Goal: Feedback & Contribution: Contribute content

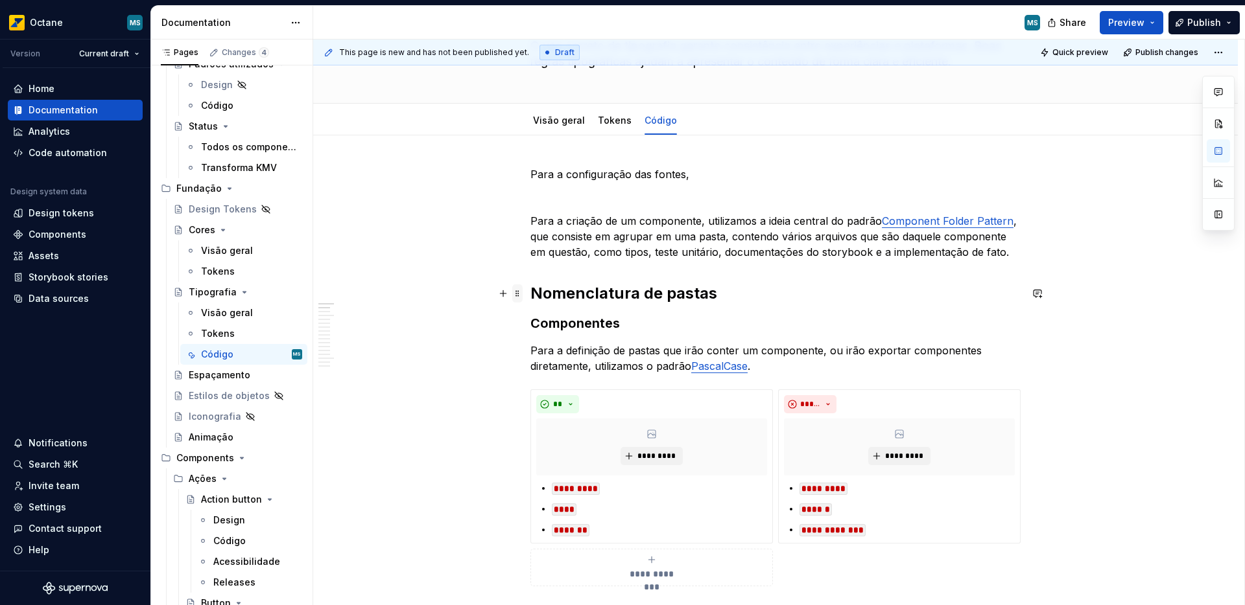
scroll to position [81, 0]
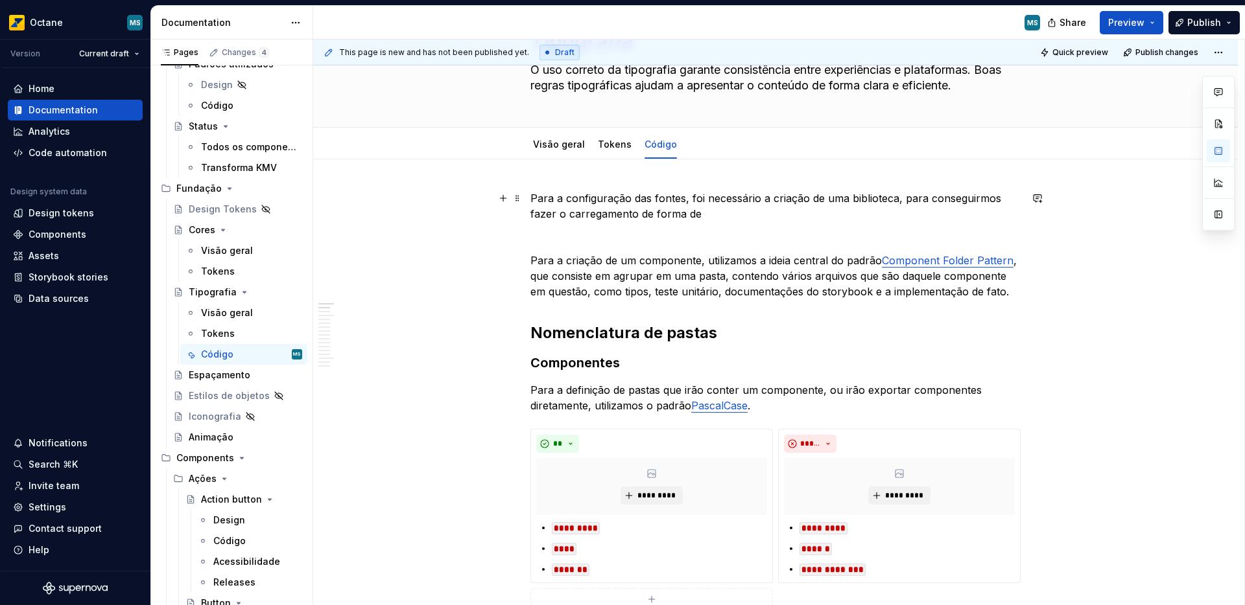
click at [898, 202] on p "Para a configuração das fontes, foi necessário a criação de uma biblioteca, par…" at bounding box center [775, 206] width 490 height 31
click at [782, 215] on p "Para a configuração das fontes, foi necessário a criação de uma biblioteca, par…" at bounding box center [775, 206] width 490 height 31
click at [777, 215] on p "Para a configuração das fontes, foi necessário a criação de uma biblioteca, par…" at bounding box center [775, 206] width 490 height 31
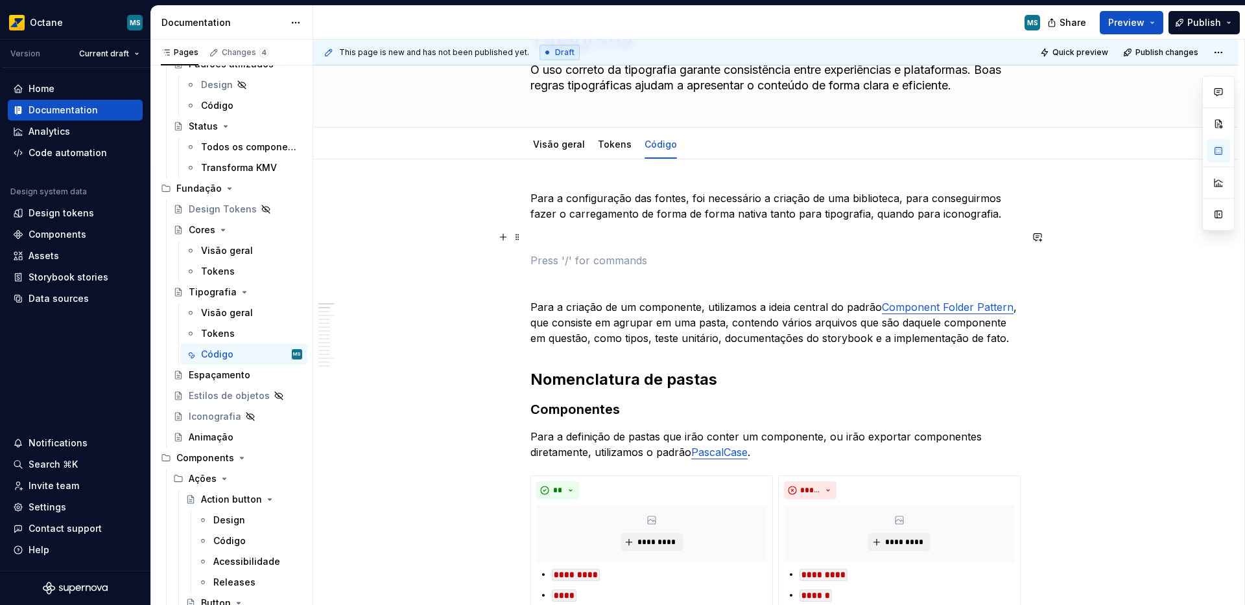
click at [581, 229] on p at bounding box center [775, 237] width 490 height 16
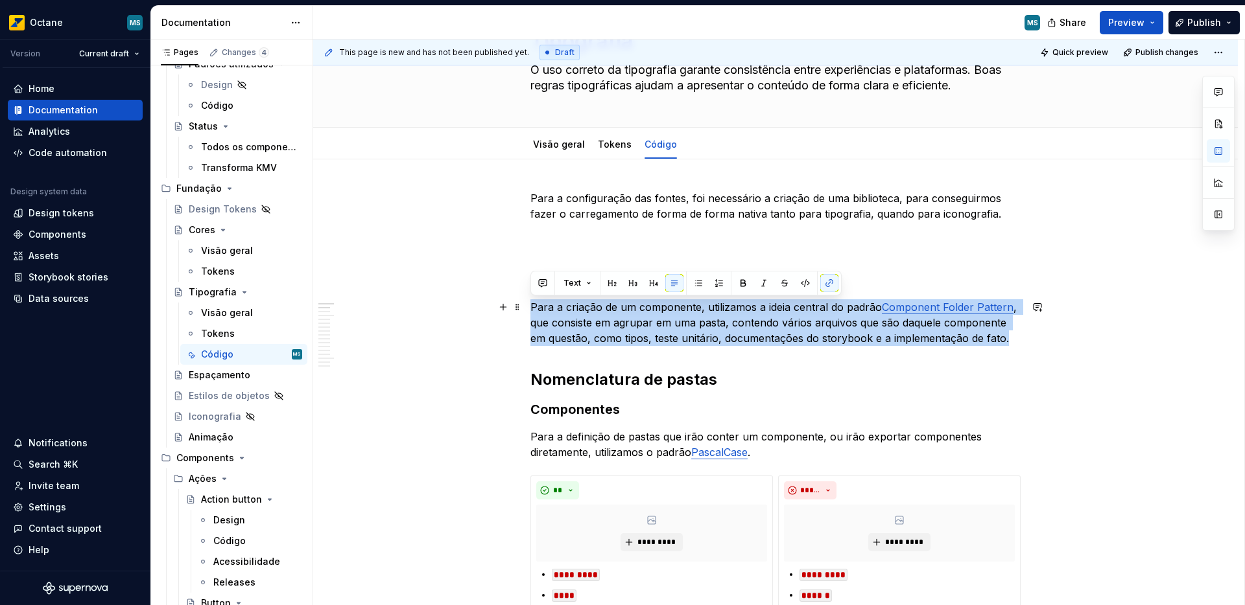
drag, startPoint x: 1018, startPoint y: 340, endPoint x: 525, endPoint y: 309, distance: 494.3
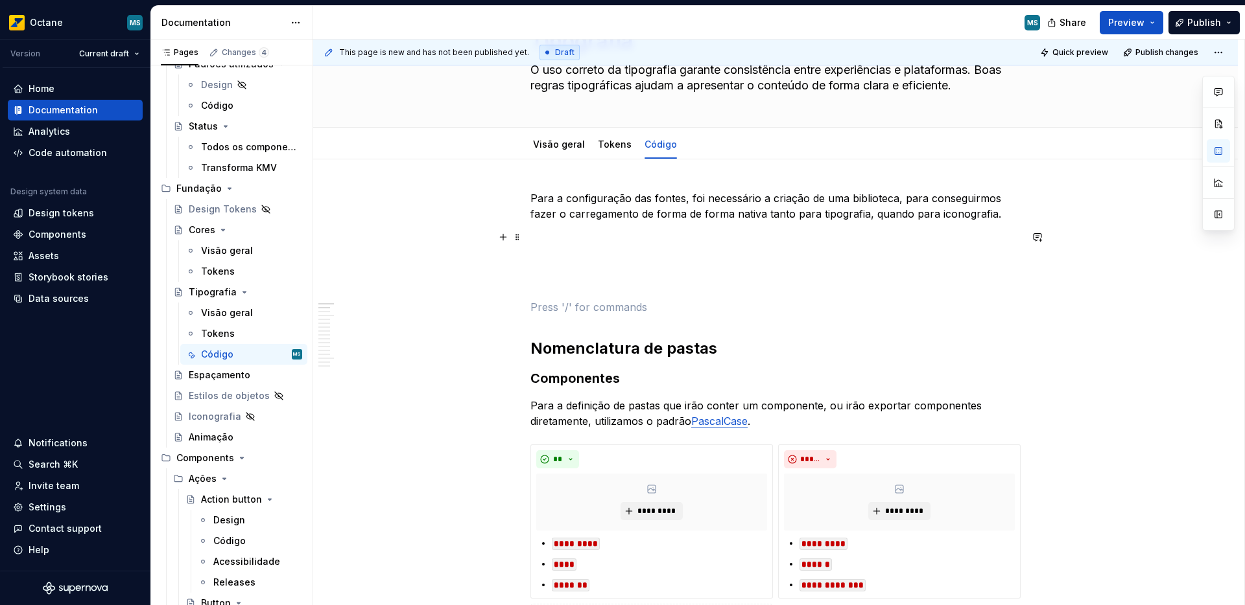
click at [557, 229] on p at bounding box center [775, 237] width 490 height 16
click at [530, 198] on p "Para a configuração das fontes, foi necessário a criação de uma biblioteca, par…" at bounding box center [775, 206] width 490 height 31
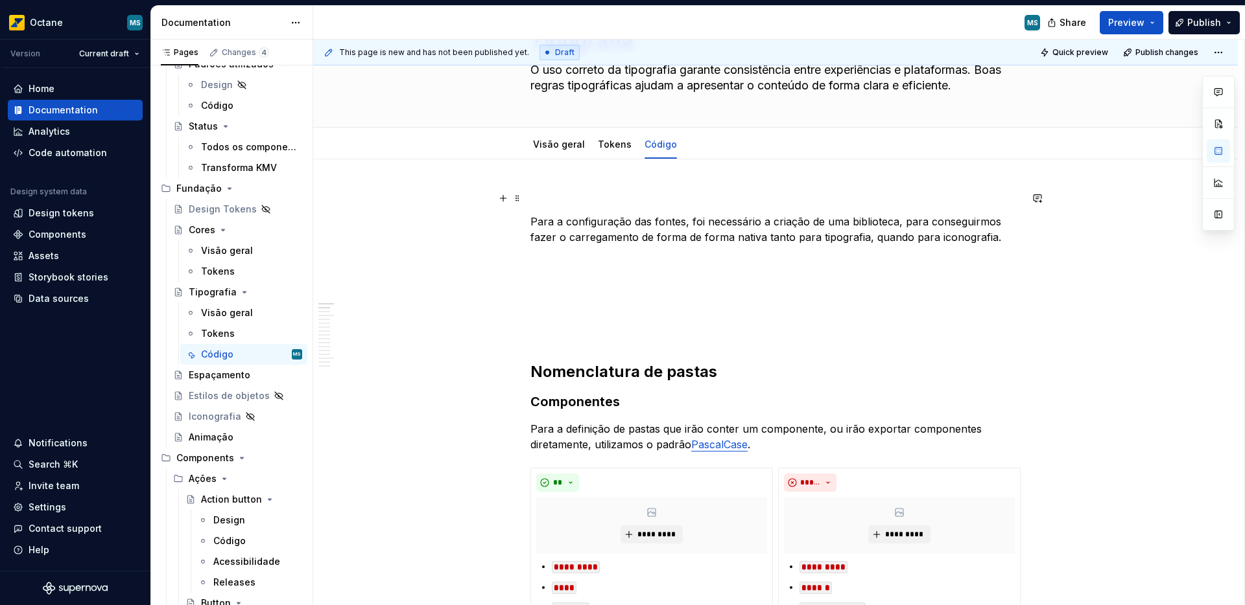
click at [547, 202] on p at bounding box center [775, 199] width 490 height 16
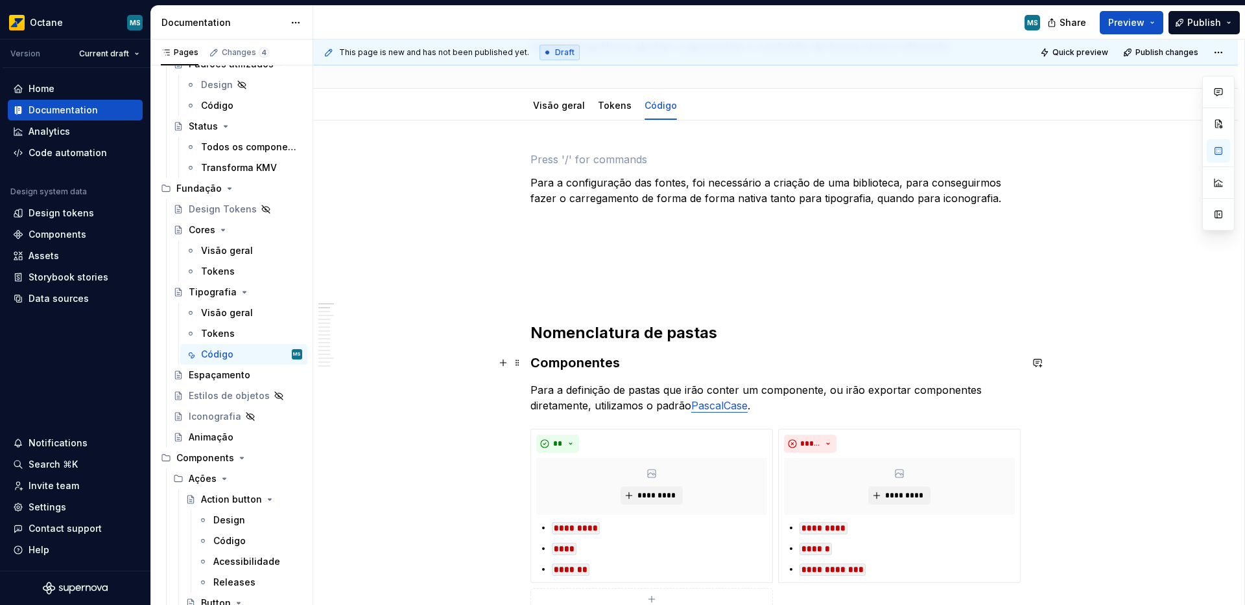
scroll to position [0, 0]
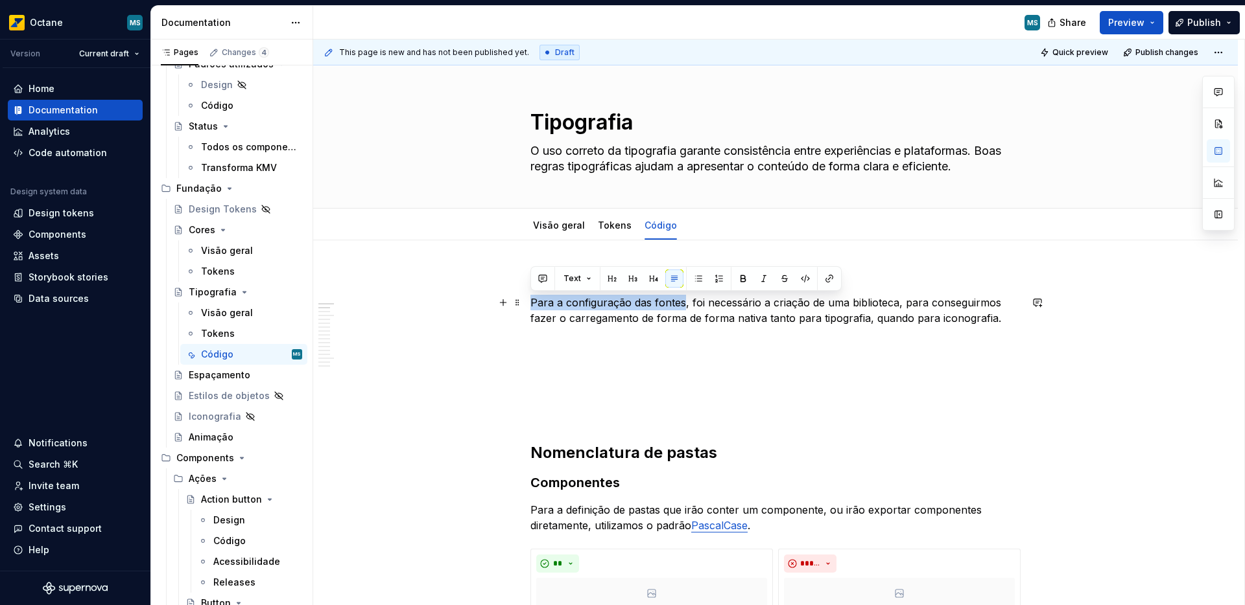
drag, startPoint x: 532, startPoint y: 303, endPoint x: 683, endPoint y: 300, distance: 151.7
click at [683, 300] on p "Para a configuração das fontes, foi necessário a criação de uma biblioteca, par…" at bounding box center [775, 310] width 490 height 31
copy p "Para a configuração das fontes"
click at [612, 322] on p "Para a configuração das fontes, foi necessário a criação de uma biblioteca, par…" at bounding box center [775, 310] width 490 height 31
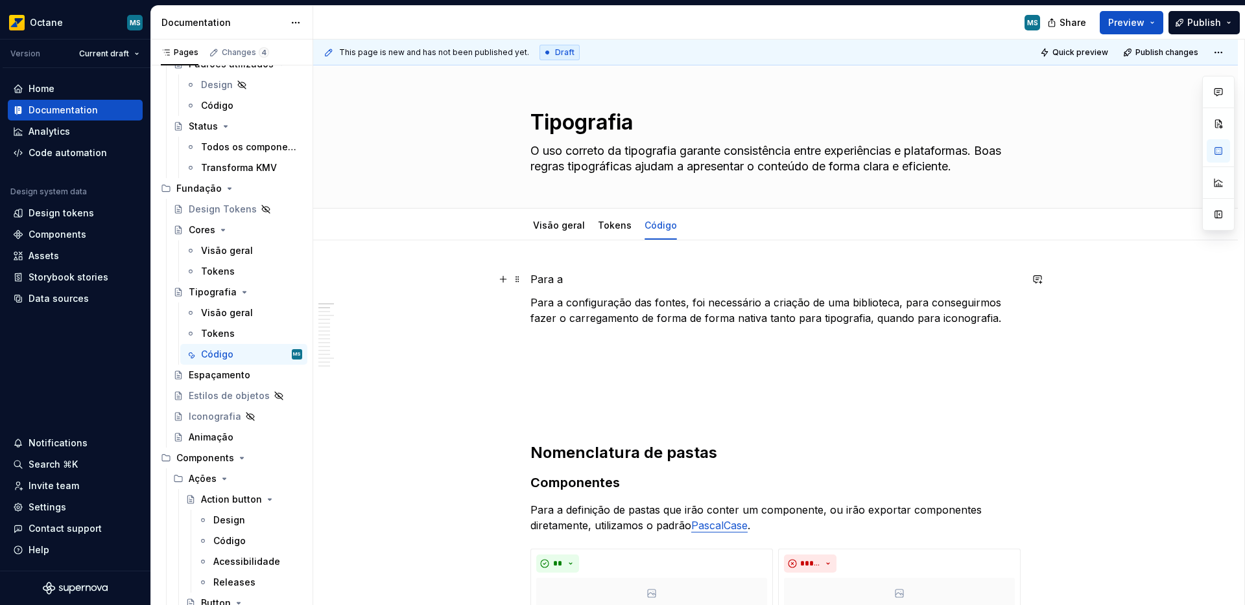
click at [580, 285] on p "Para a" at bounding box center [775, 280] width 490 height 16
drag, startPoint x: 533, startPoint y: 277, endPoint x: 565, endPoint y: 278, distance: 31.8
click at [565, 278] on p "Para a" at bounding box center [775, 280] width 490 height 16
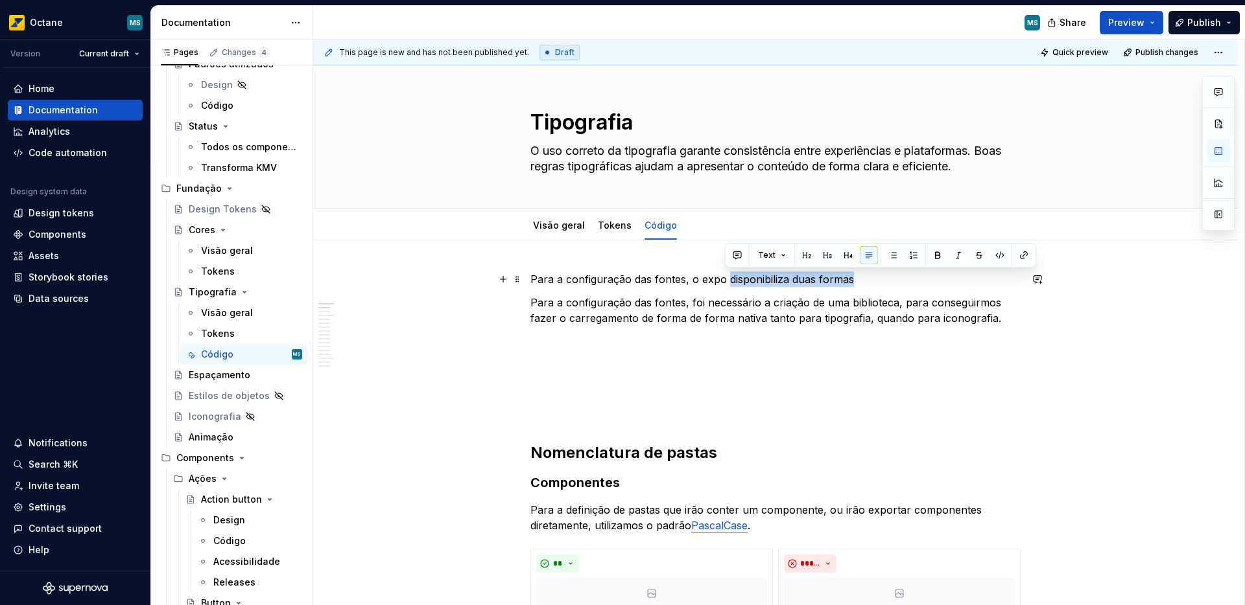
drag, startPoint x: 725, startPoint y: 281, endPoint x: 878, endPoint y: 284, distance: 153.0
click at [878, 284] on p "Para a configuração das fontes, o expo disponibiliza duas formas" at bounding box center [775, 280] width 490 height 16
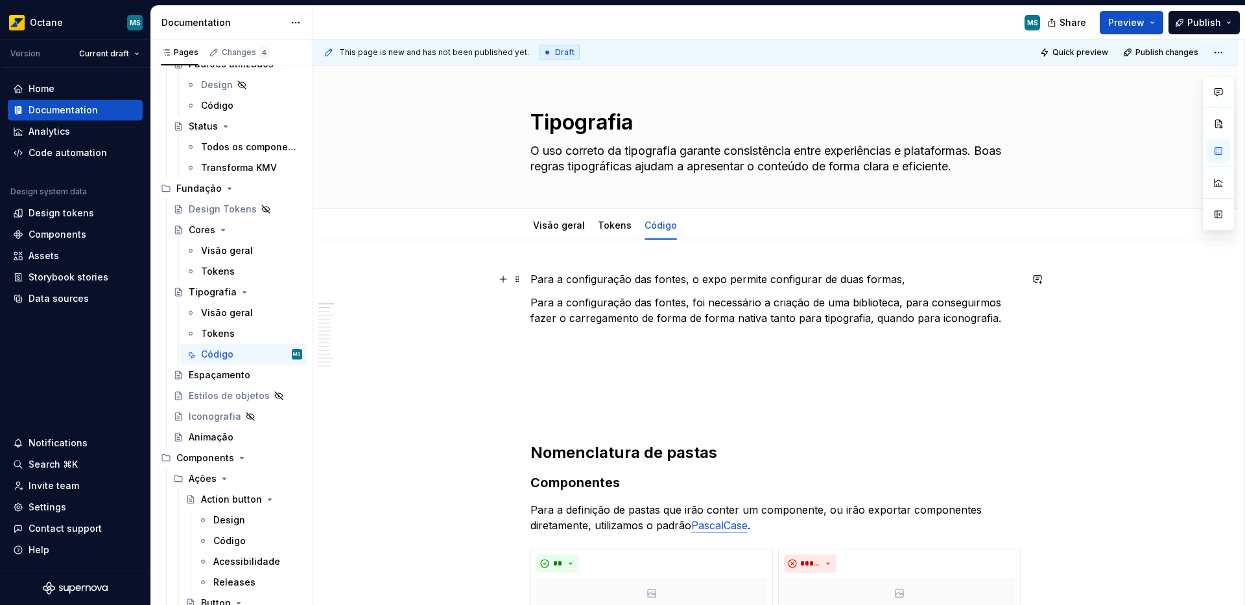
click at [904, 285] on p "Para a configuração das fontes, o expo permite configurar de duas formas," at bounding box center [775, 280] width 490 height 16
click at [679, 279] on p "Para a configuração das fontes, o expo permite configurar de duas formas," at bounding box center [775, 280] width 490 height 16
drag, startPoint x: 637, startPoint y: 279, endPoint x: 648, endPoint y: 279, distance: 10.4
click at [648, 279] on p "Para a configuração das fontes, o expo permite configurar de duas formas," at bounding box center [775, 280] width 490 height 16
click at [678, 283] on p "Para a configuração de fontes, o expo permite configurar de duas formas," at bounding box center [775, 280] width 490 height 16
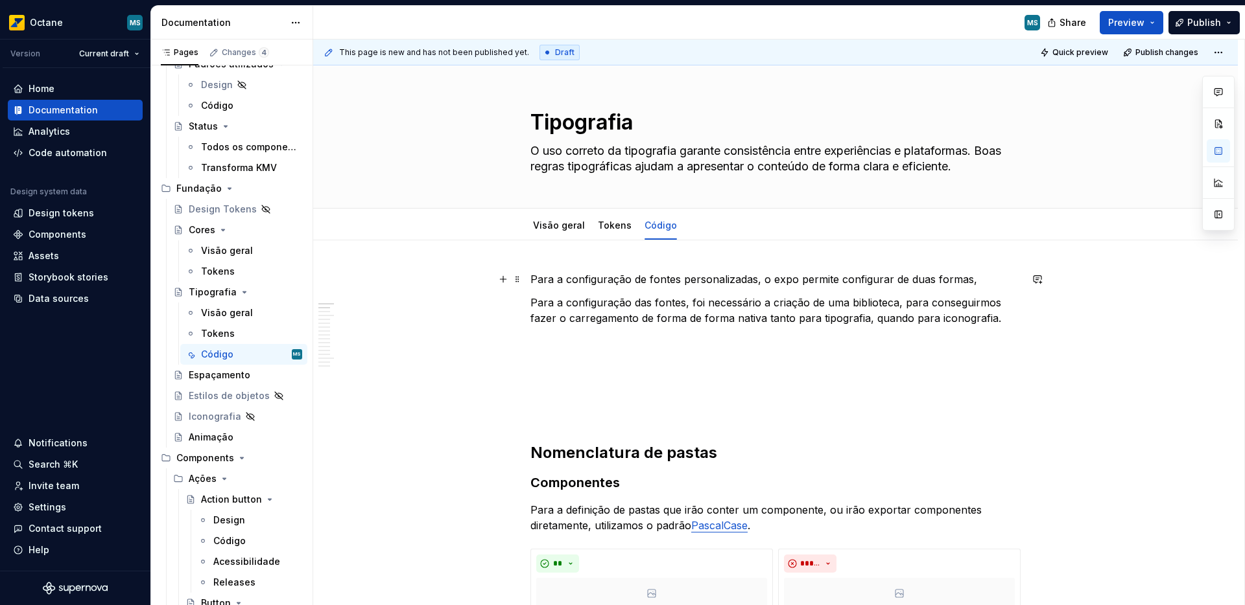
click at [977, 283] on p "Para a configuração de fontes personalizadas, o expo permite configurar de duas…" at bounding box center [775, 280] width 490 height 16
click at [1130, 30] on button "Preview" at bounding box center [1131, 22] width 64 height 23
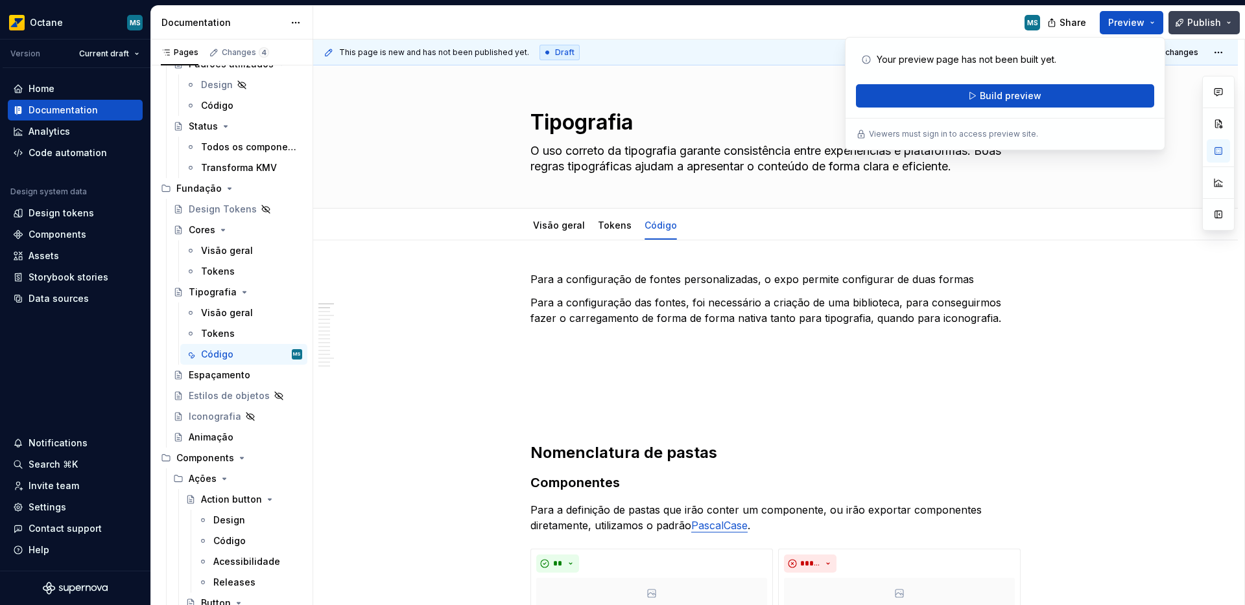
click at [1206, 20] on span "Publish" at bounding box center [1204, 22] width 34 height 13
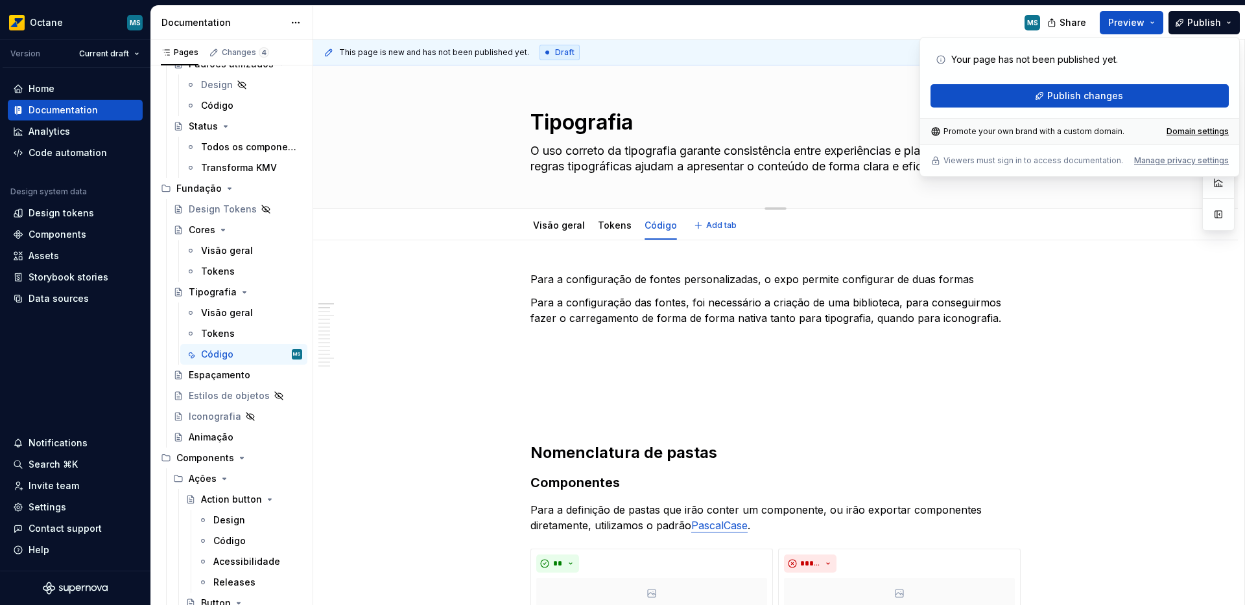
click at [377, 182] on div "Tipografia O uso correto da tipografia garante consistência entre experiências …" at bounding box center [775, 136] width 821 height 143
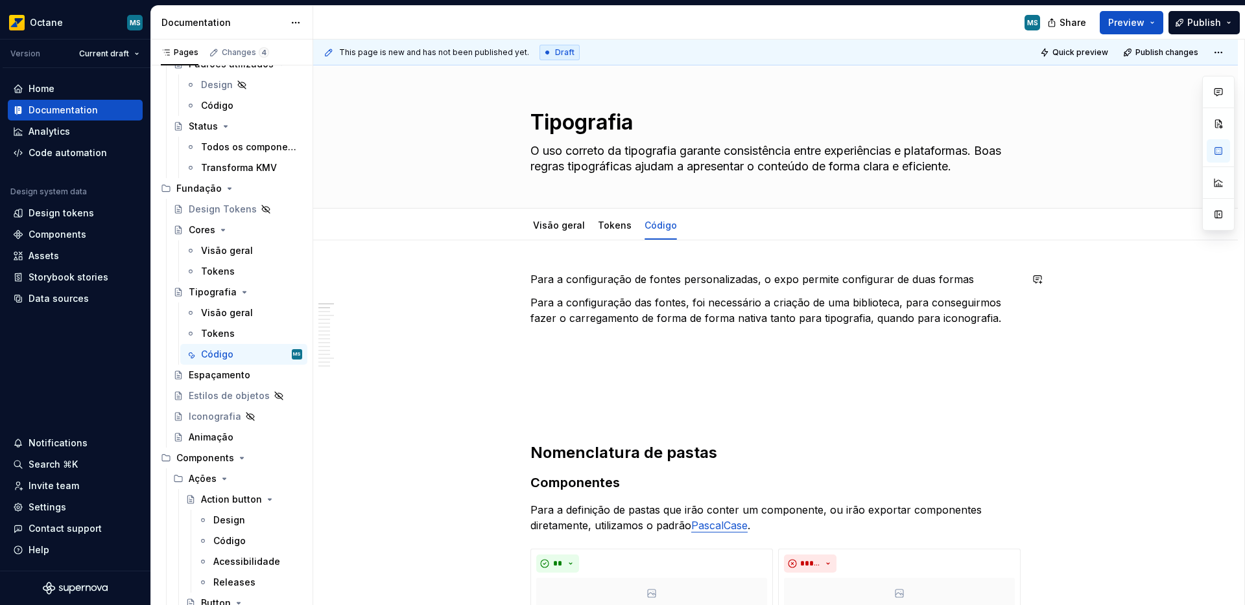
scroll to position [3, 0]
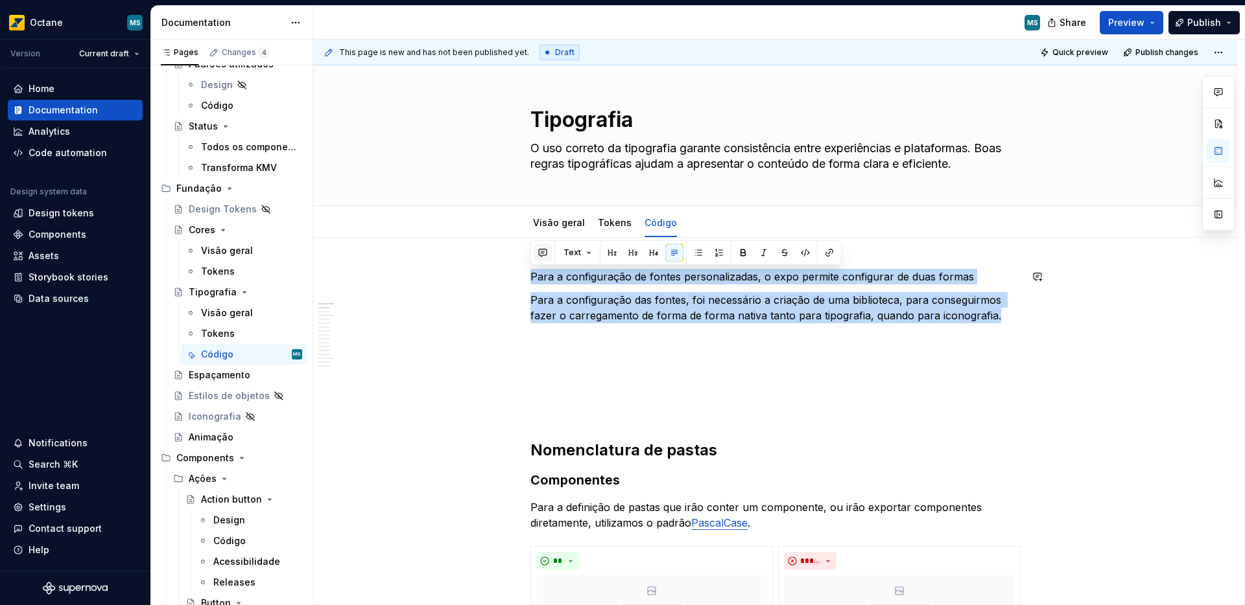
drag, startPoint x: 894, startPoint y: 298, endPoint x: 550, endPoint y: 259, distance: 346.4
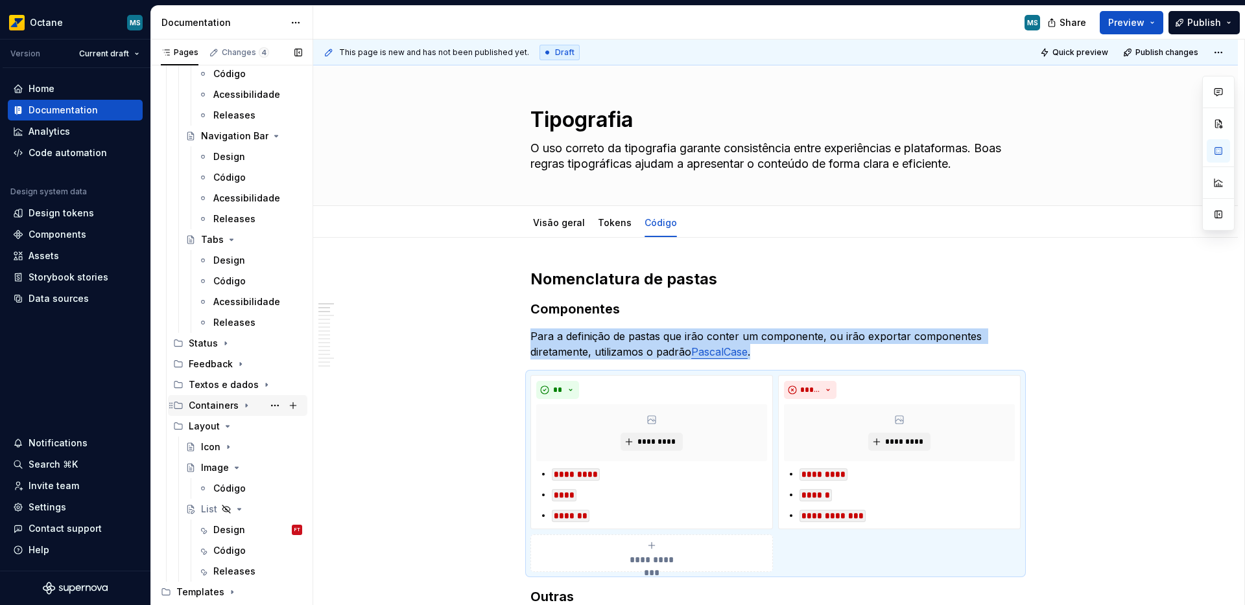
scroll to position [1741, 0]
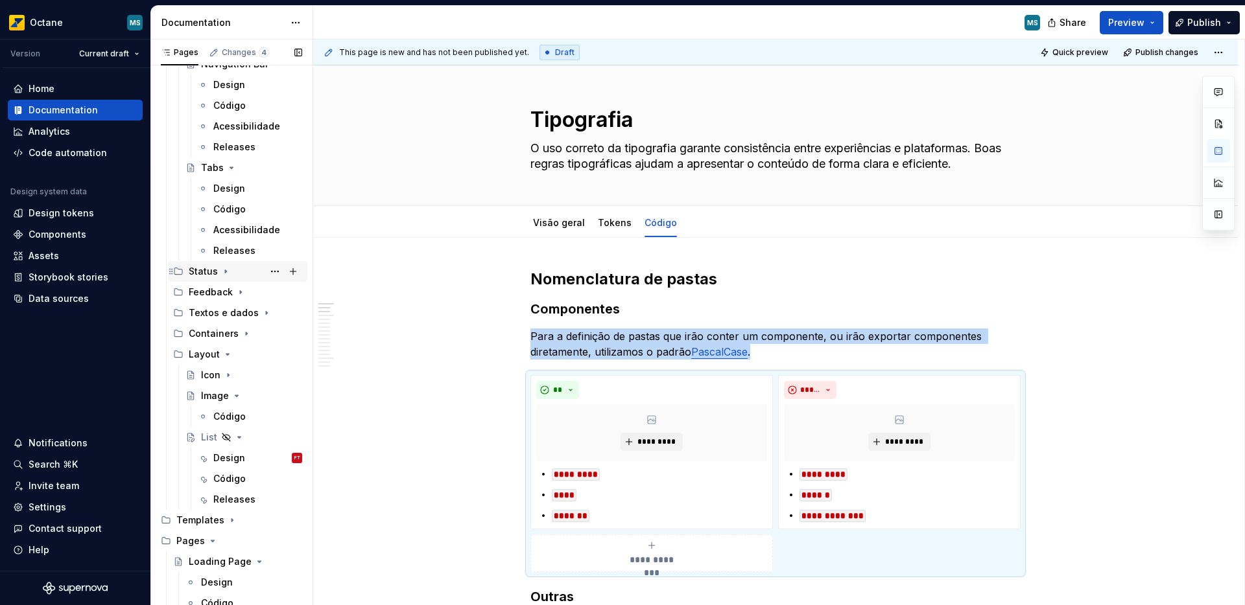
click at [221, 271] on icon "Page tree" at bounding box center [225, 271] width 10 height 10
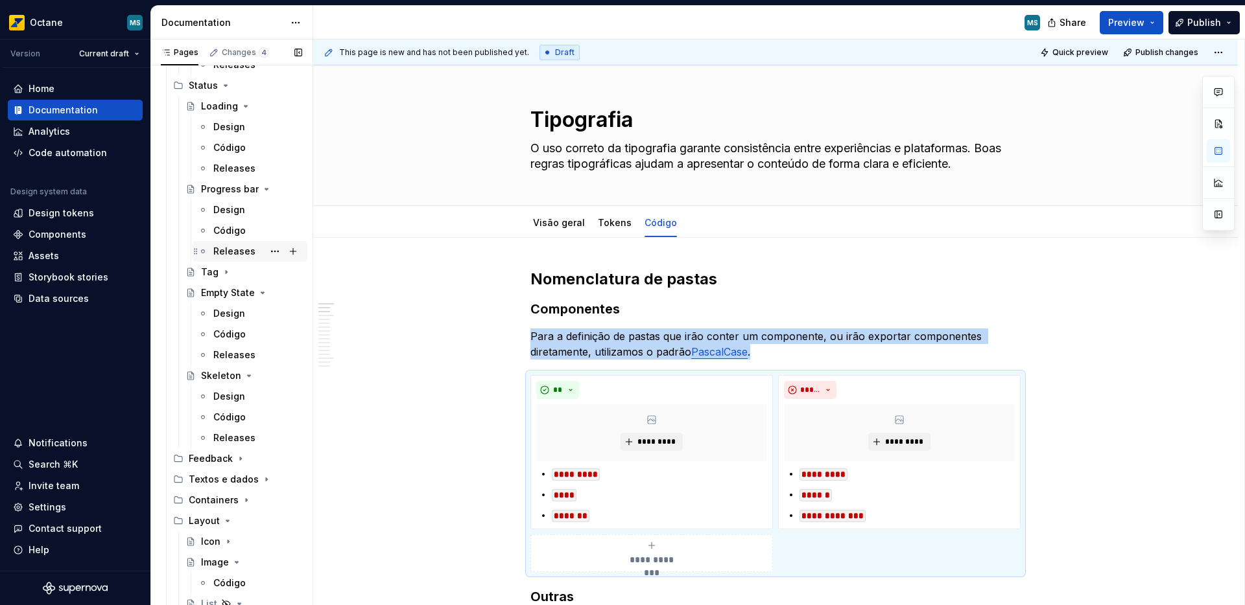
scroll to position [1978, 0]
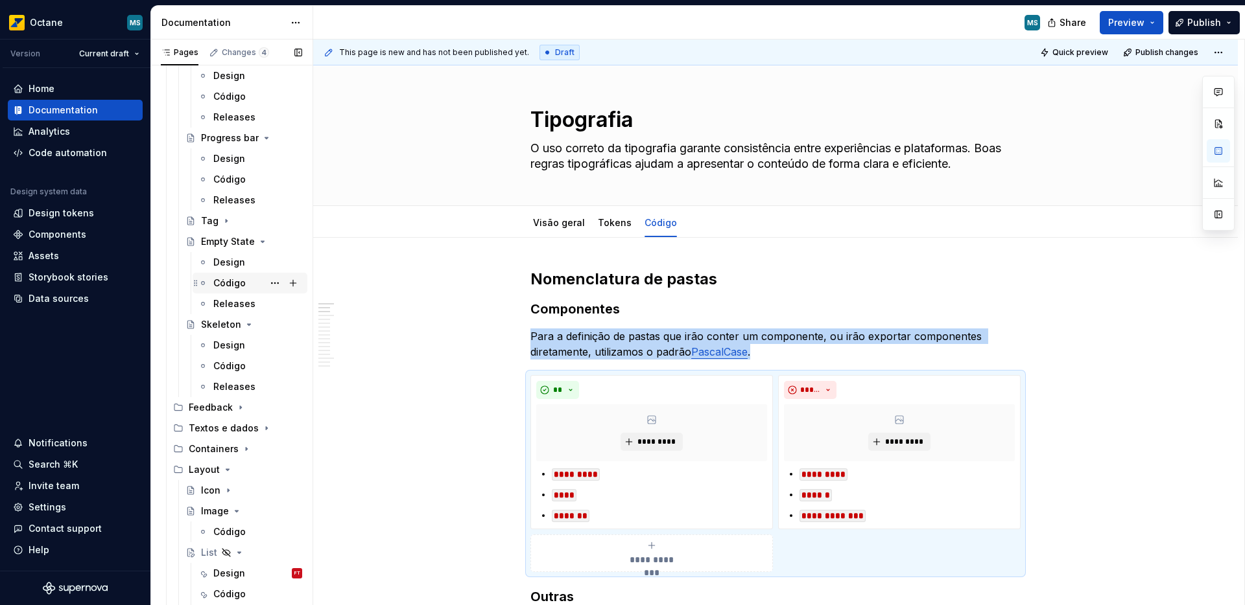
click at [225, 292] on div "Código" at bounding box center [257, 283] width 89 height 18
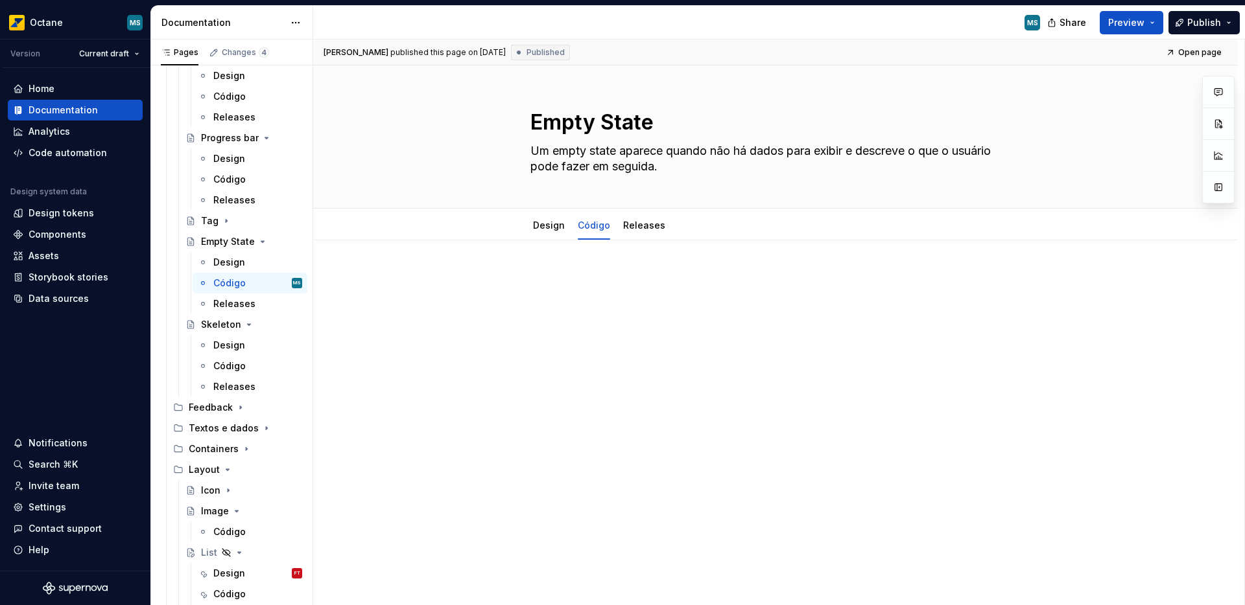
click at [591, 272] on p at bounding box center [775, 280] width 490 height 16
type textarea "*"
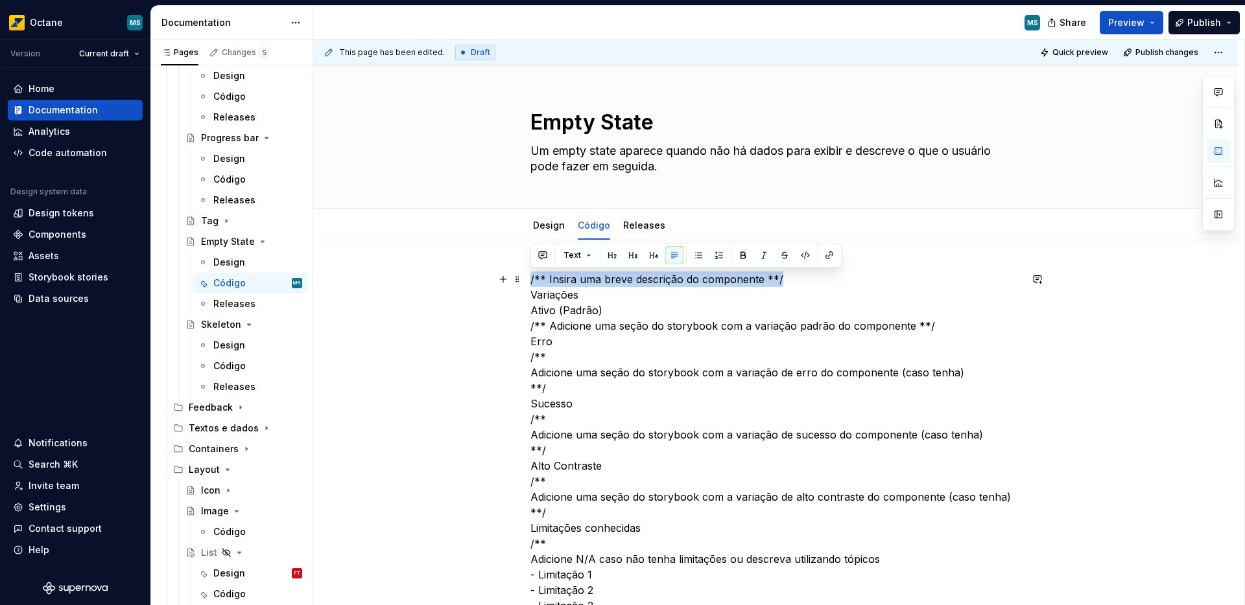
drag, startPoint x: 531, startPoint y: 278, endPoint x: 794, endPoint y: 278, distance: 263.2
click at [794, 278] on p "/** Insira uma breve descrição do componente **/ Variações Ativo (Padrão) /** A…" at bounding box center [775, 544] width 490 height 545
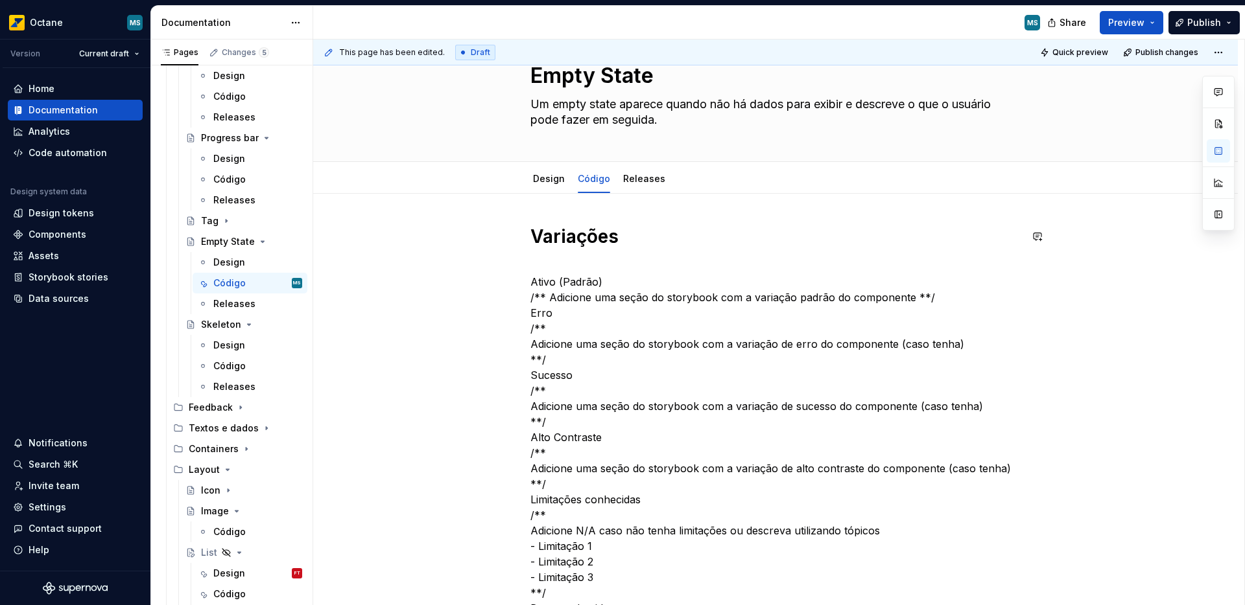
scroll to position [49, 0]
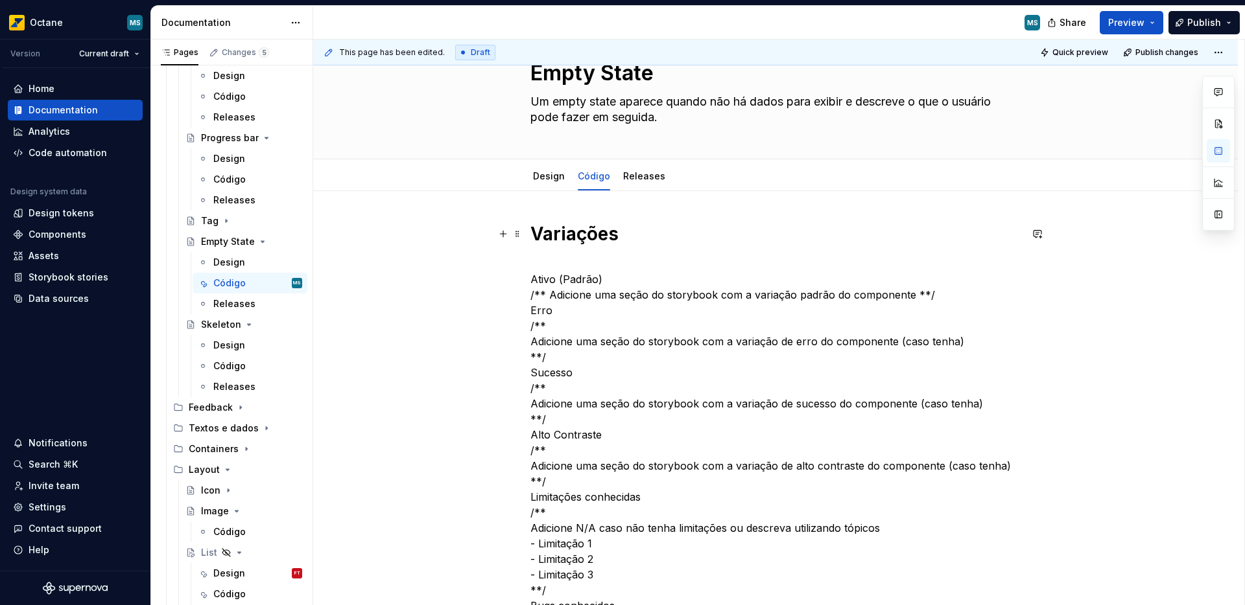
click at [587, 237] on h1 "Variações" at bounding box center [775, 233] width 490 height 23
click at [622, 299] on p "Ativo (Padrão) /** Adicione uma seção do storybook com a variação padrão do com…" at bounding box center [775, 520] width 490 height 529
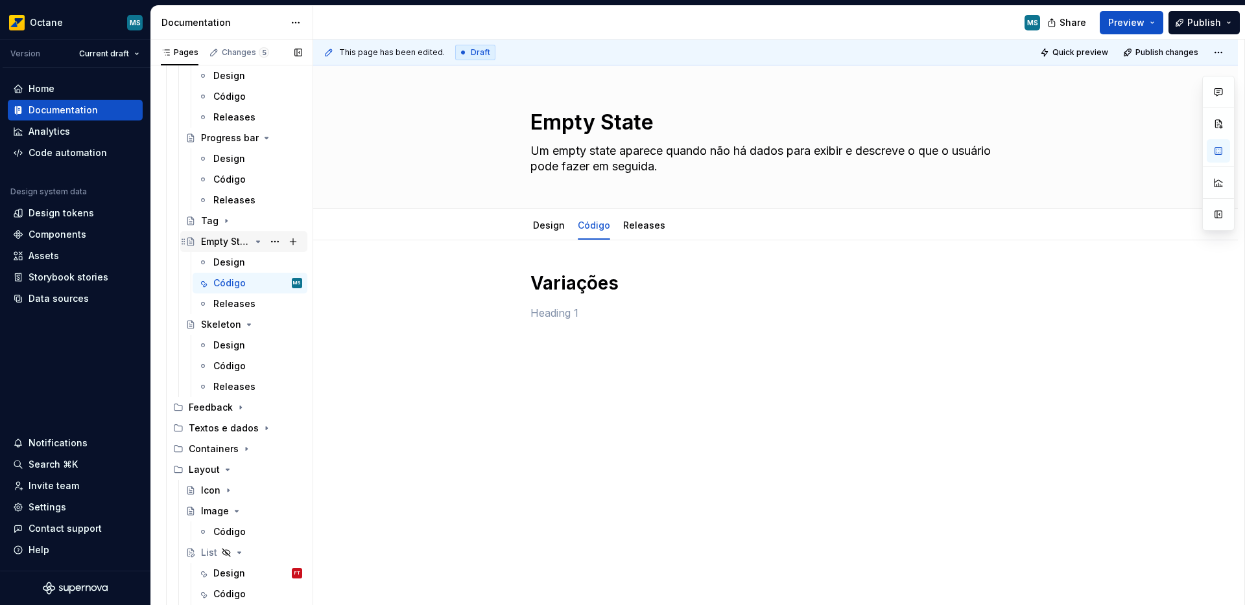
scroll to position [1976, 0]
click at [225, 176] on div "Código" at bounding box center [229, 182] width 32 height 13
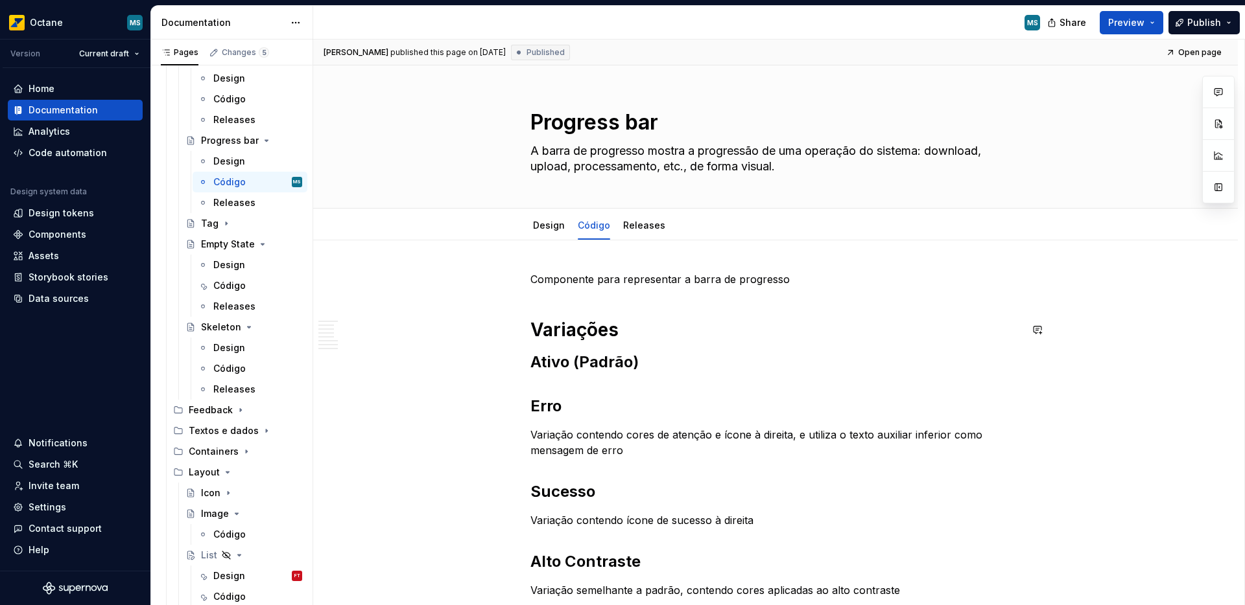
click at [727, 285] on p "Componente para representar a barra de progresso" at bounding box center [775, 280] width 490 height 16
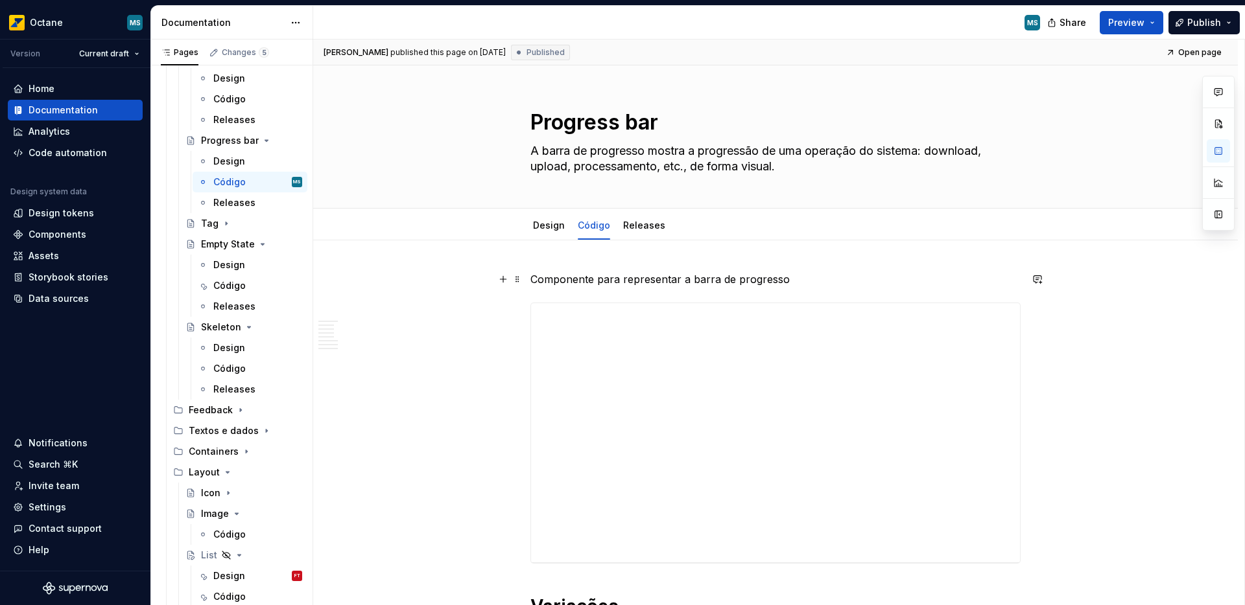
click at [720, 278] on p "Componente para representar a barra de progresso" at bounding box center [775, 280] width 490 height 16
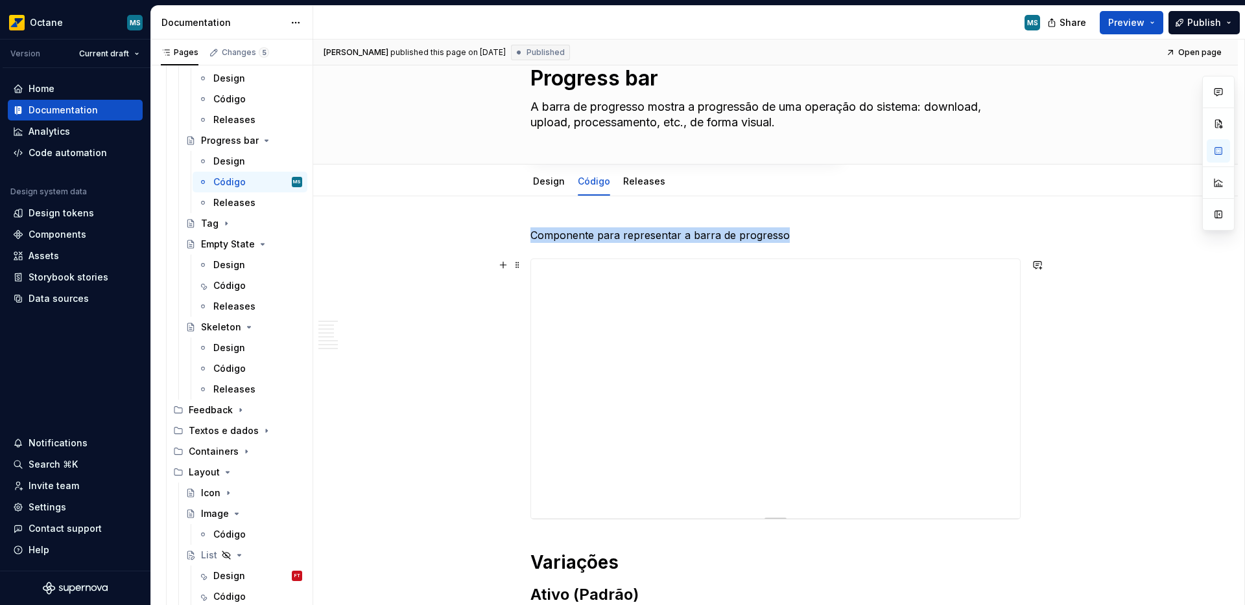
scroll to position [114, 0]
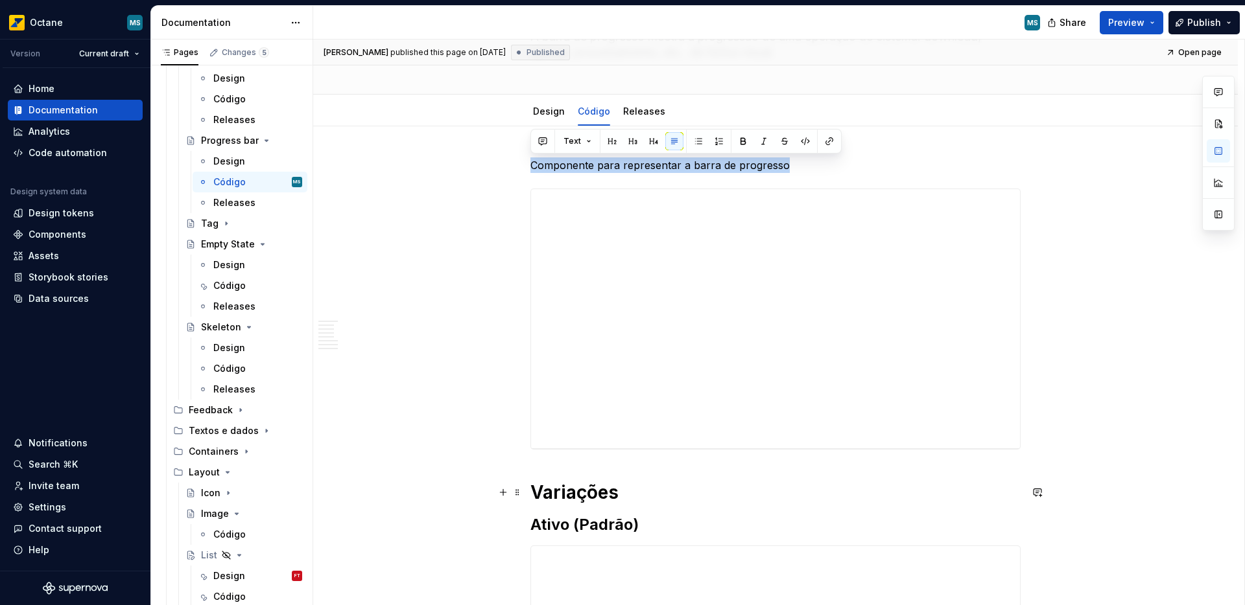
click at [670, 495] on h1 "Variações" at bounding box center [775, 492] width 490 height 23
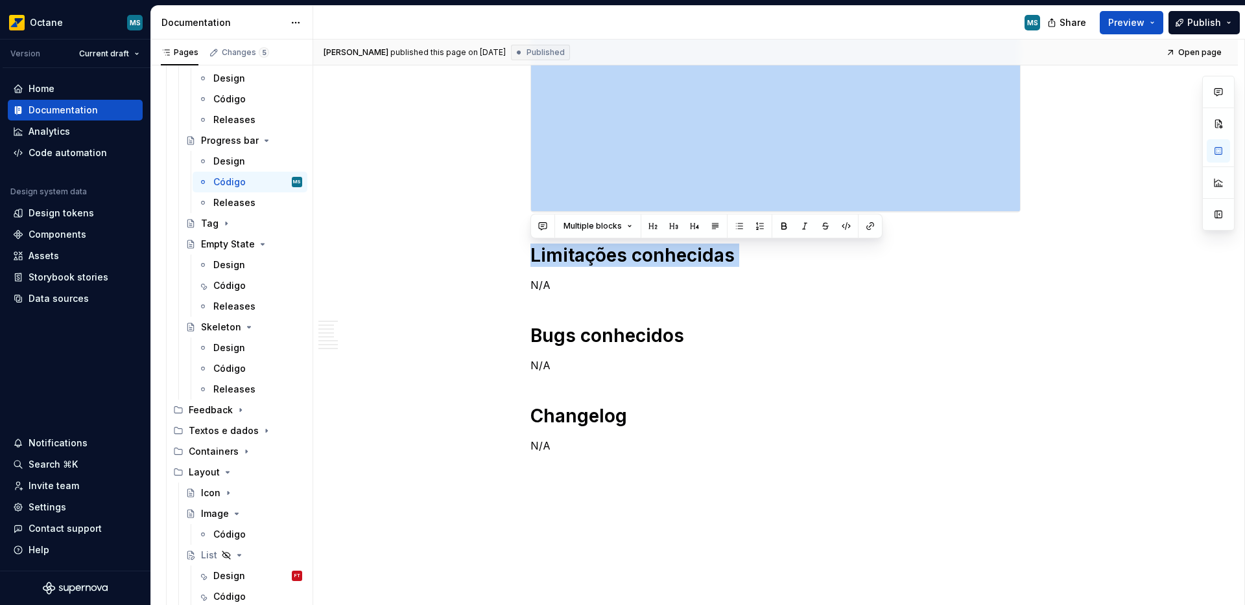
scroll to position [1856, 0]
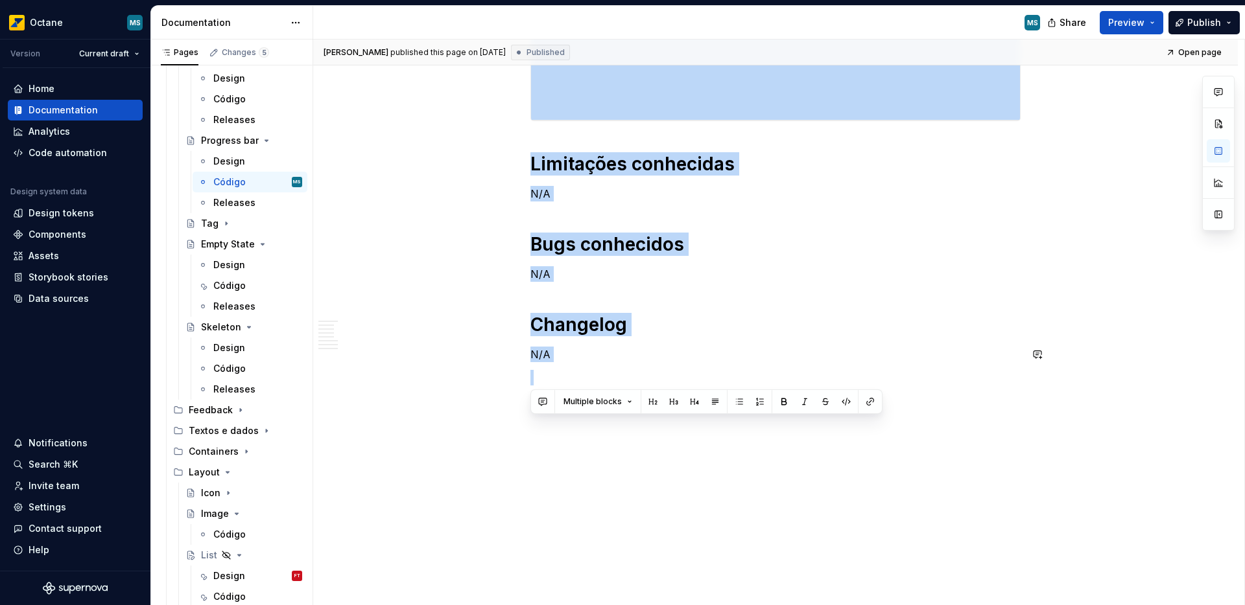
drag, startPoint x: 532, startPoint y: 165, endPoint x: 641, endPoint y: 366, distance: 229.1
copy div "Componente para representar a barra de progresso Variações Ativo (Padrão) Erro …"
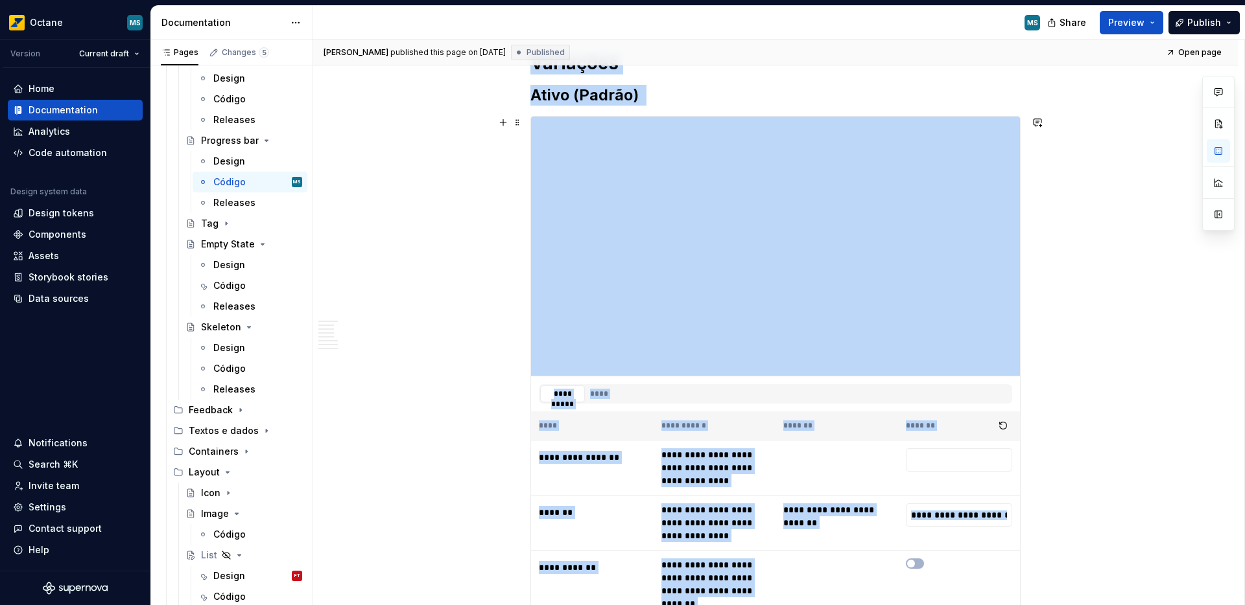
scroll to position [463, 0]
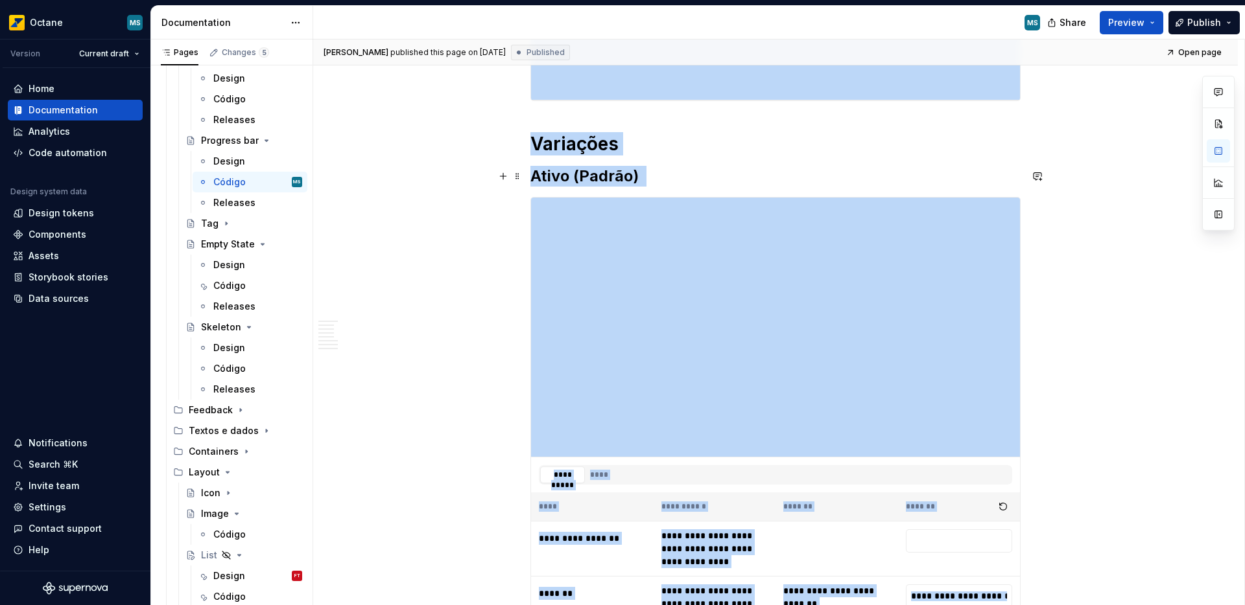
click at [732, 167] on h2 "Ativo (Padrão)" at bounding box center [775, 176] width 490 height 21
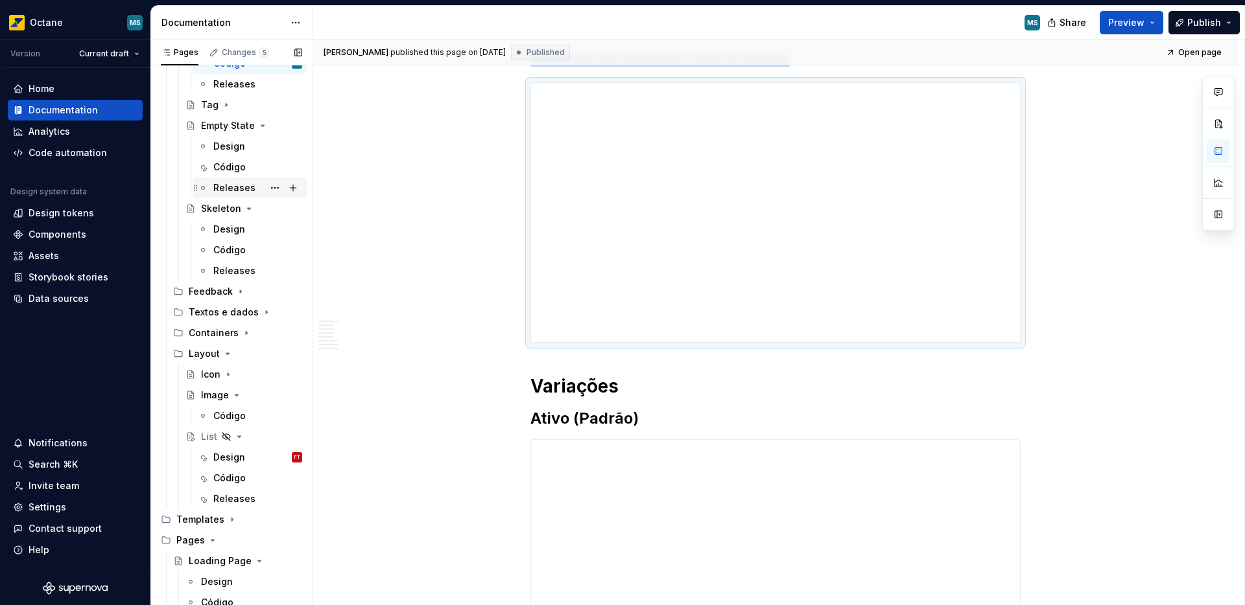
scroll to position [2093, 0]
click at [239, 165] on div "Código" at bounding box center [229, 168] width 32 height 13
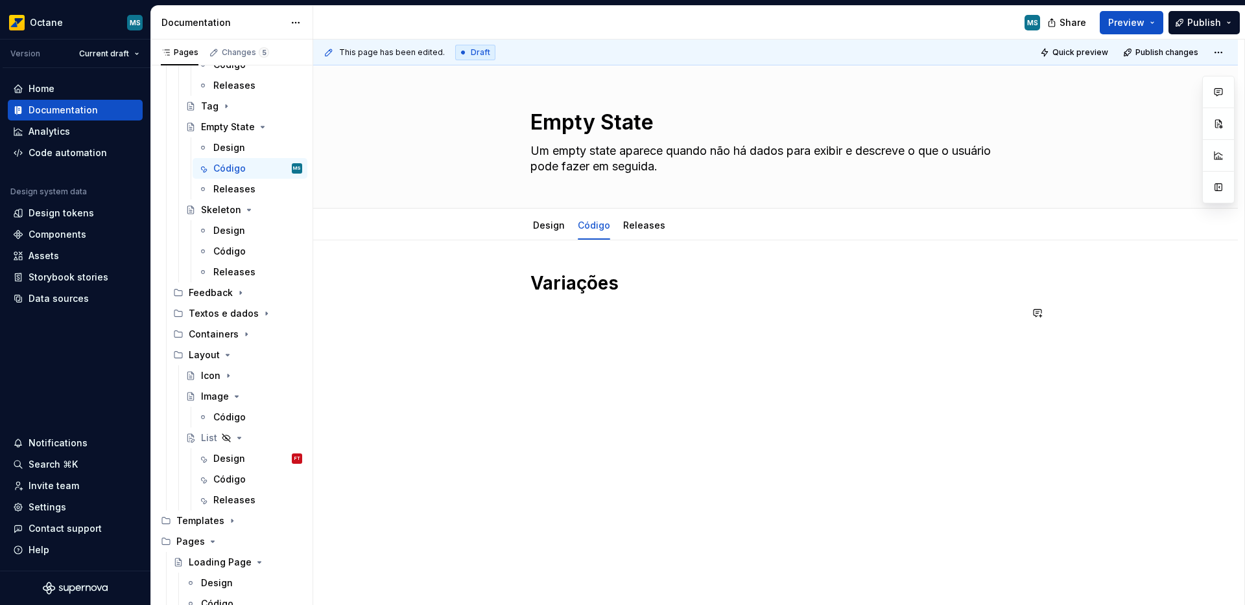
click at [562, 290] on h1 "Variações" at bounding box center [775, 283] width 490 height 23
type textarea "*"
click at [562, 290] on h1 "Variações" at bounding box center [775, 283] width 490 height 23
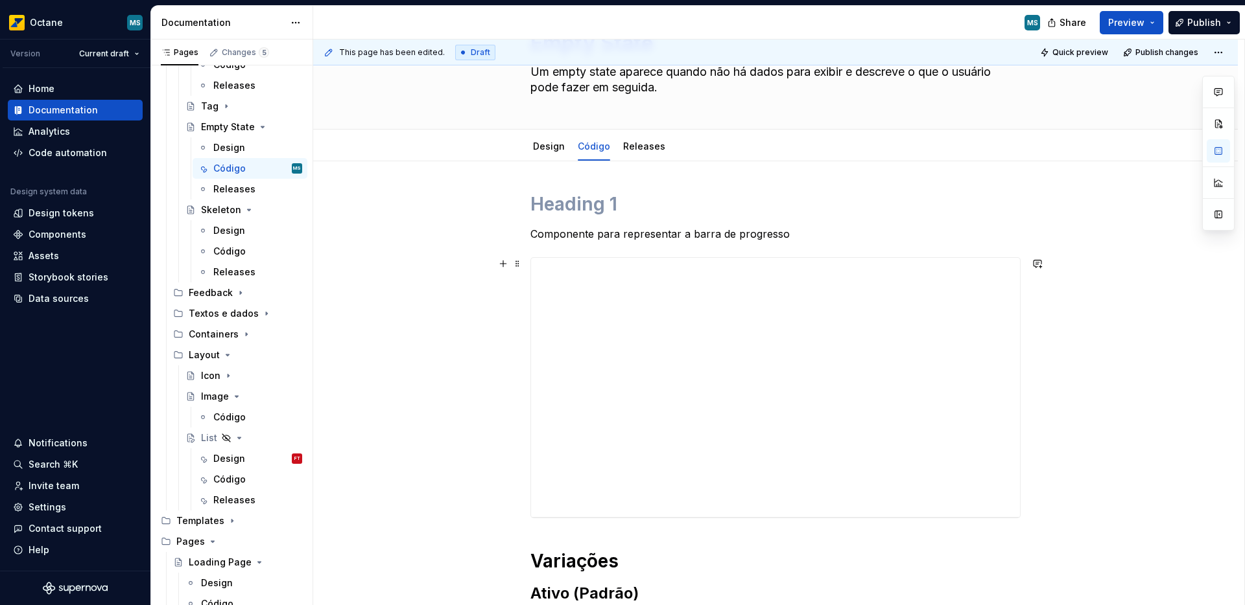
scroll to position [82, 0]
click at [572, 201] on h1 at bounding box center [775, 201] width 490 height 23
click at [560, 233] on p "Componente para representar a barra de progresso" at bounding box center [775, 232] width 490 height 16
click at [531, 233] on p "Componente para representar a barra de progresso" at bounding box center [775, 232] width 490 height 16
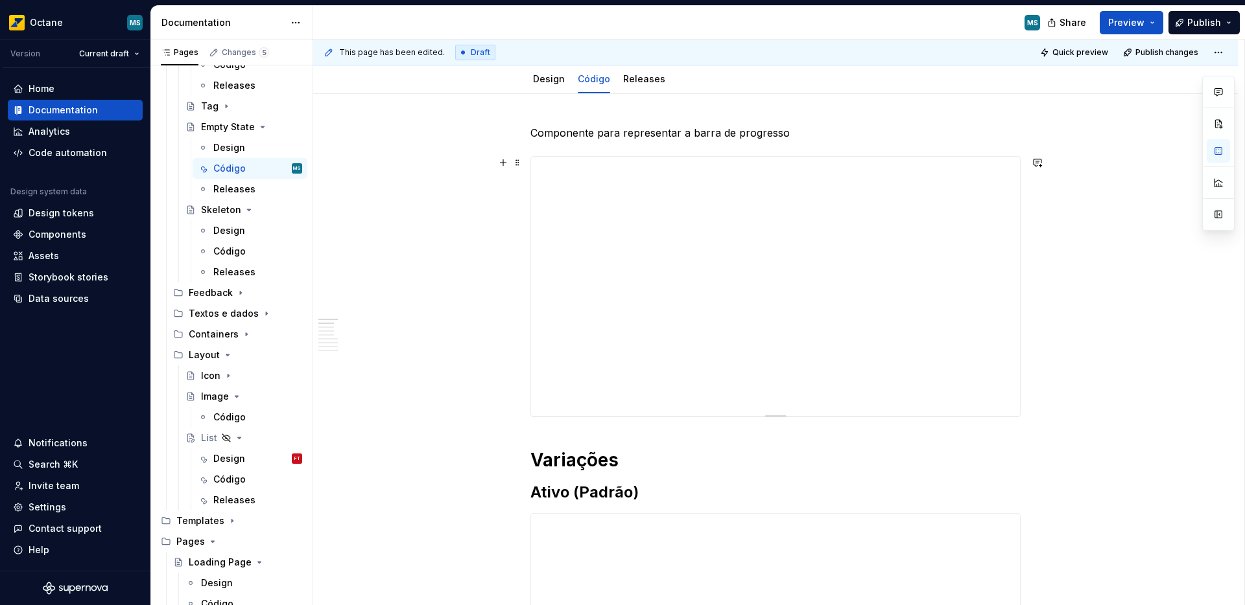
scroll to position [156, 0]
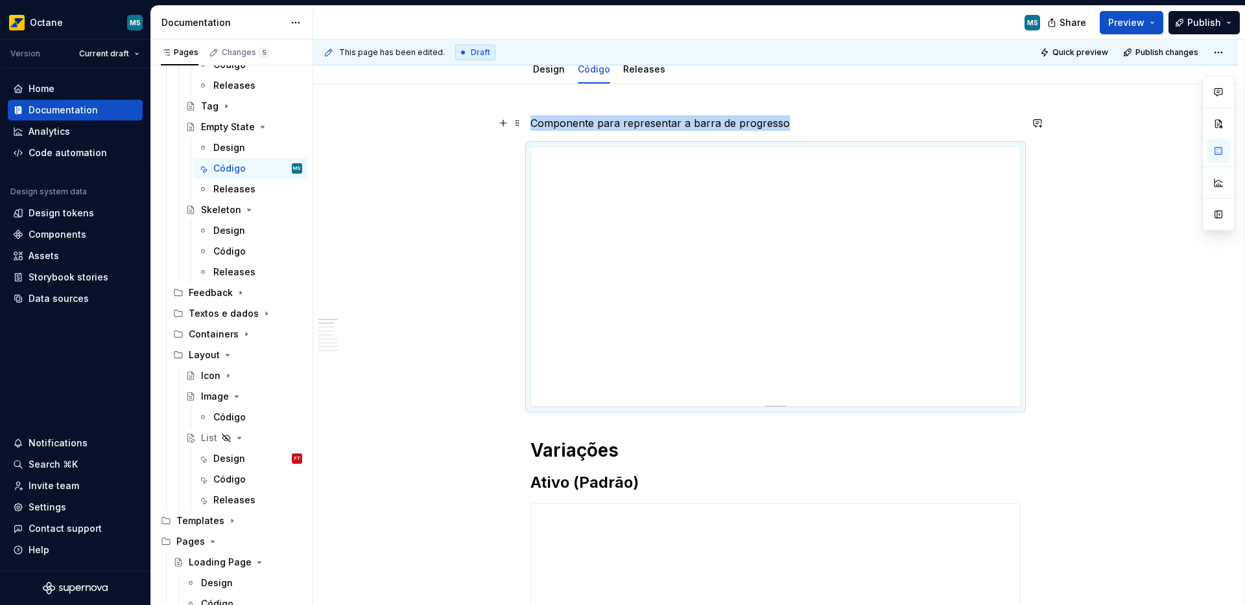
click at [549, 126] on p "Componente para representar a barra de progresso" at bounding box center [775, 123] width 490 height 16
drag, startPoint x: 532, startPoint y: 124, endPoint x: 799, endPoint y: 122, distance: 267.1
click at [799, 122] on p "Componente para representar a barra de progresso" at bounding box center [775, 123] width 490 height 16
click at [585, 408] on div at bounding box center [775, 276] width 490 height 261
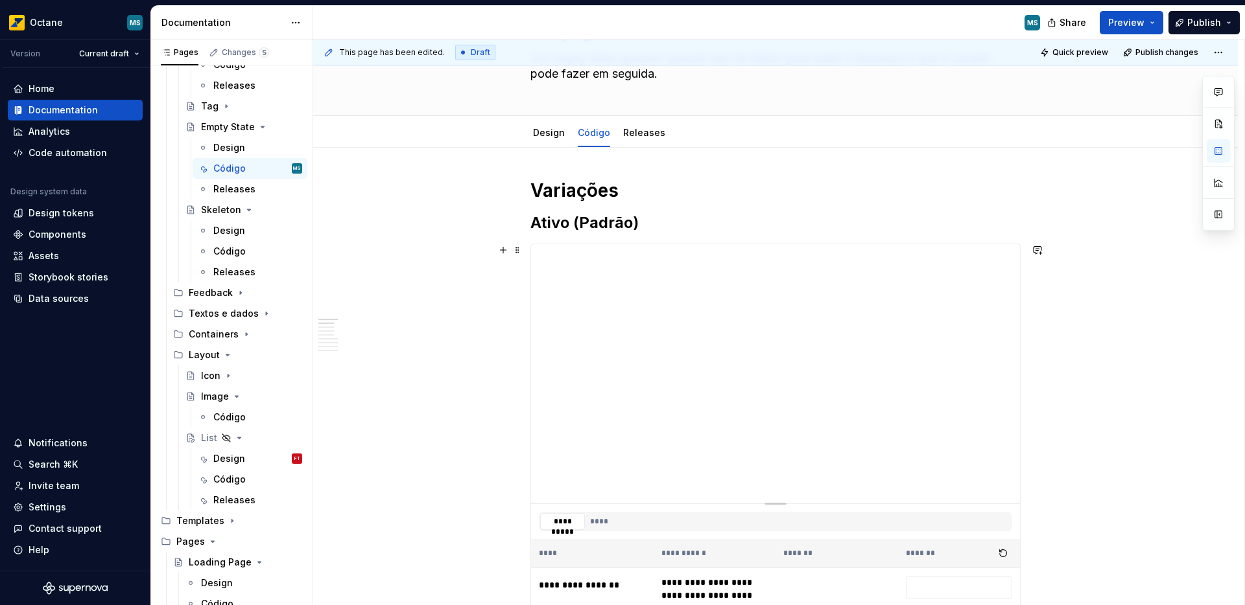
scroll to position [99, 0]
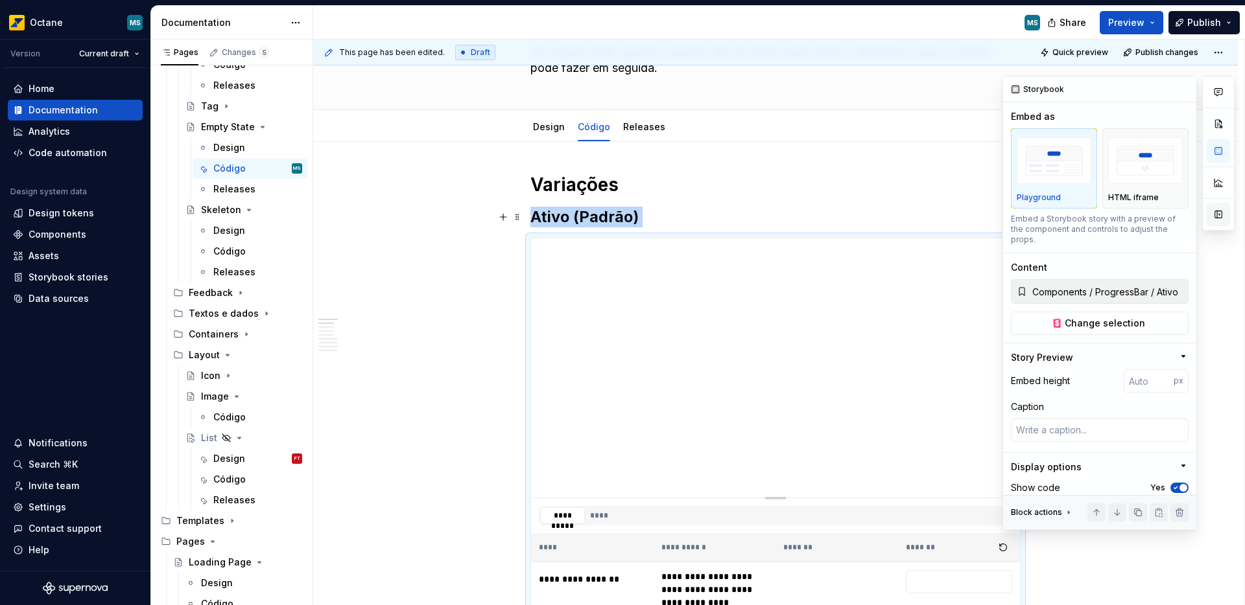
click at [1219, 213] on button "button" at bounding box center [1217, 214] width 23 height 23
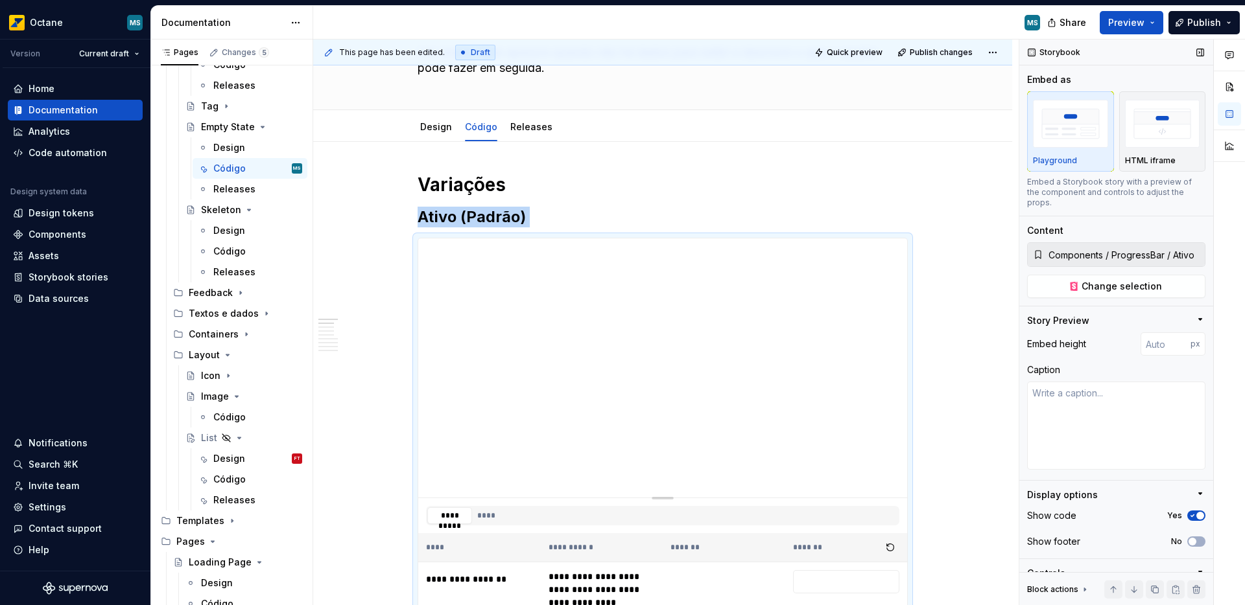
scroll to position [3, 0]
click at [1100, 297] on div "Storybook Embed as Playground HTML iframe Embed a Storybook story with a previe…" at bounding box center [1116, 320] width 194 height 567
click at [1097, 292] on button "Change selection" at bounding box center [1116, 283] width 178 height 23
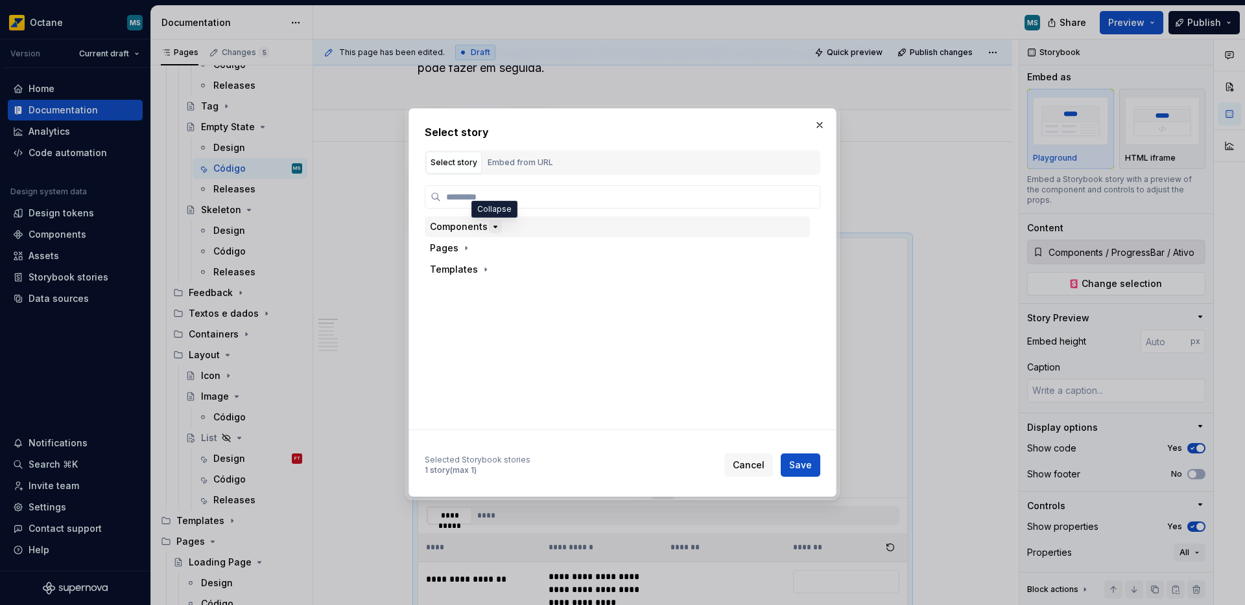
click at [496, 225] on icon "button" at bounding box center [495, 227] width 10 height 10
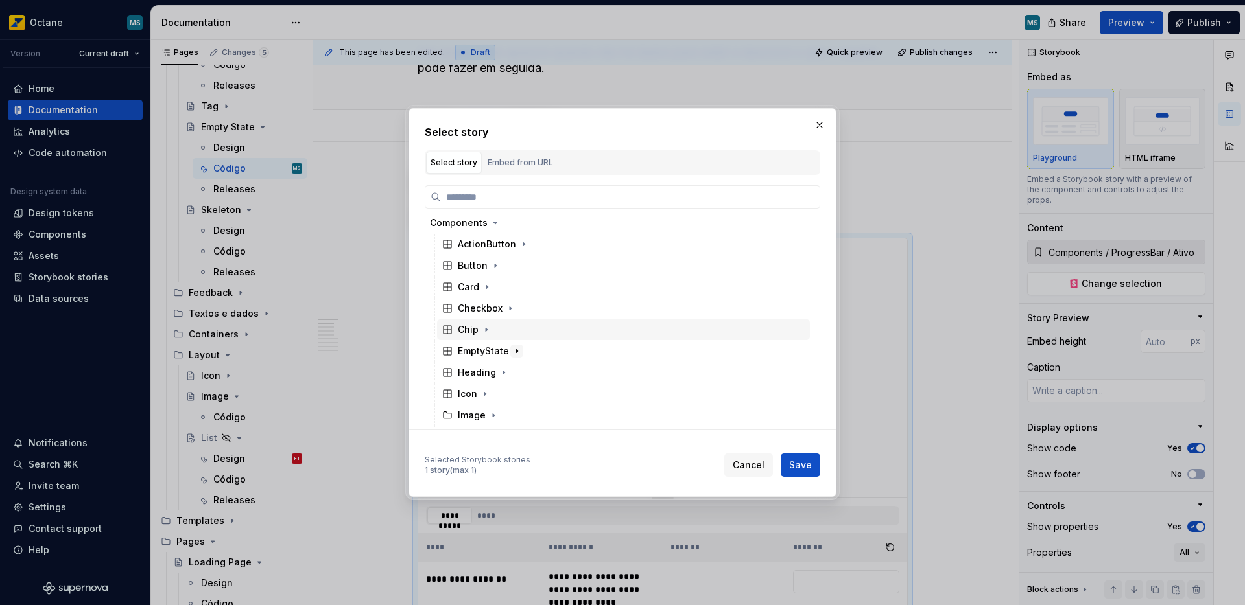
scroll to position [5, 0]
click at [514, 347] on icon "button" at bounding box center [516, 350] width 10 height 10
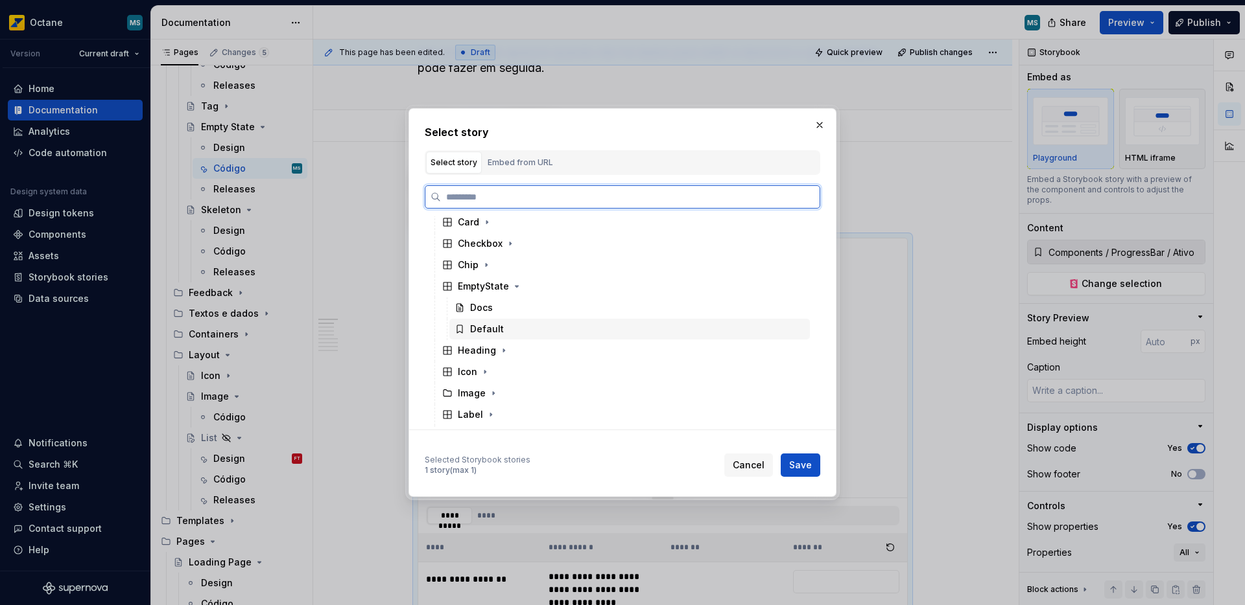
click at [505, 328] on div "Default" at bounding box center [629, 329] width 360 height 21
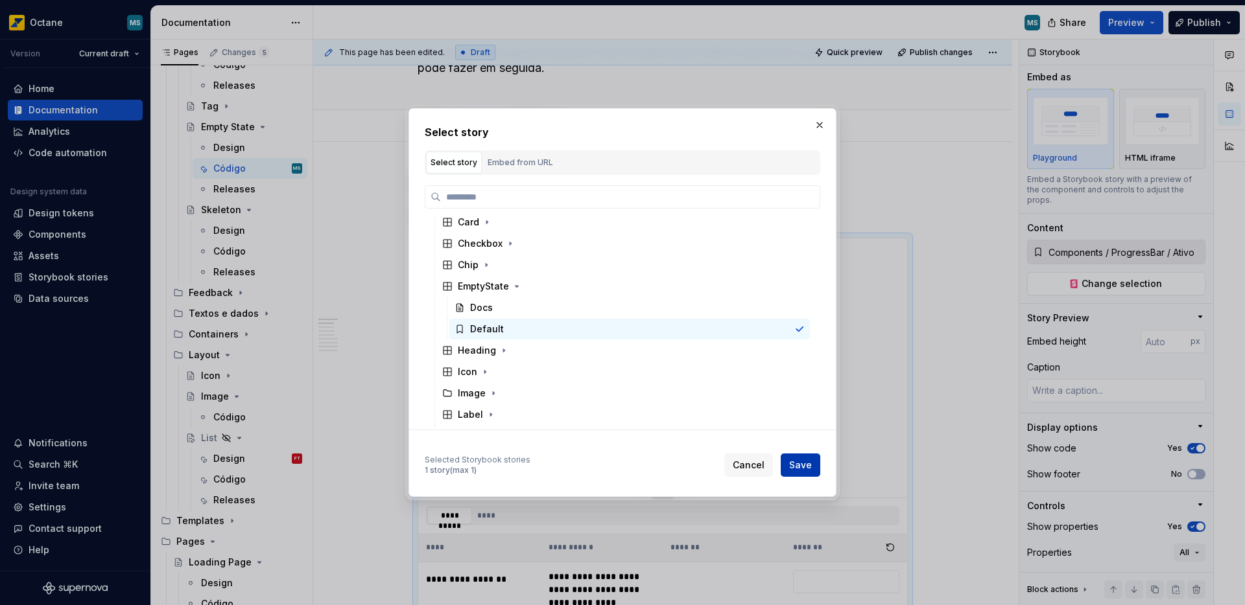
click at [801, 470] on span "Save" at bounding box center [800, 465] width 23 height 13
type textarea "*"
type input "Components / EmptyState / Default"
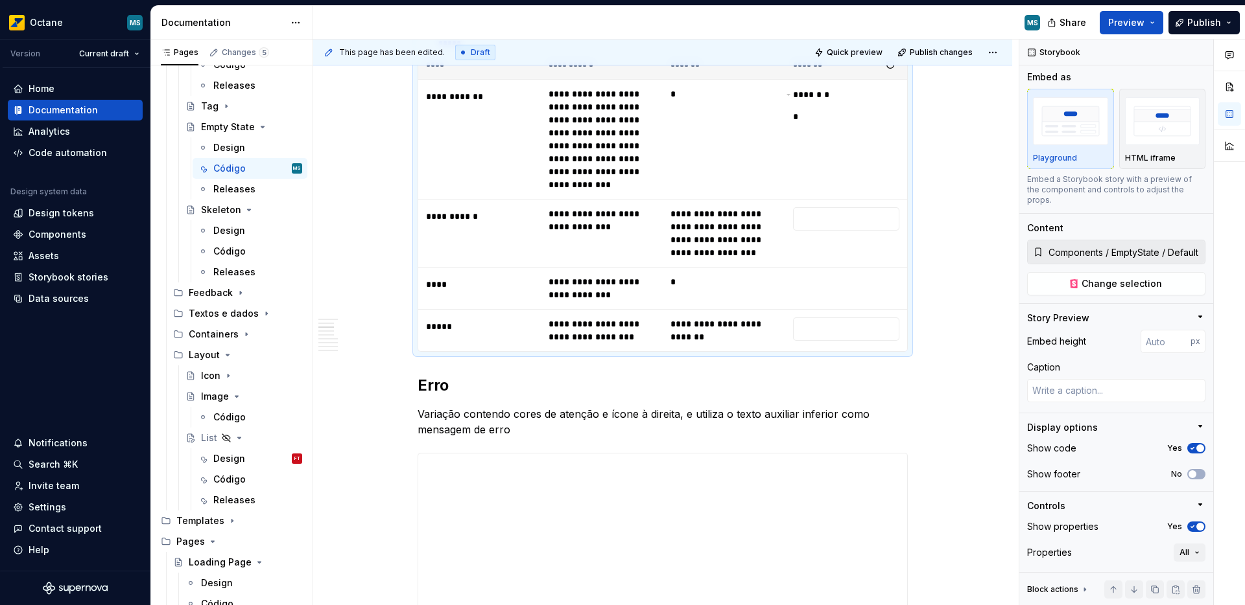
scroll to position [584, 0]
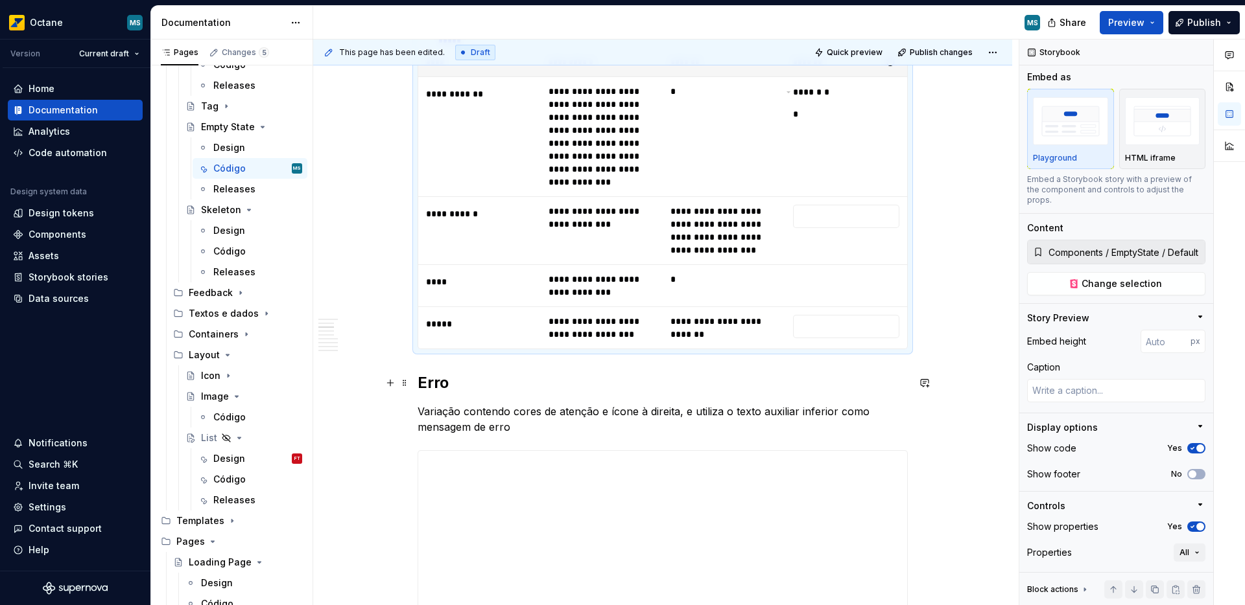
click at [424, 377] on strong "Erro" at bounding box center [432, 382] width 31 height 19
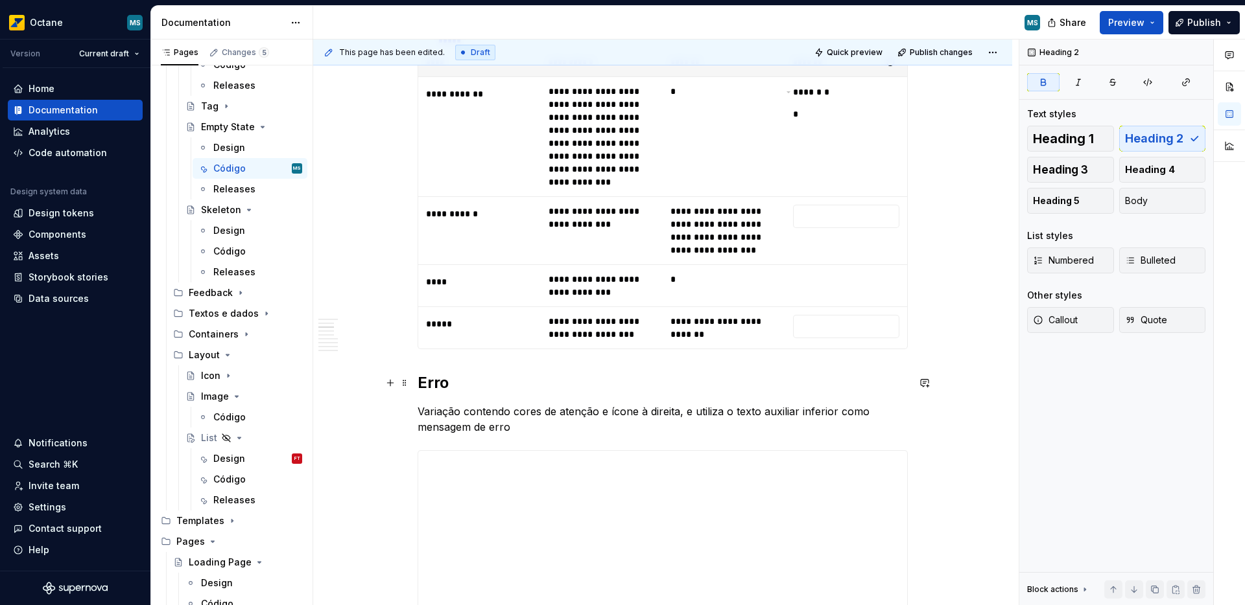
scroll to position [0, 0]
click at [423, 377] on strong "Erro" at bounding box center [432, 382] width 31 height 19
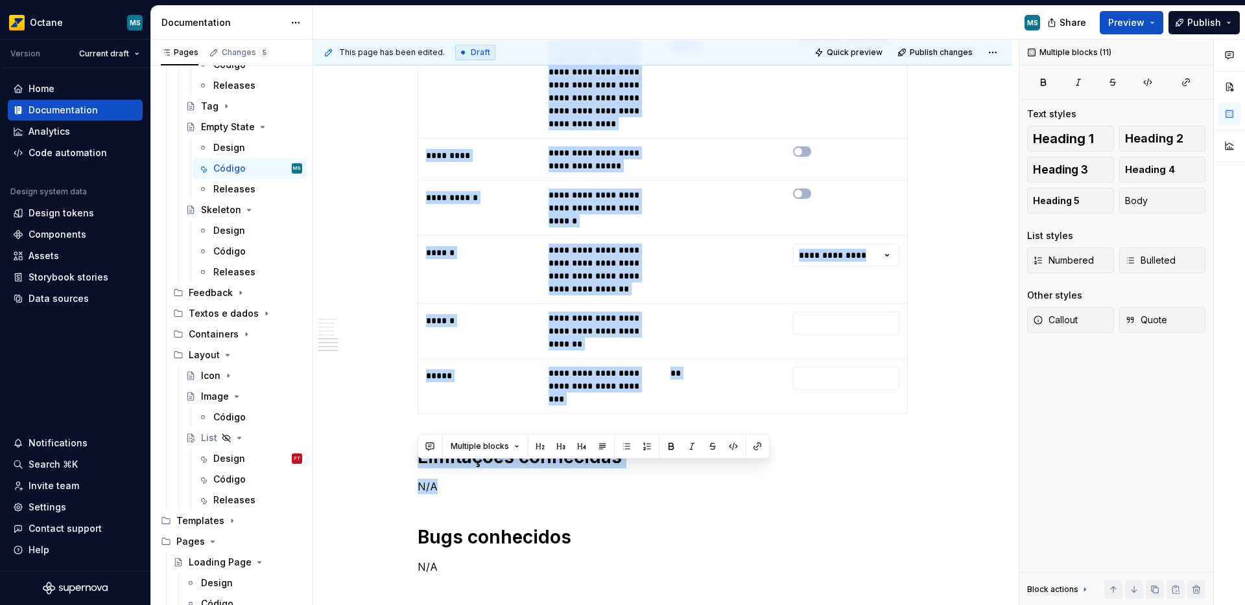
scroll to position [3471, 0]
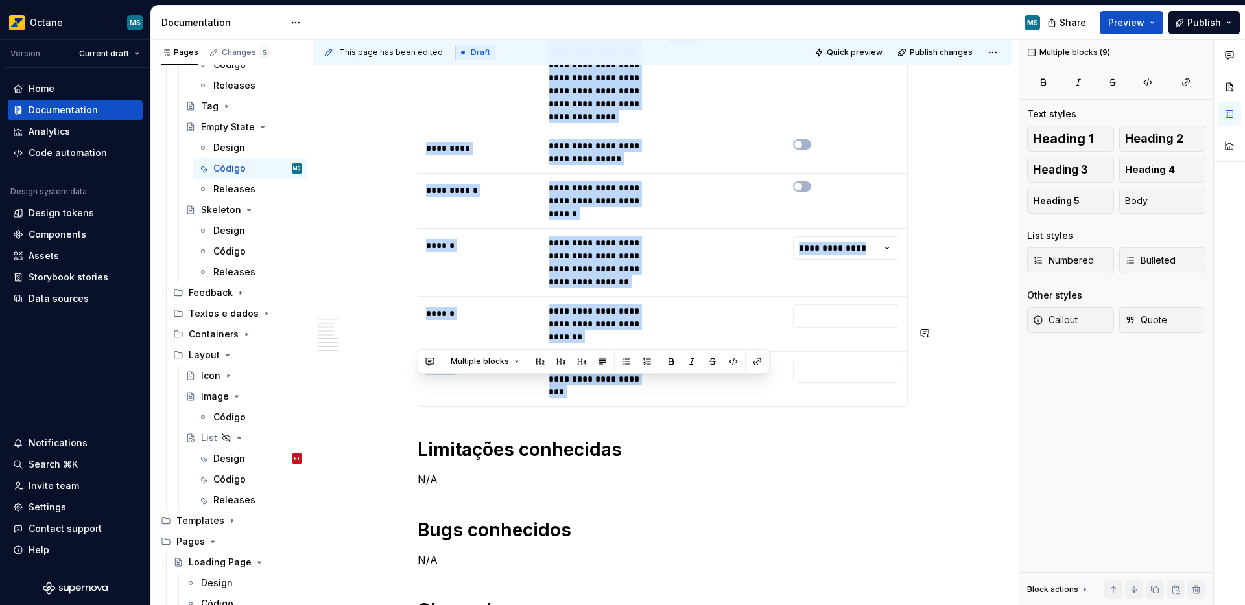
drag, startPoint x: 466, startPoint y: 368, endPoint x: 580, endPoint y: 318, distance: 124.5
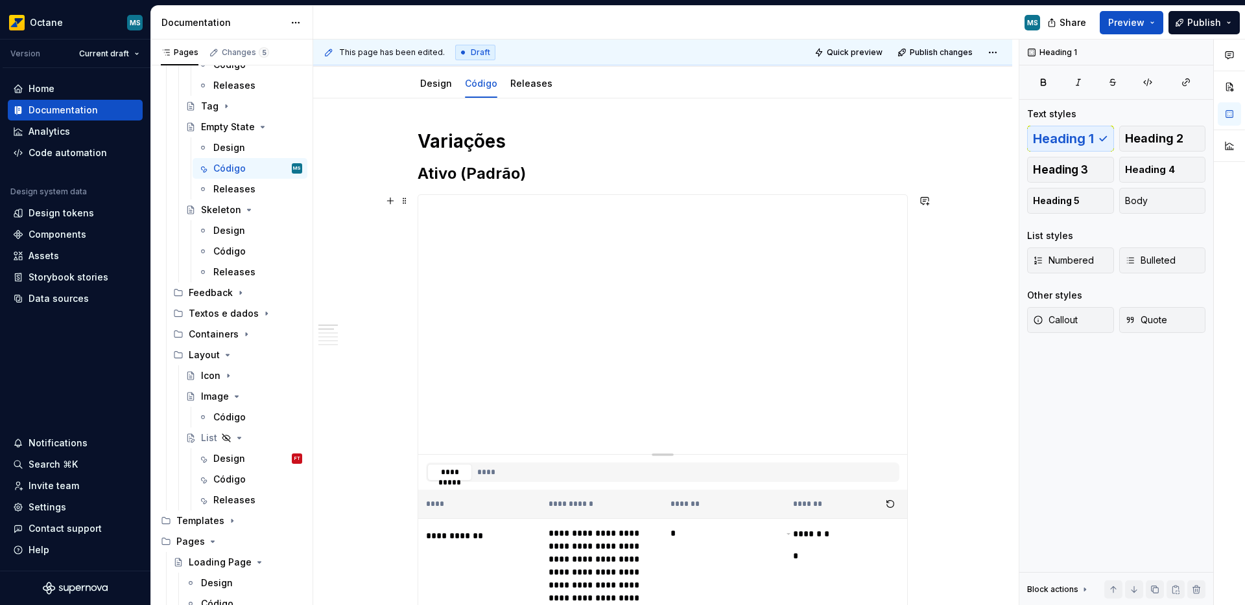
scroll to position [152, 0]
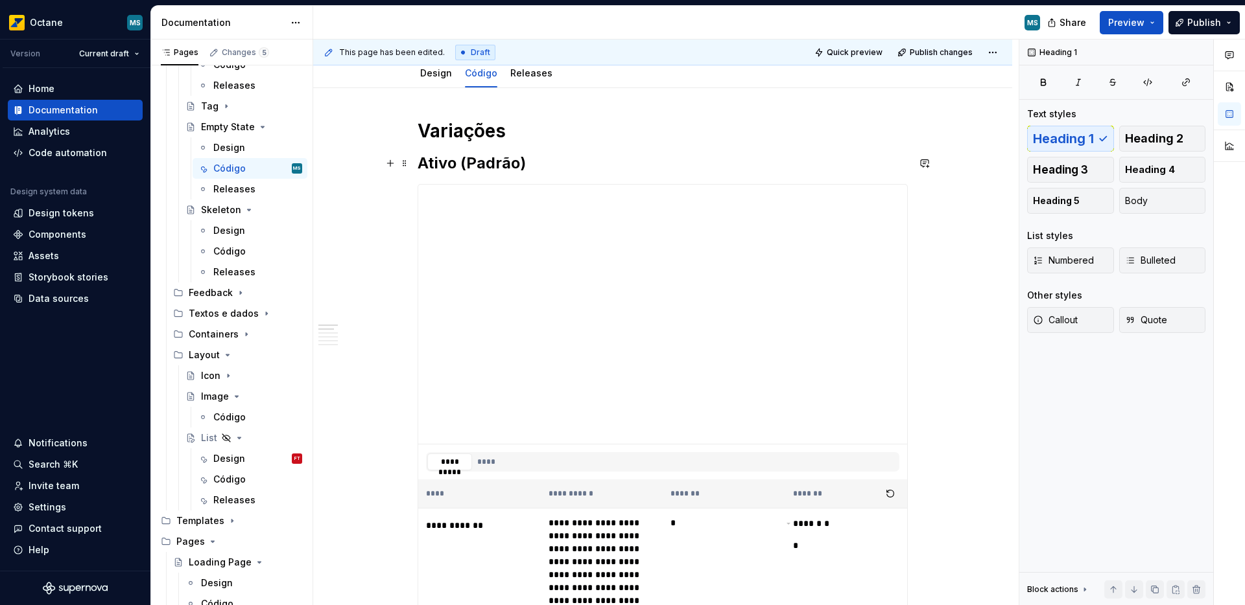
click at [450, 159] on strong "Ativo (Padrão)" at bounding box center [471, 163] width 108 height 19
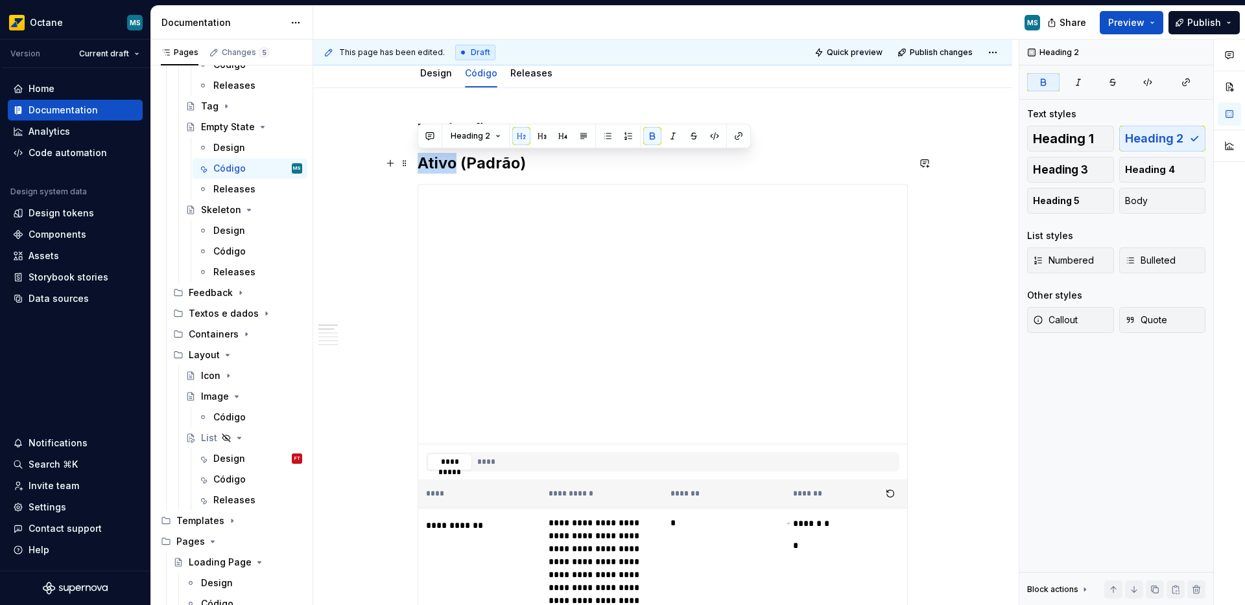
click at [450, 159] on strong "Ativo (Padrão)" at bounding box center [471, 163] width 108 height 19
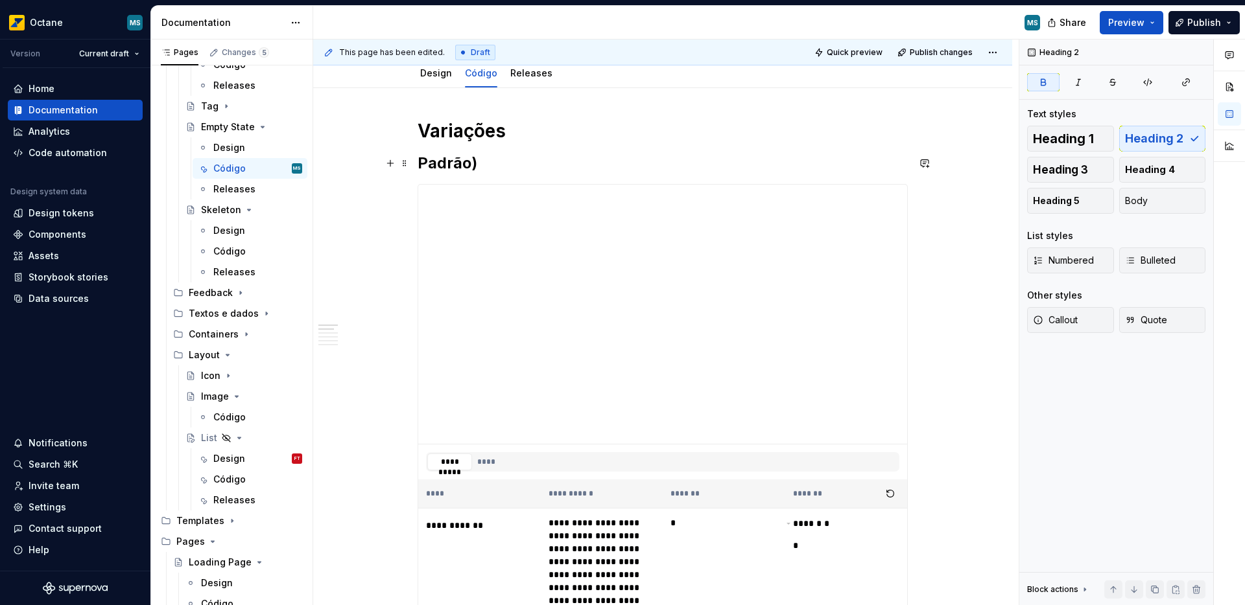
click at [486, 167] on h2 "Padrão)" at bounding box center [662, 163] width 490 height 21
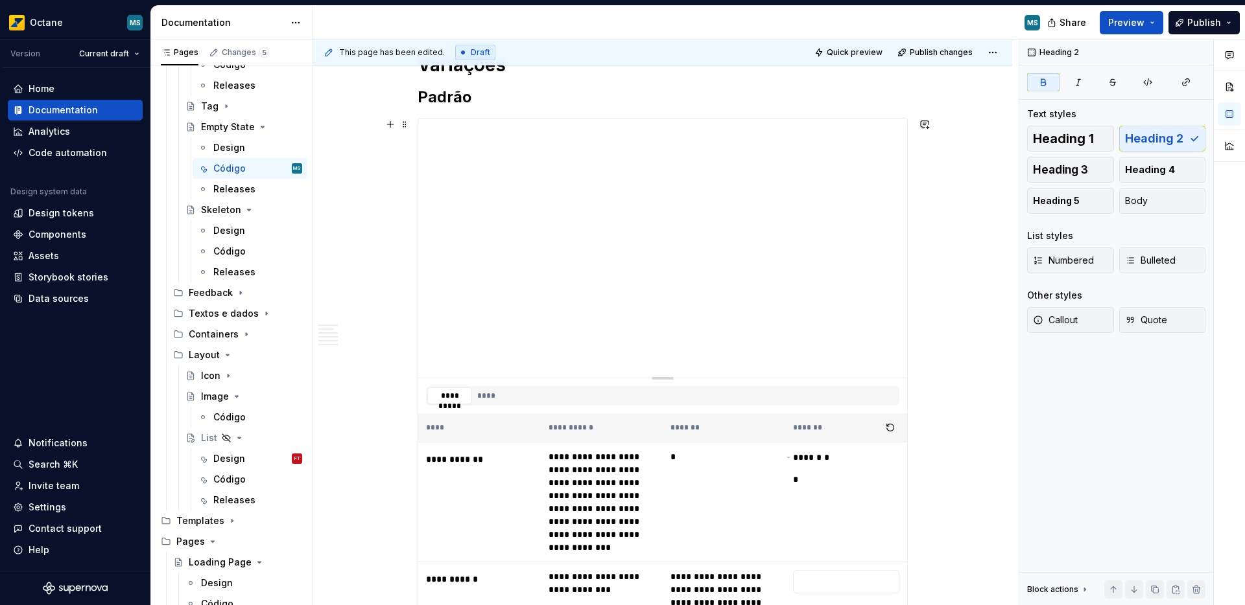
scroll to position [169, 0]
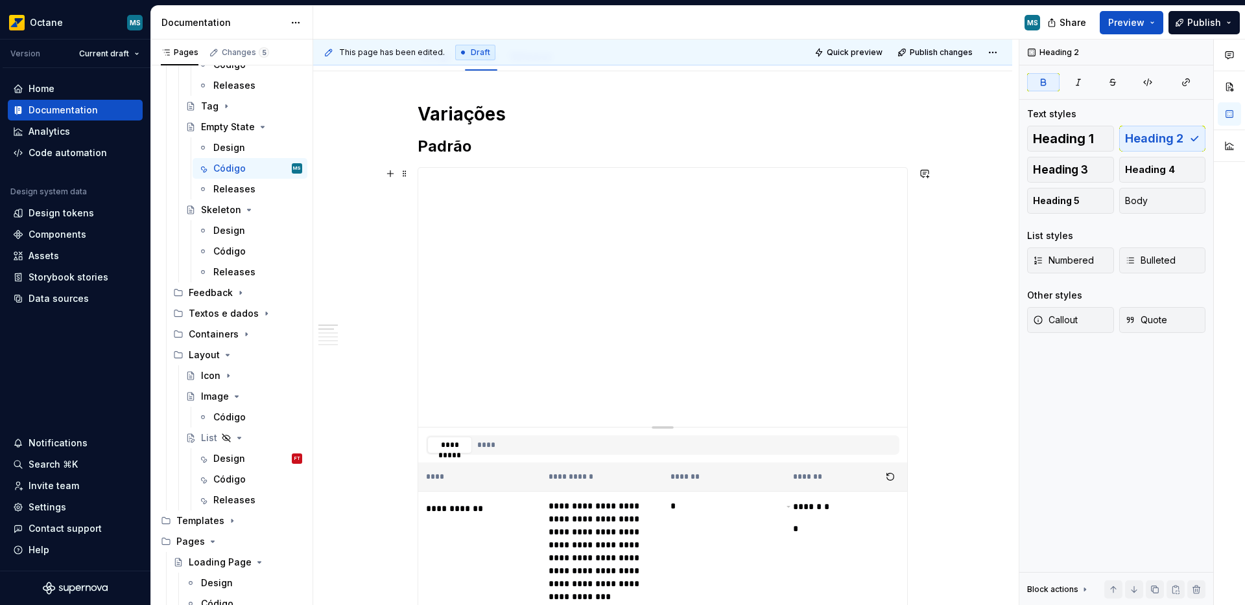
type textarea "*"
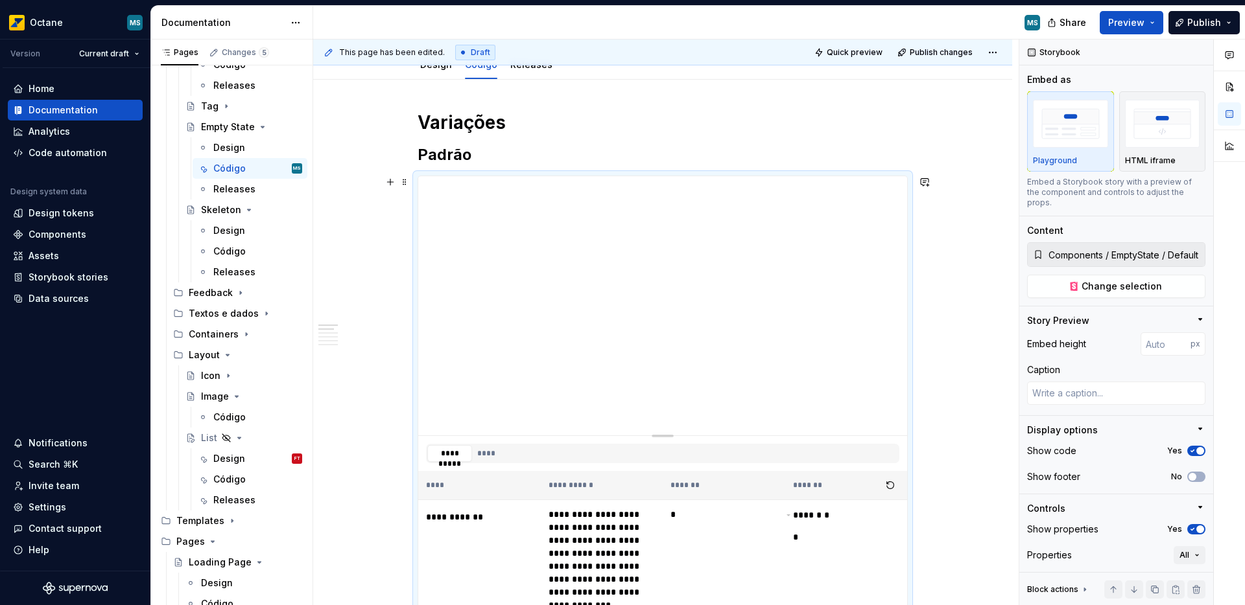
scroll to position [152, 0]
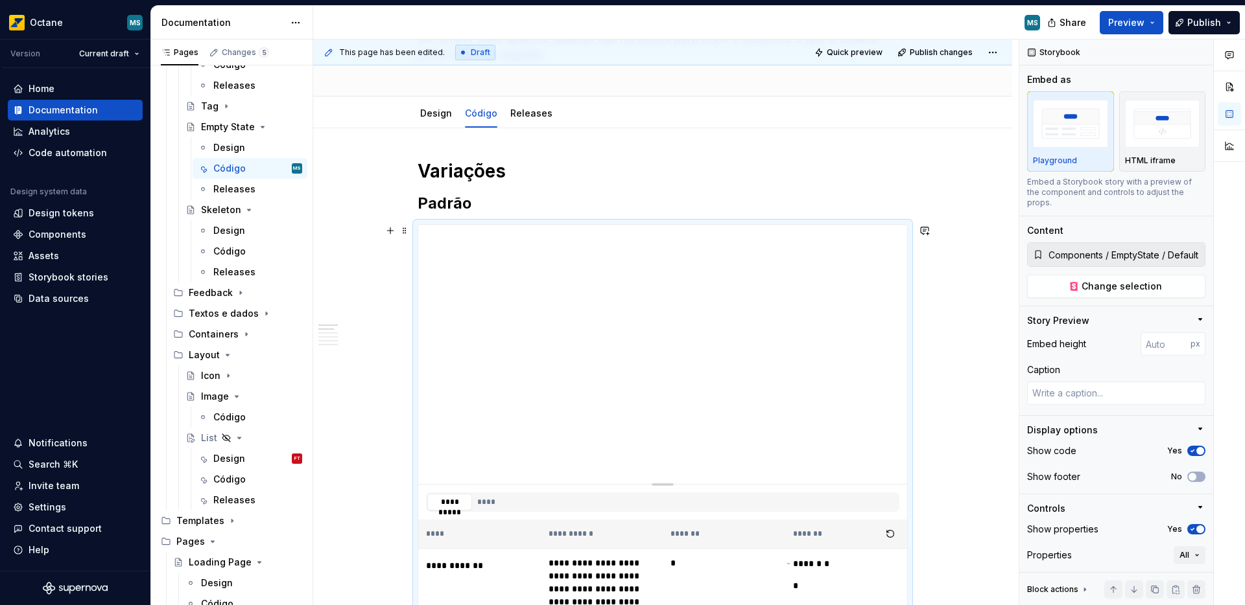
scroll to position [340, 0]
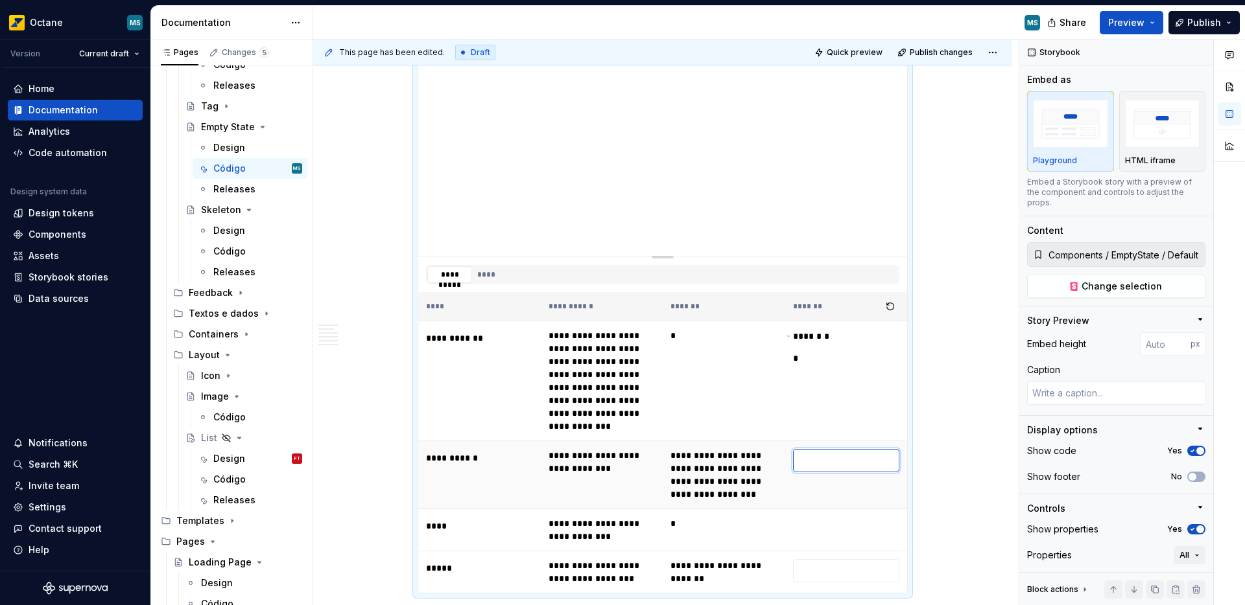
click at [836, 467] on input "text" at bounding box center [846, 460] width 107 height 23
type input "**"
type textarea "*"
type input "**"
type textarea "*"
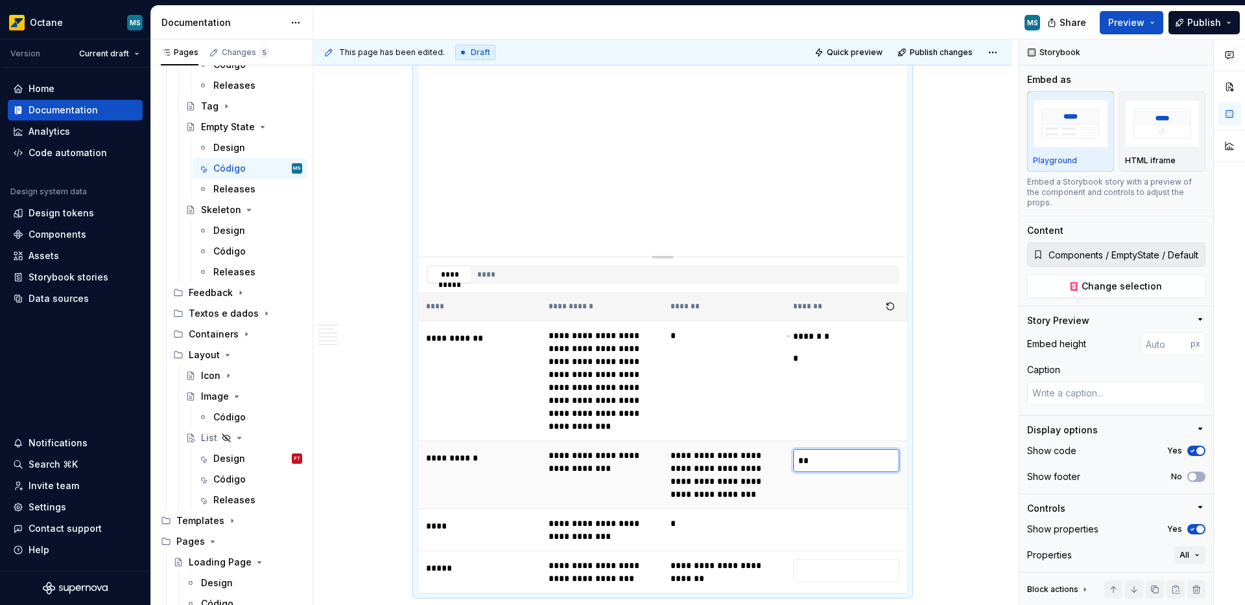
type input "*"
type textarea "*"
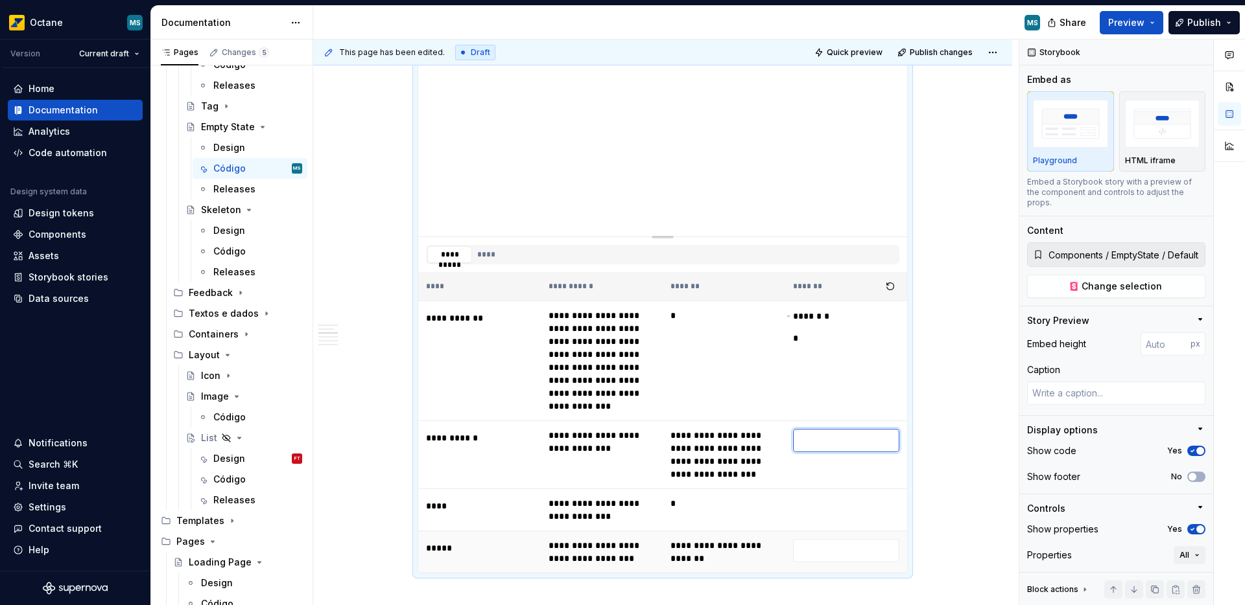
scroll to position [399, 0]
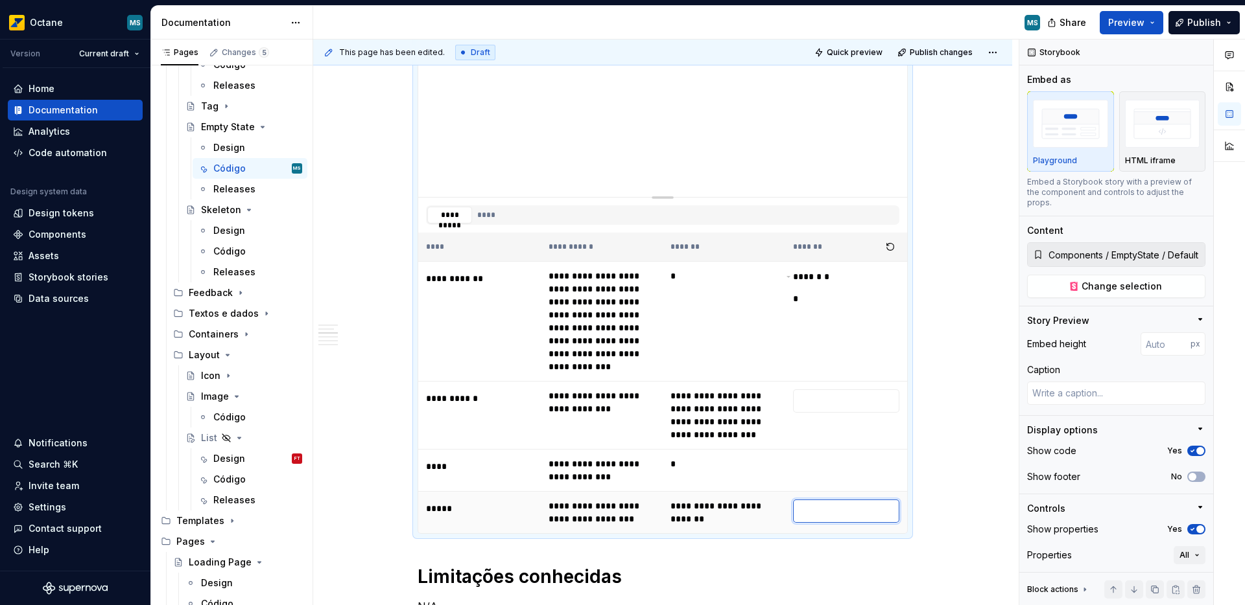
click at [819, 518] on input "text" at bounding box center [846, 511] width 107 height 23
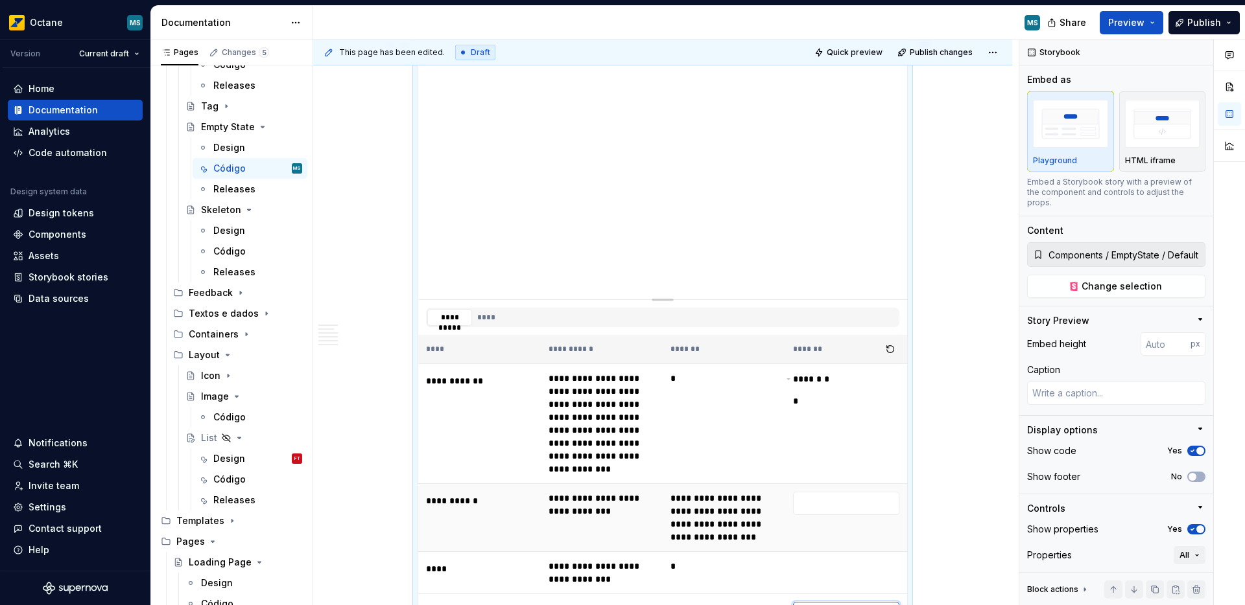
type input "**"
type textarea "*"
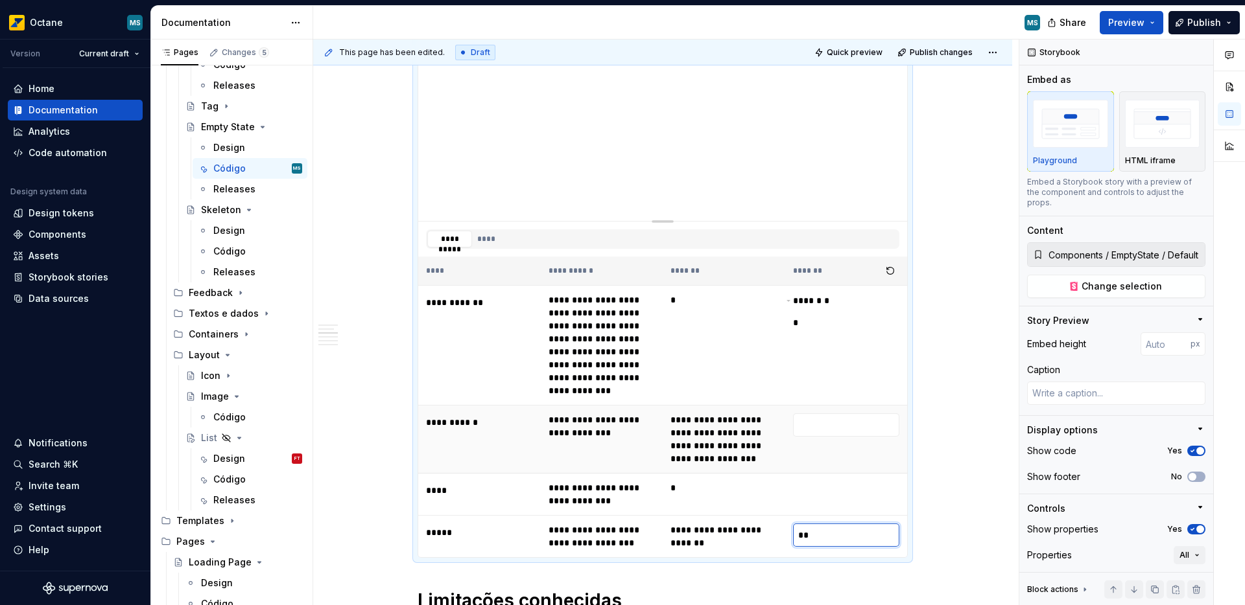
type input "***"
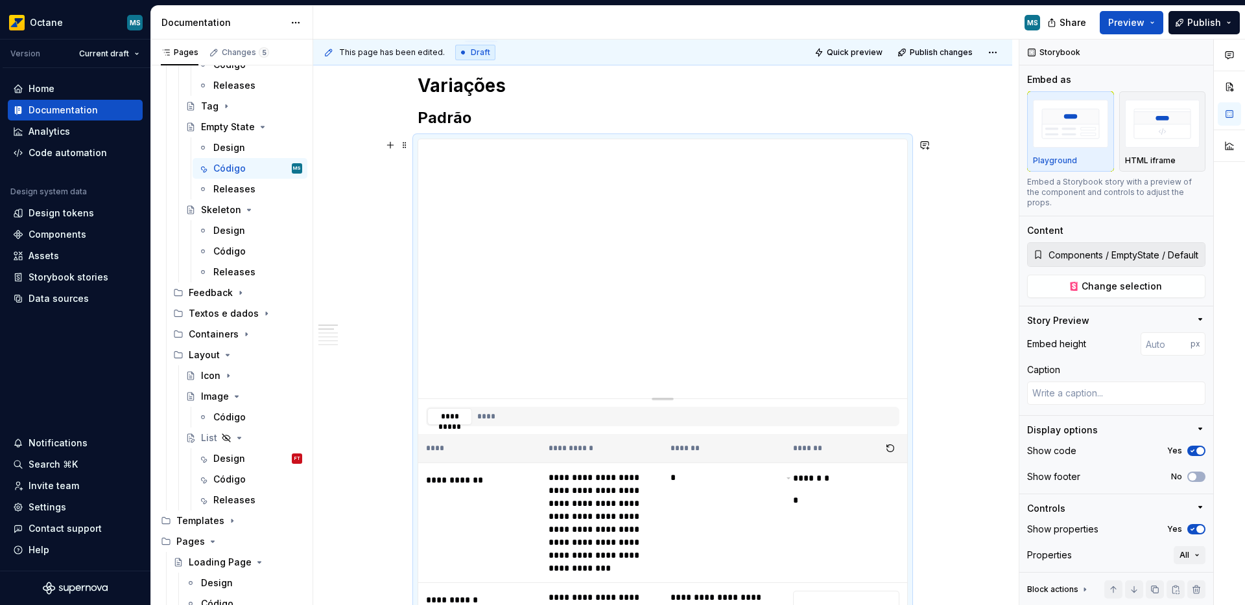
type textarea "*"
type input "**"
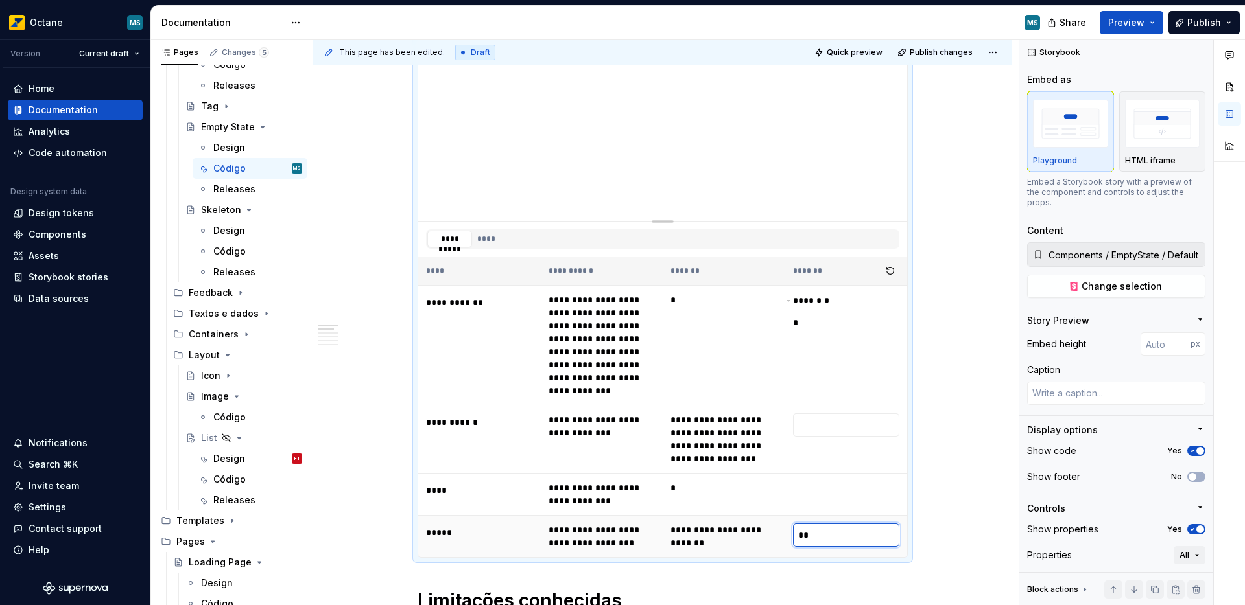
type textarea "*"
type input "*"
type textarea "*"
click at [786, 509] on td at bounding box center [846, 495] width 123 height 42
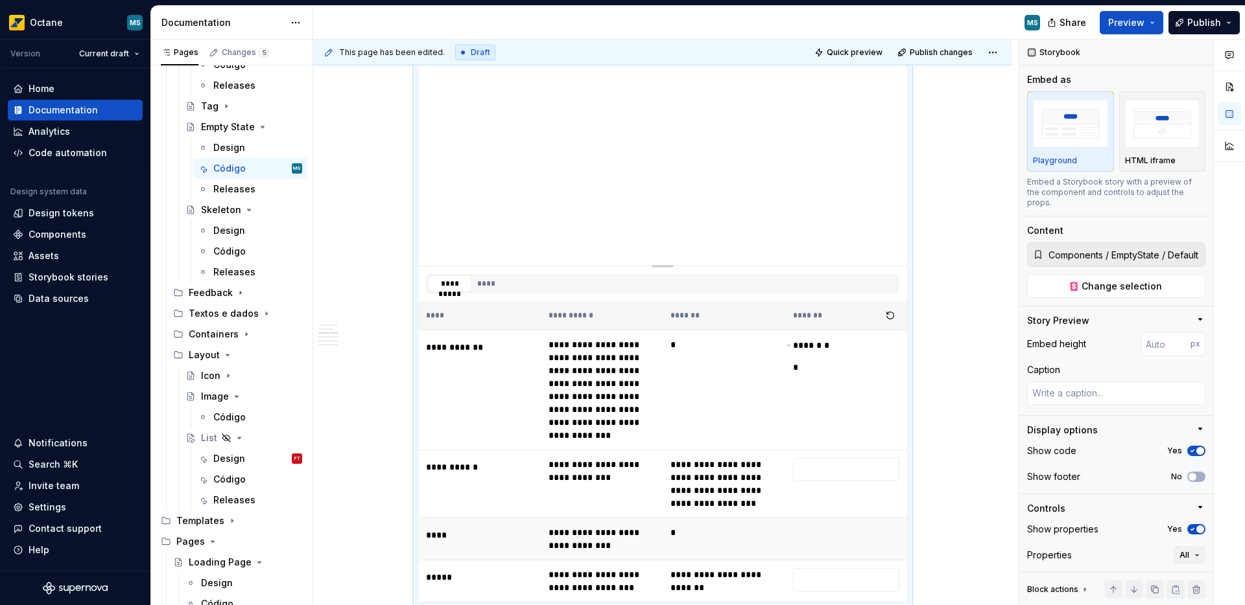
scroll to position [452, 0]
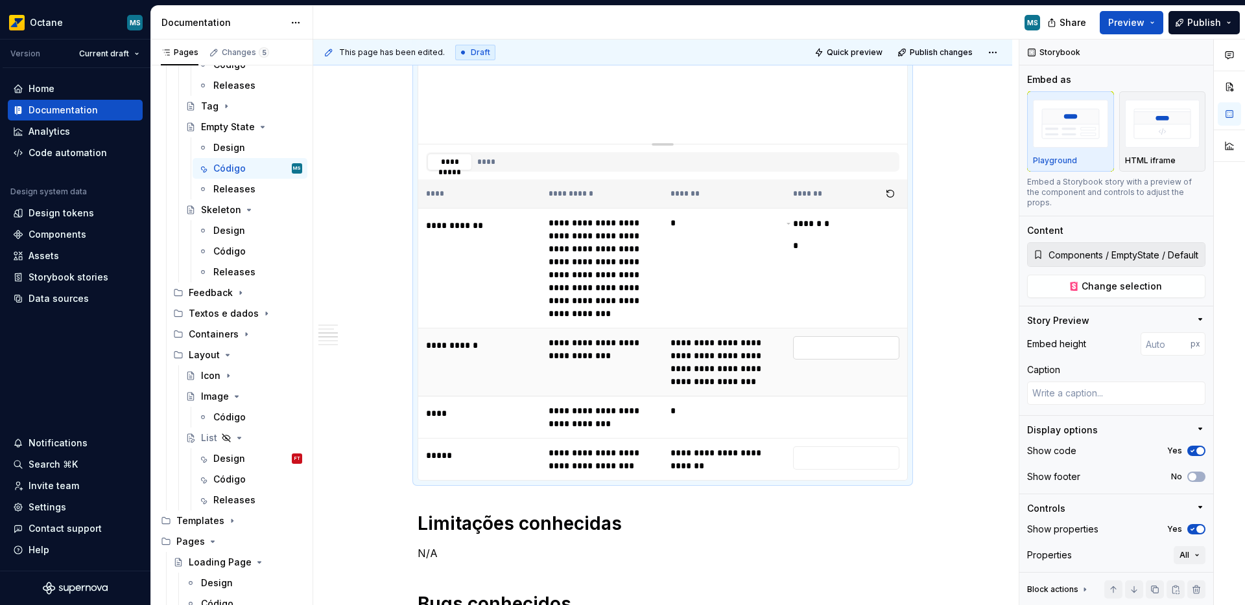
click at [835, 338] on input "text" at bounding box center [846, 347] width 107 height 23
type input "**"
type textarea "*"
type input "***"
type textarea "*"
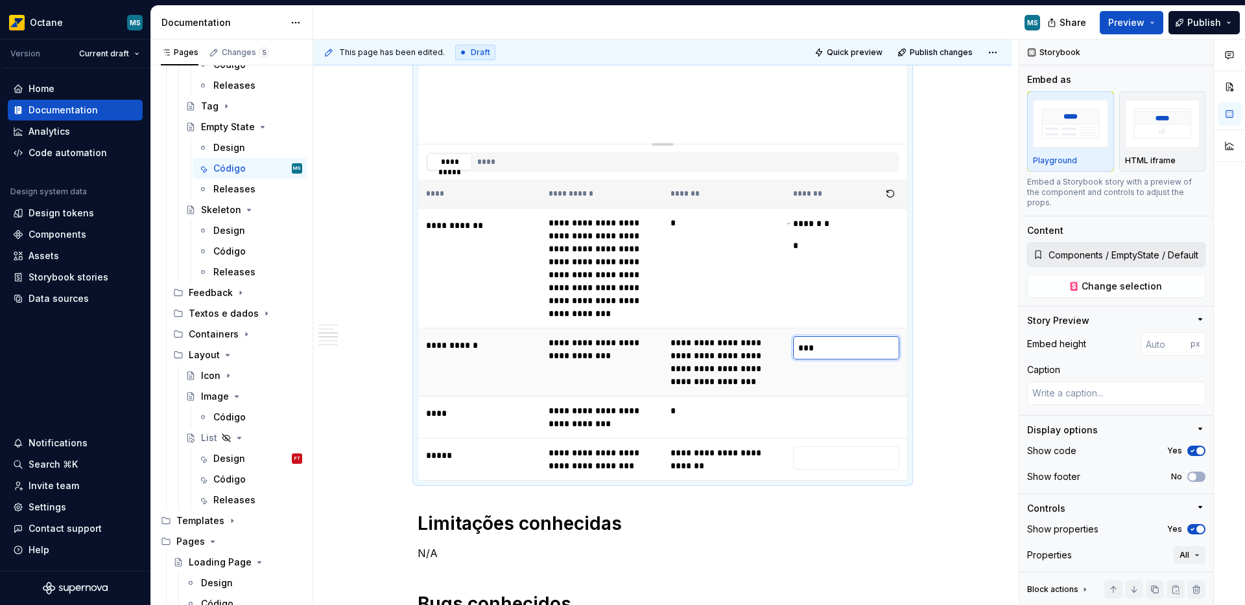
type input "****"
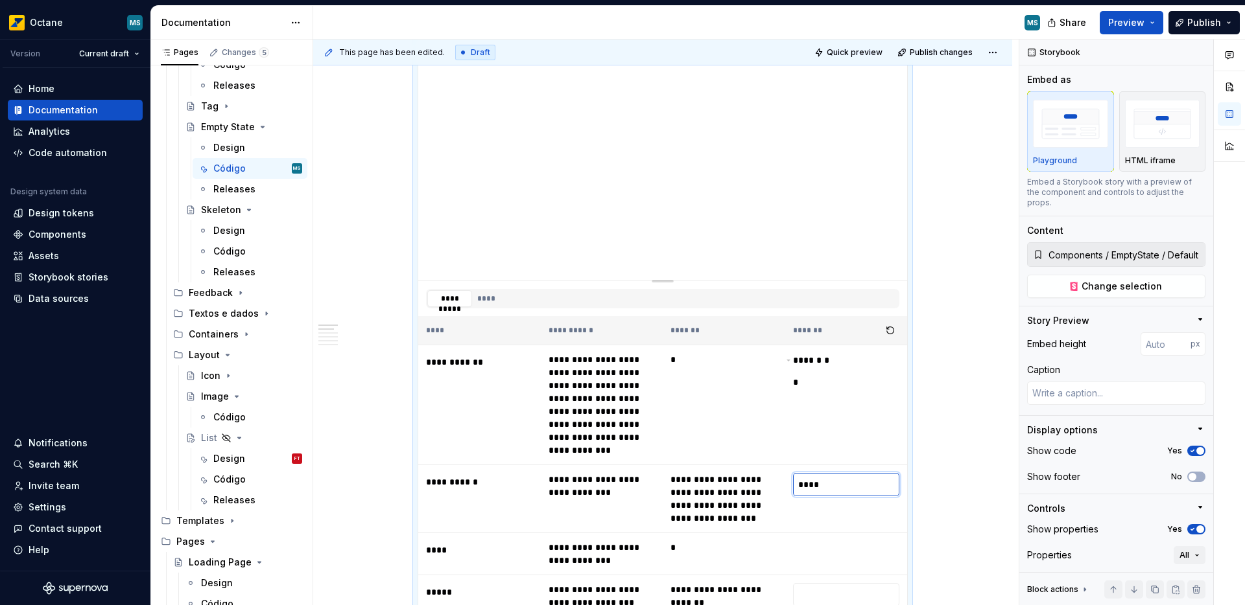
type textarea "*"
type input "******"
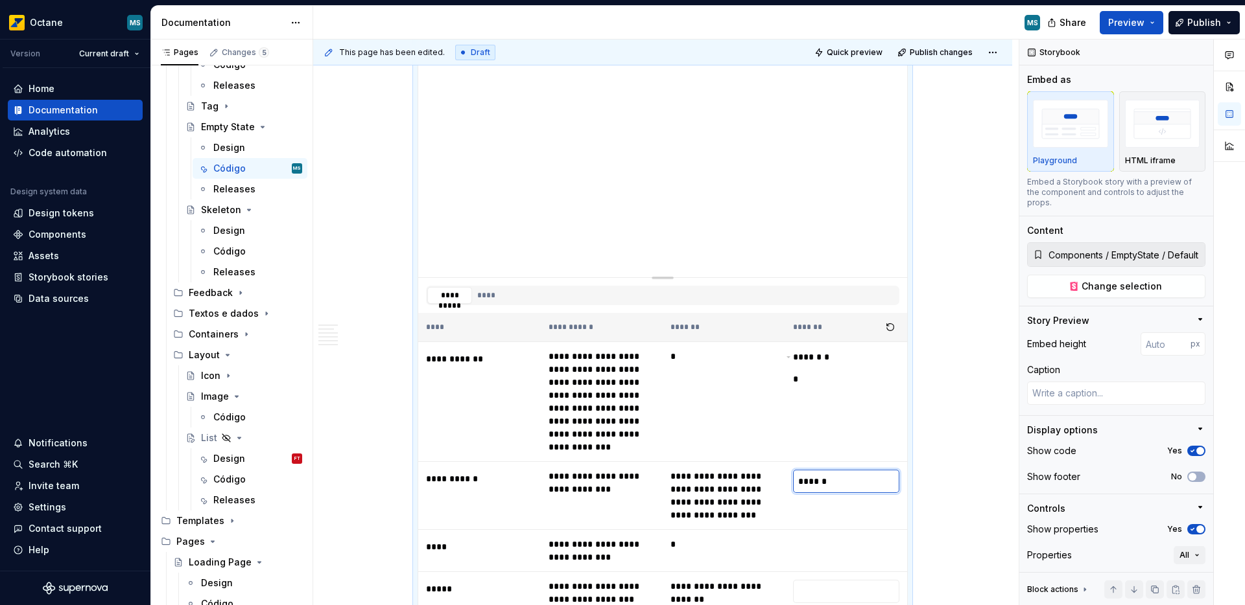
type textarea "*"
type input "*******"
type textarea "*"
type input "********"
type textarea "*"
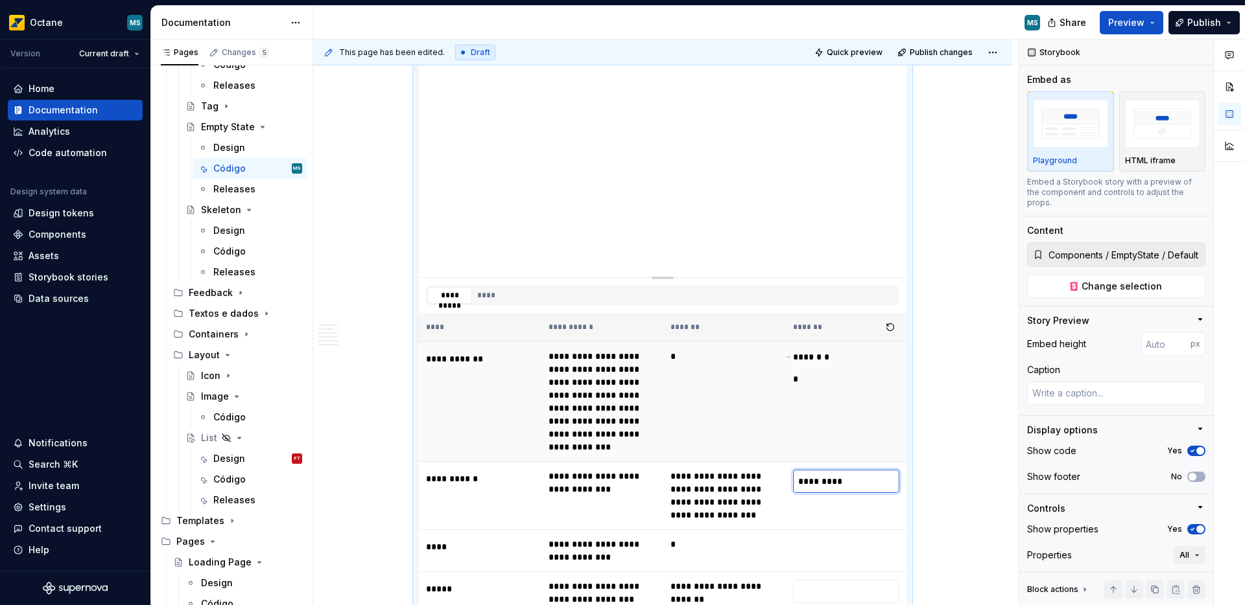
type input "**********"
type textarea "*"
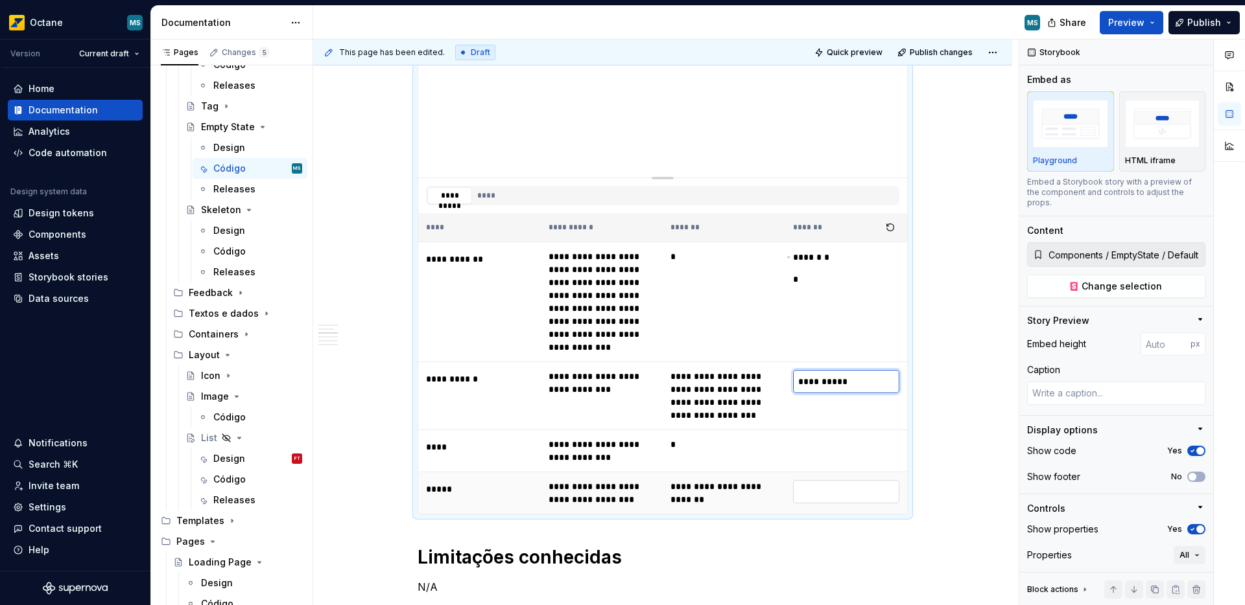
type input "**********"
click at [830, 499] on input "text" at bounding box center [846, 491] width 107 height 23
click at [801, 267] on icon at bounding box center [800, 268] width 8 height 8
click at [806, 275] on input "text" at bounding box center [813, 281] width 28 height 18
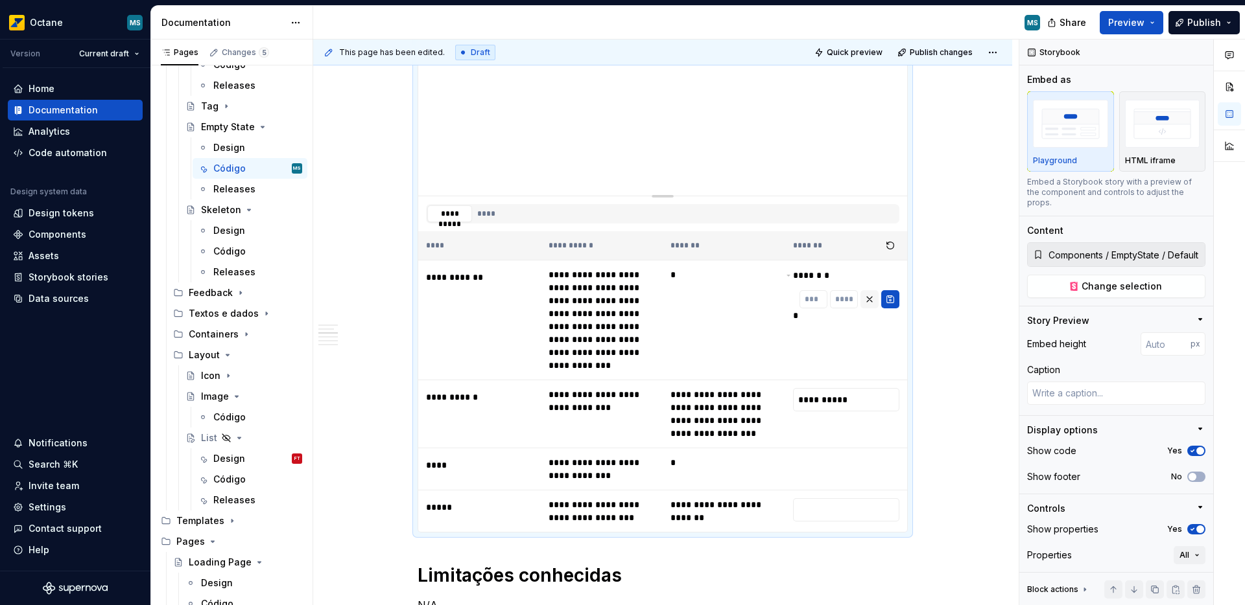
scroll to position [400, 0]
click at [497, 215] on button "****" at bounding box center [486, 214] width 27 height 17
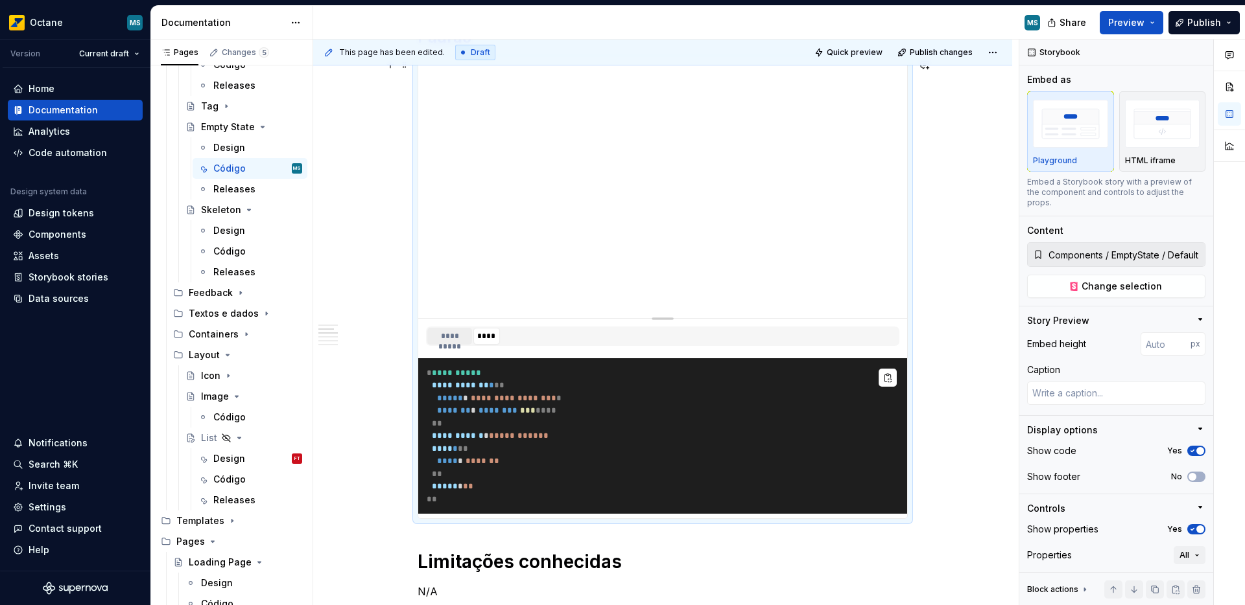
click at [445, 341] on button "**********" at bounding box center [449, 336] width 45 height 17
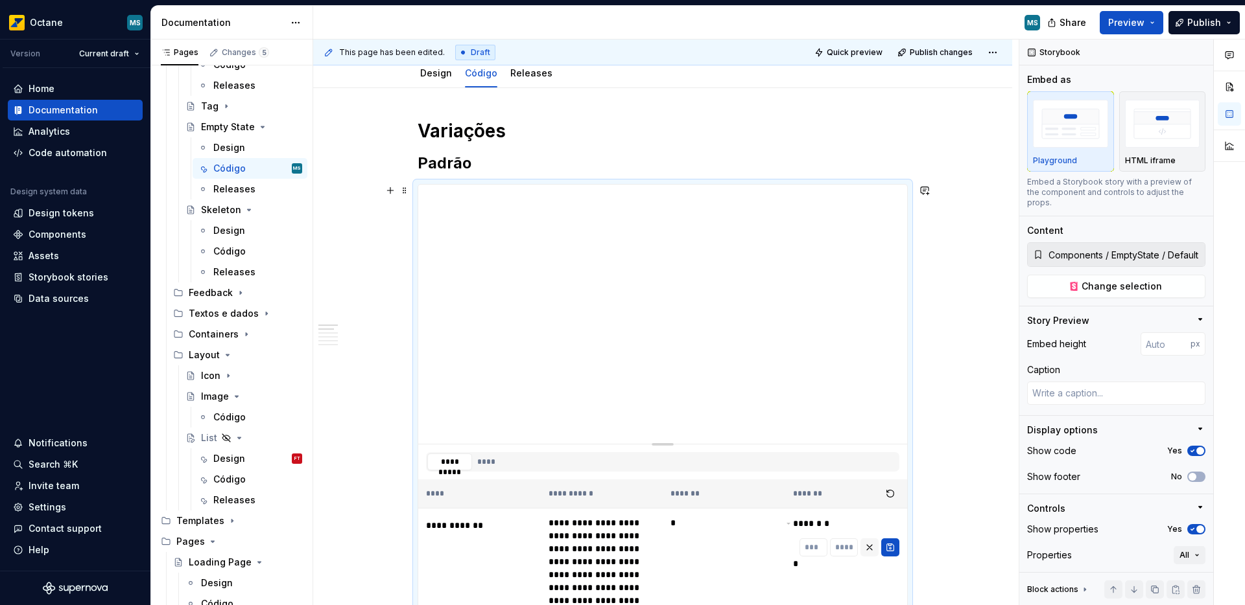
scroll to position [31, 0]
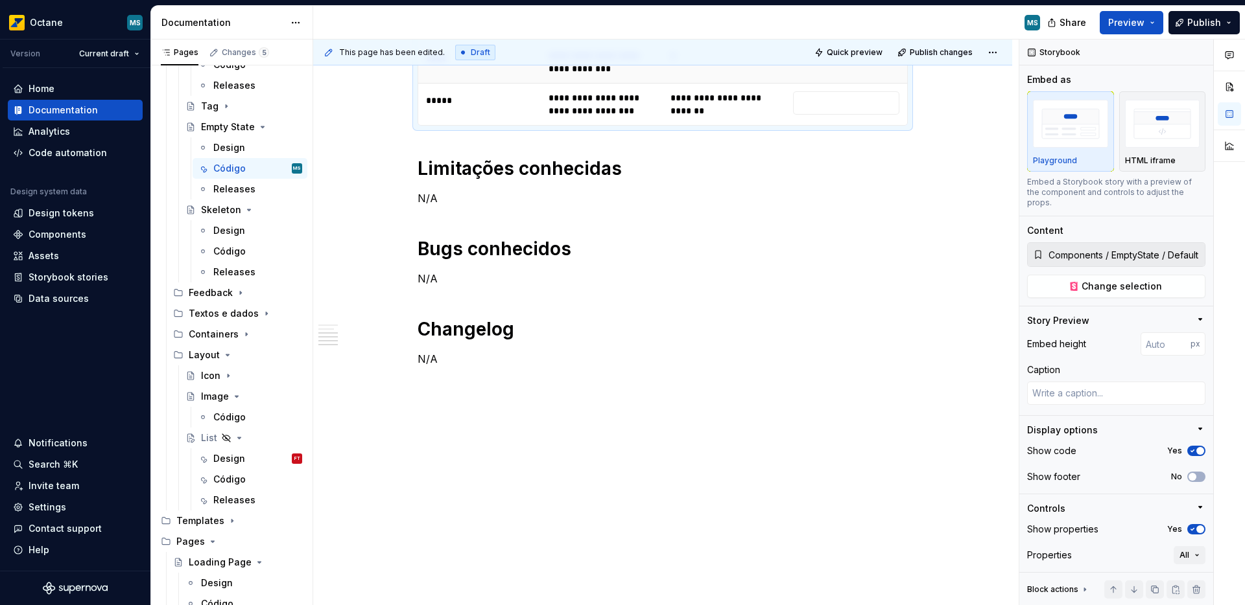
scroll to position [750, 0]
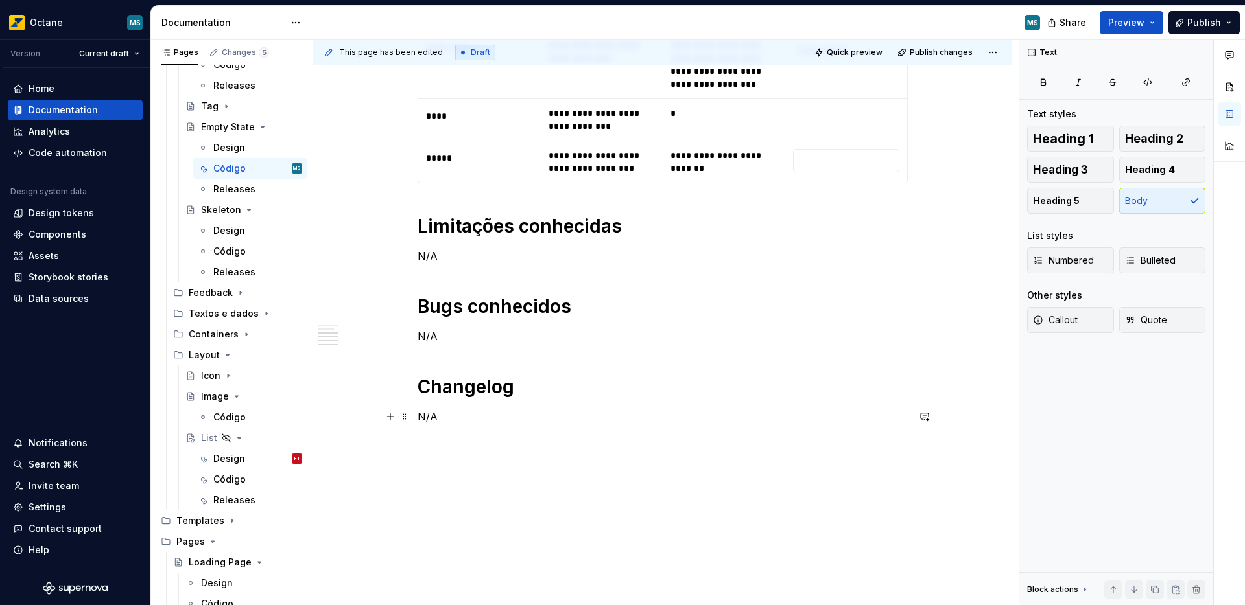
click at [456, 419] on p "N/A" at bounding box center [662, 417] width 490 height 16
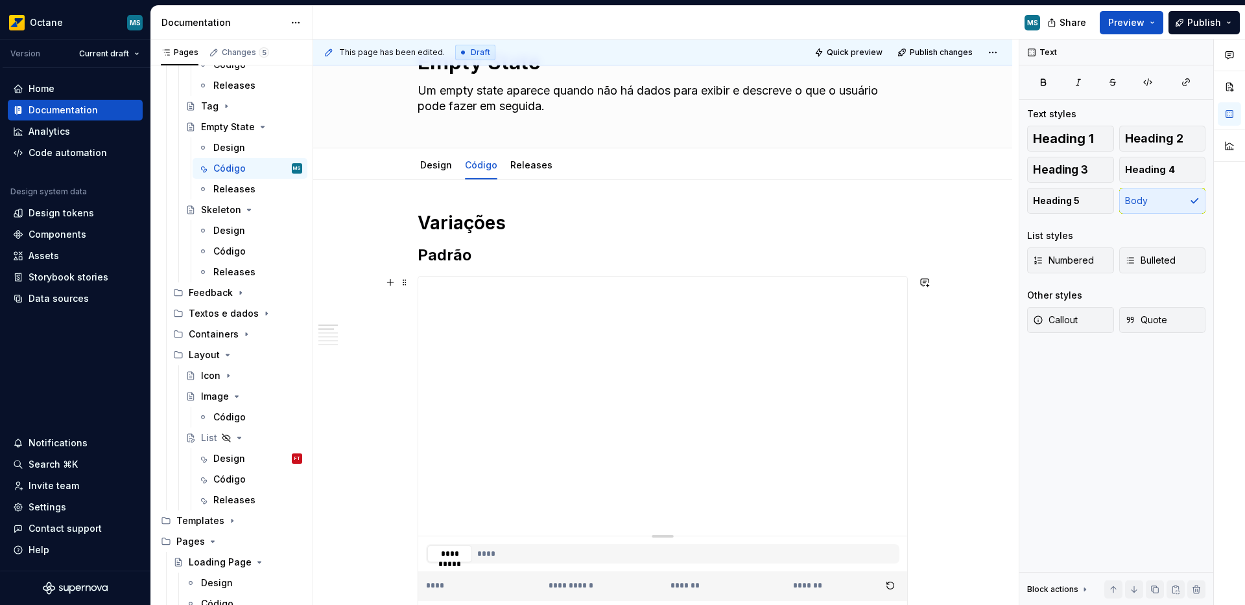
scroll to position [0, 0]
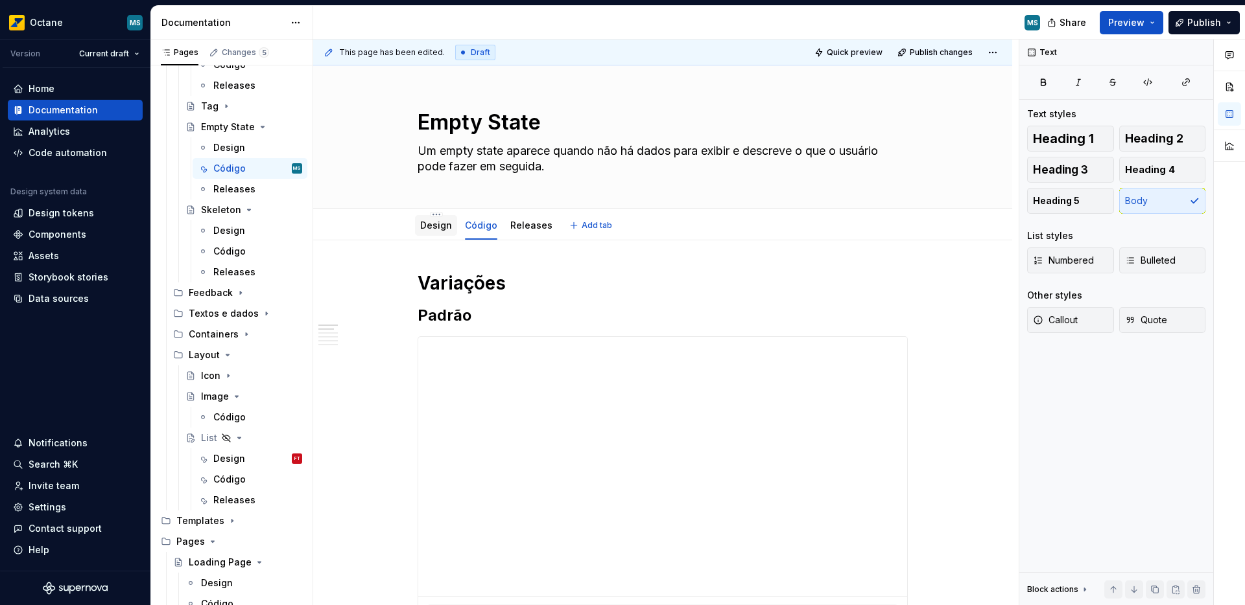
click at [448, 235] on div "Design" at bounding box center [436, 225] width 42 height 21
type textarea "*"
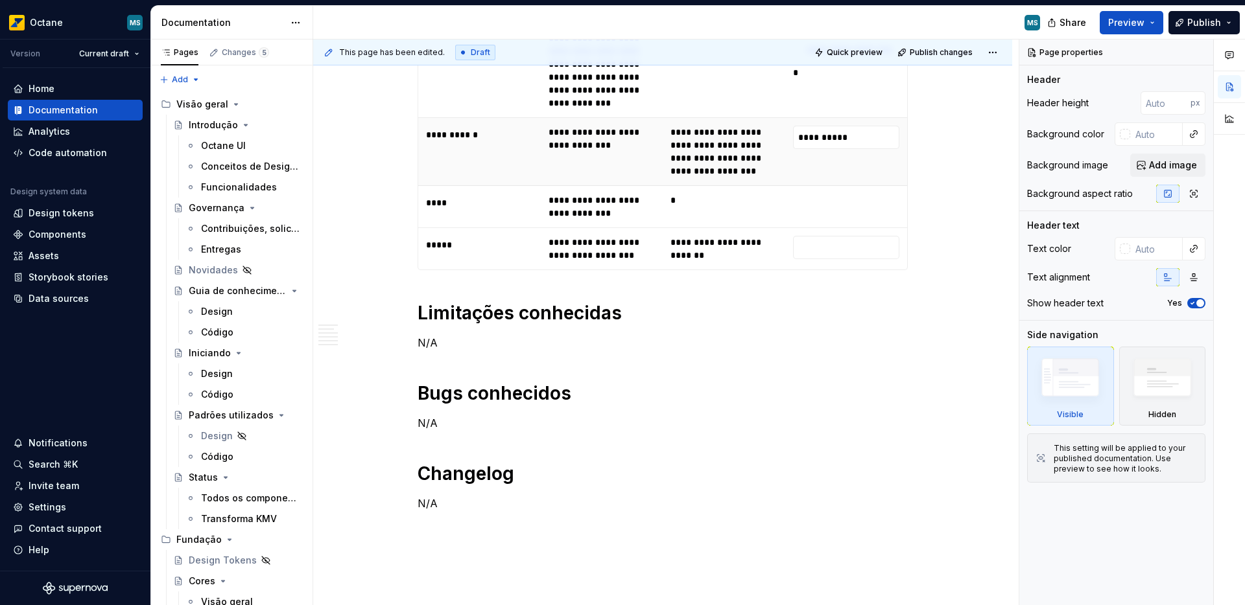
scroll to position [869, 0]
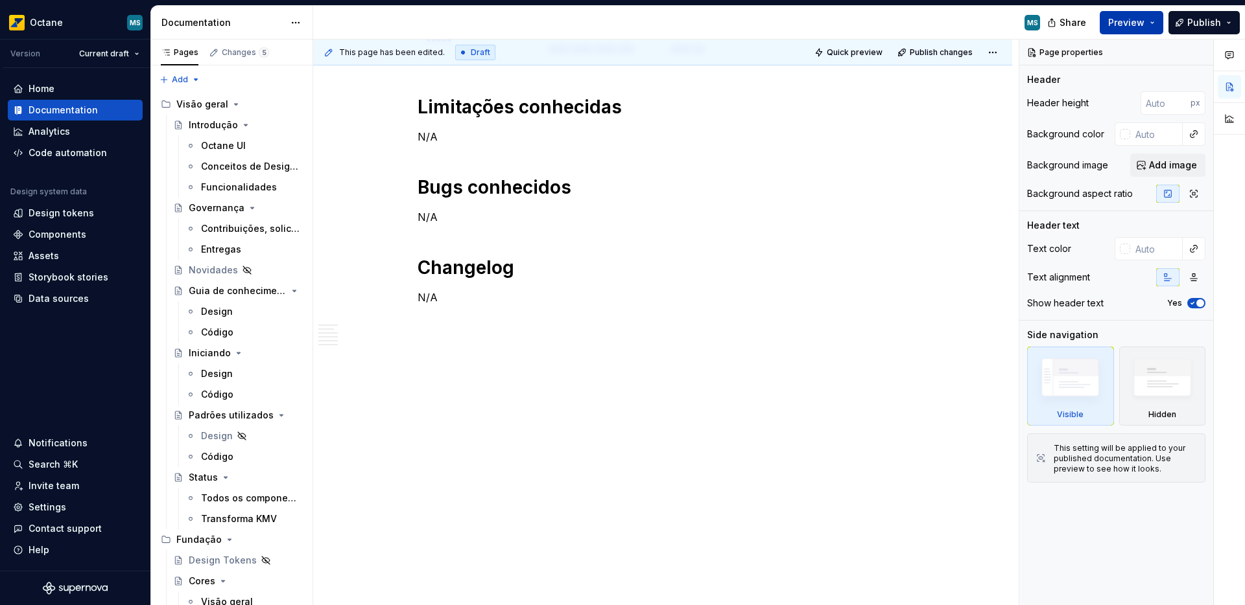
click at [1149, 24] on button "Preview" at bounding box center [1131, 22] width 64 height 23
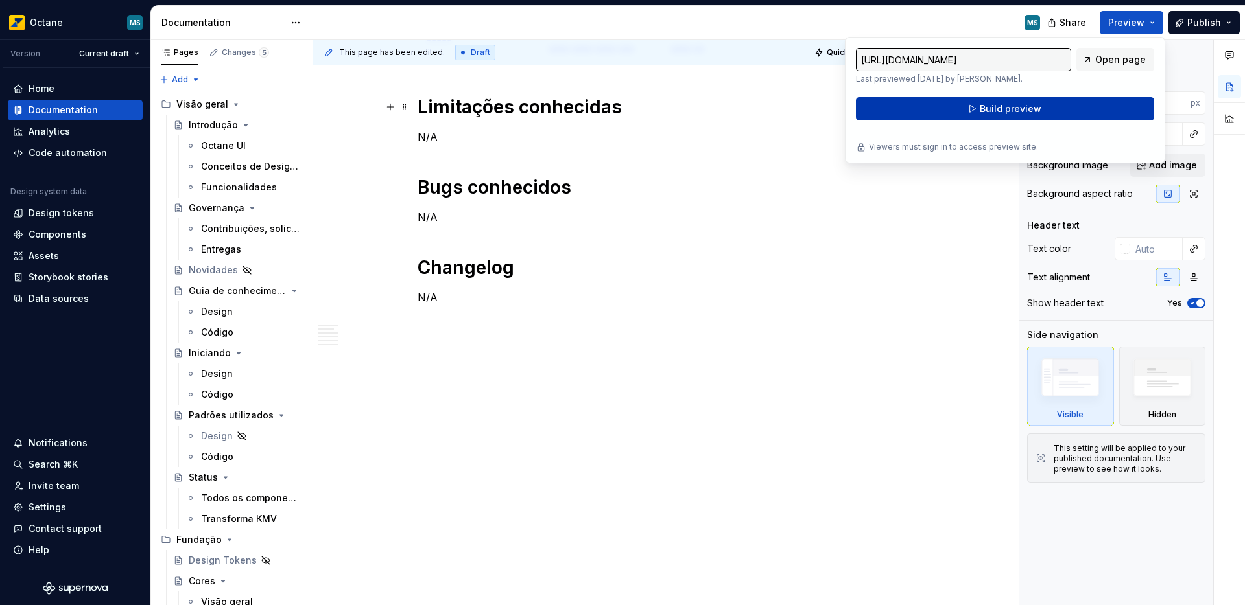
click at [992, 118] on button "Build preview" at bounding box center [1005, 108] width 298 height 23
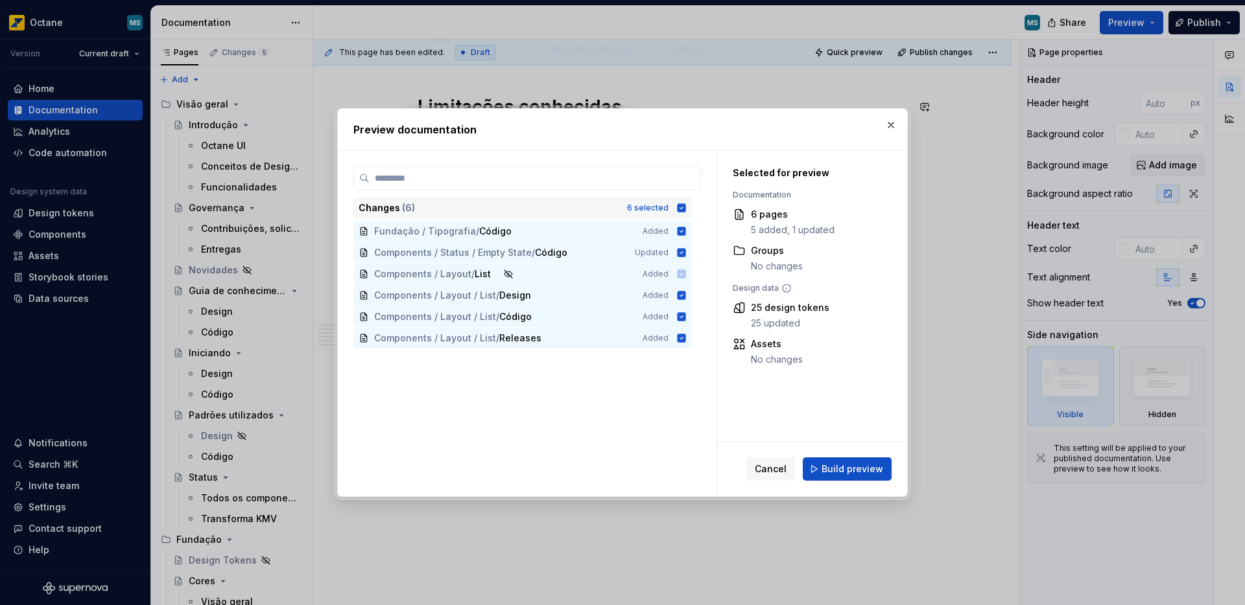
click at [679, 209] on icon at bounding box center [681, 208] width 8 height 8
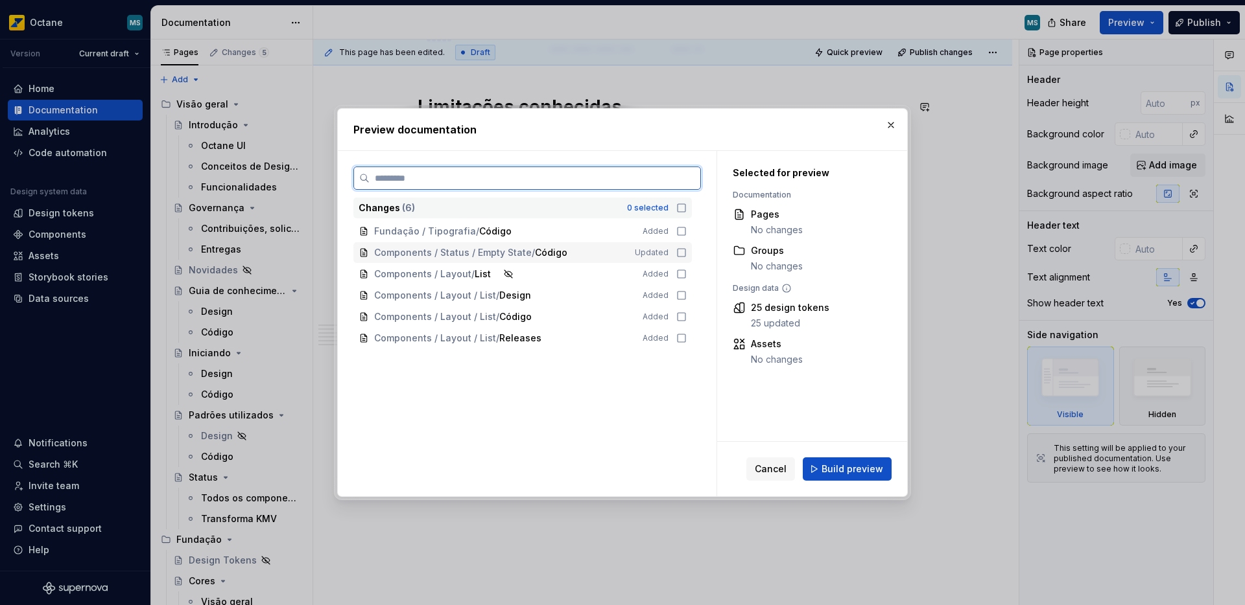
click at [681, 249] on icon at bounding box center [681, 253] width 8 height 8
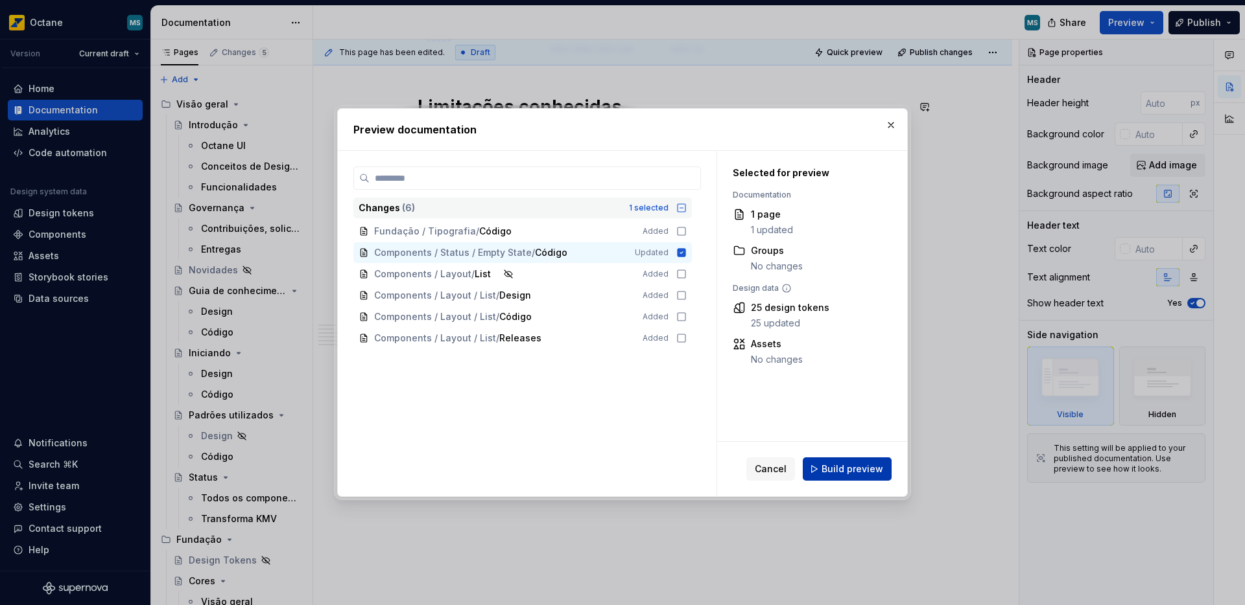
click at [841, 471] on span "Build preview" at bounding box center [852, 469] width 62 height 13
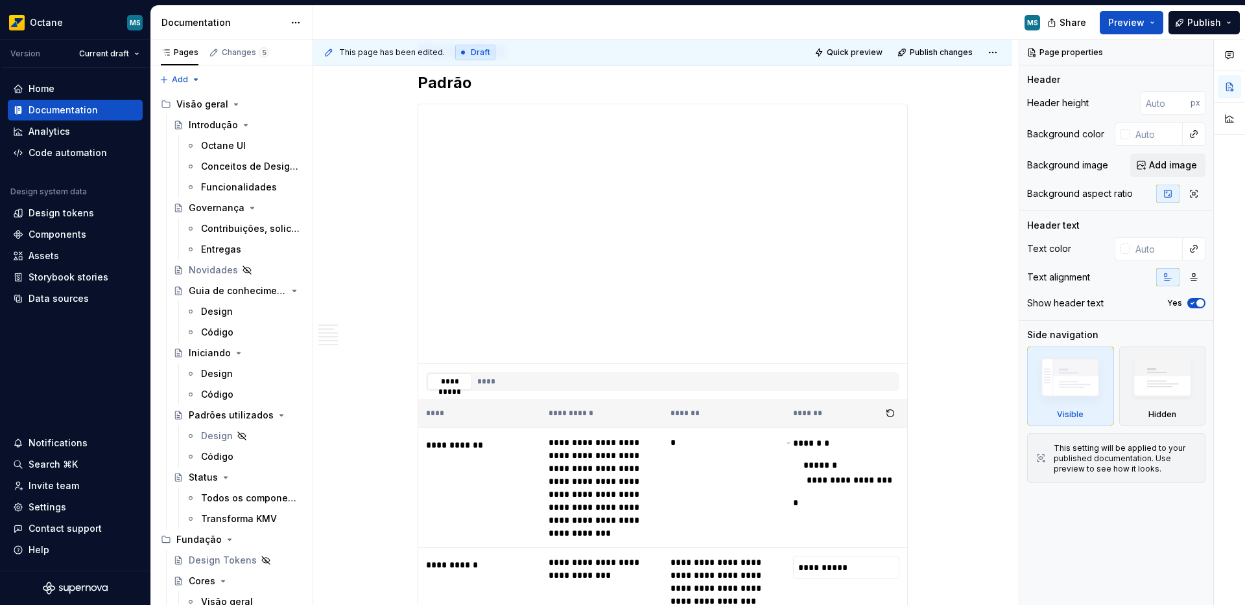
scroll to position [0, 0]
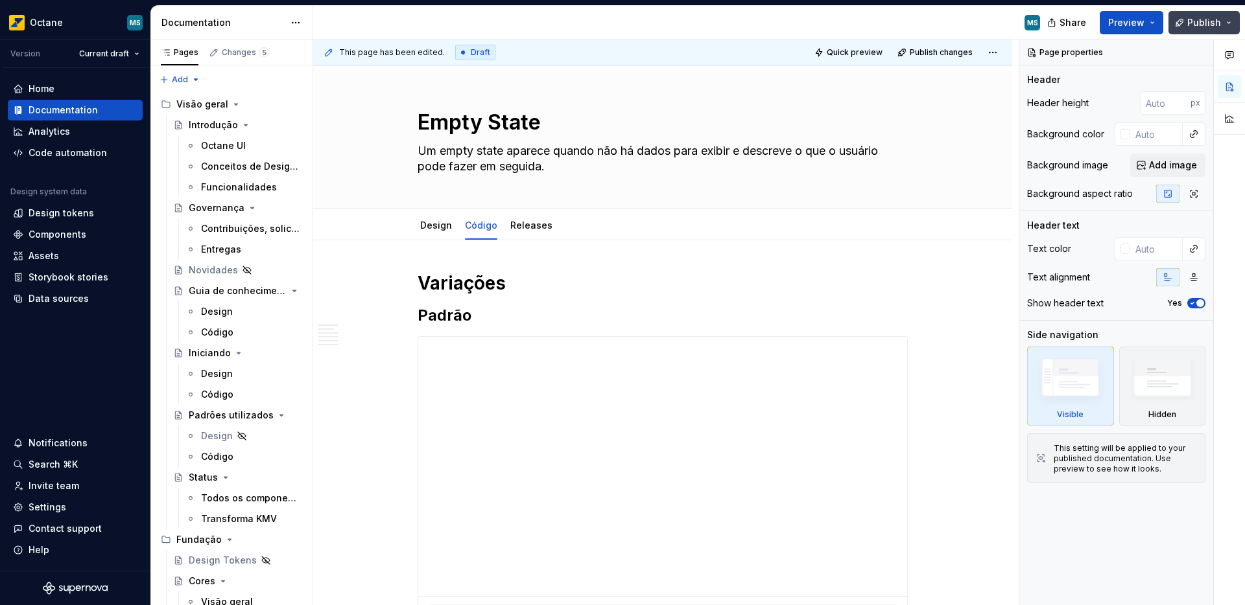
click at [1184, 22] on button "Publish" at bounding box center [1203, 22] width 71 height 23
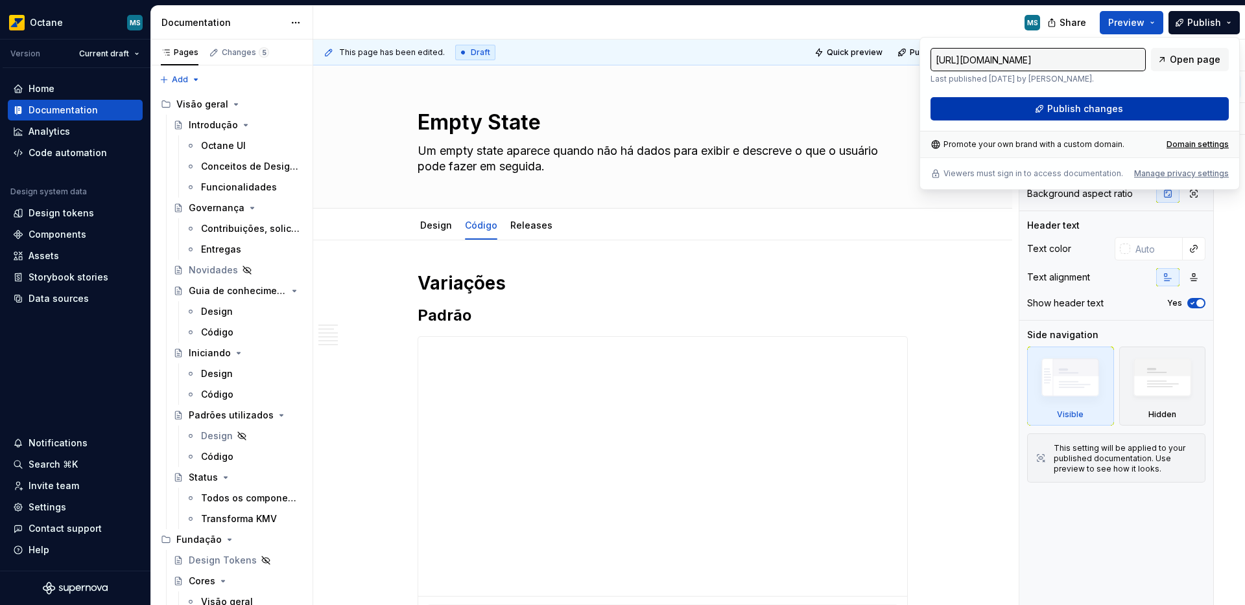
click at [1056, 110] on span "Publish changes" at bounding box center [1085, 108] width 76 height 13
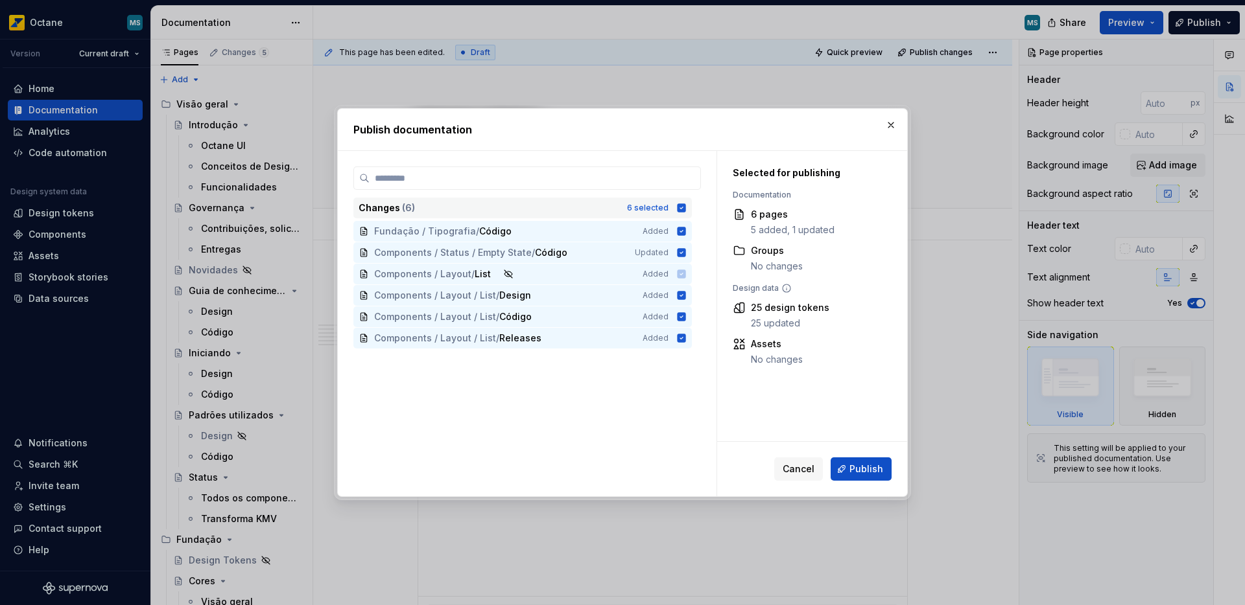
click at [681, 209] on icon at bounding box center [681, 208] width 8 height 8
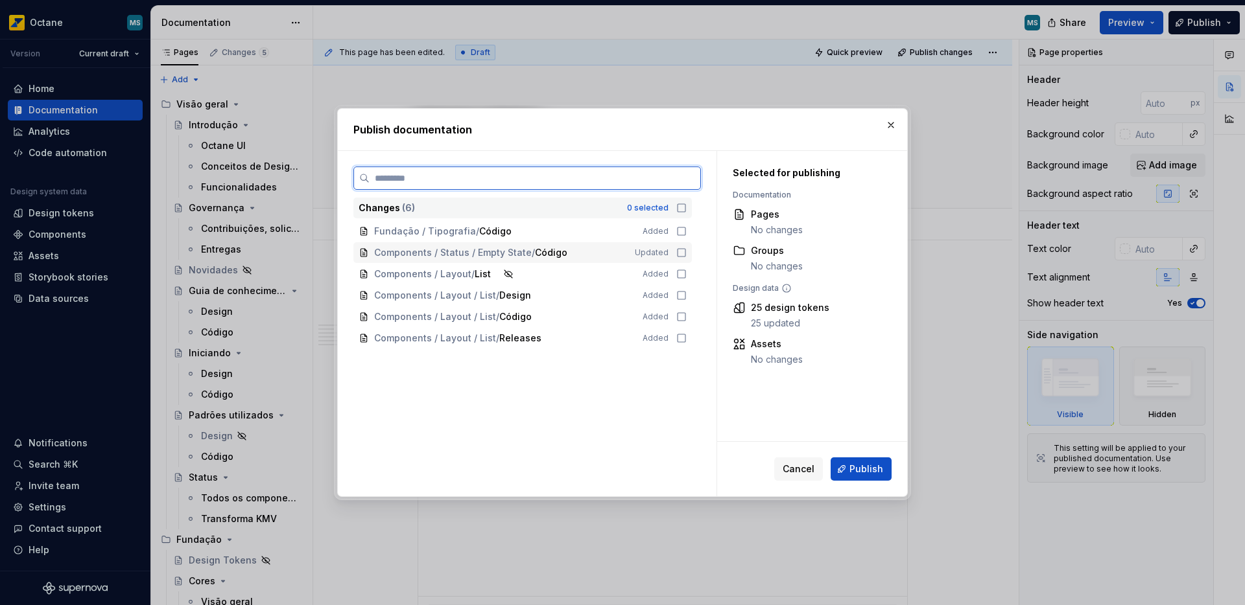
click at [677, 259] on div "Components / Status / Empty State / Código Updated" at bounding box center [522, 252] width 338 height 21
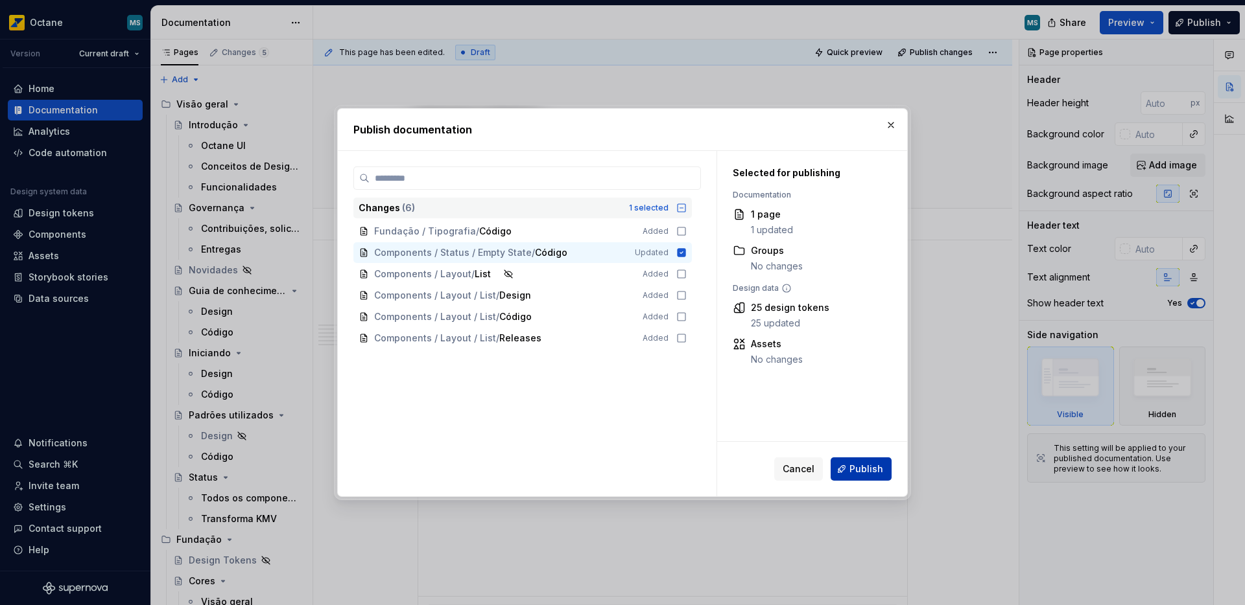
click at [849, 477] on button "Publish" at bounding box center [860, 469] width 61 height 23
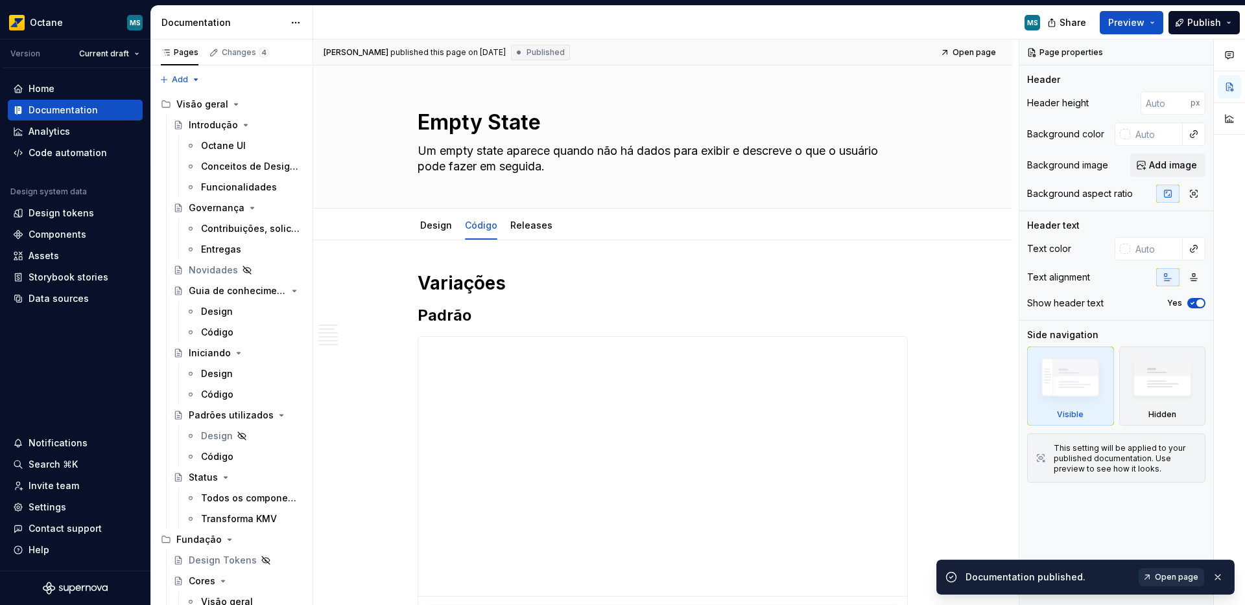
click at [1168, 572] on span "Open page" at bounding box center [1175, 577] width 43 height 10
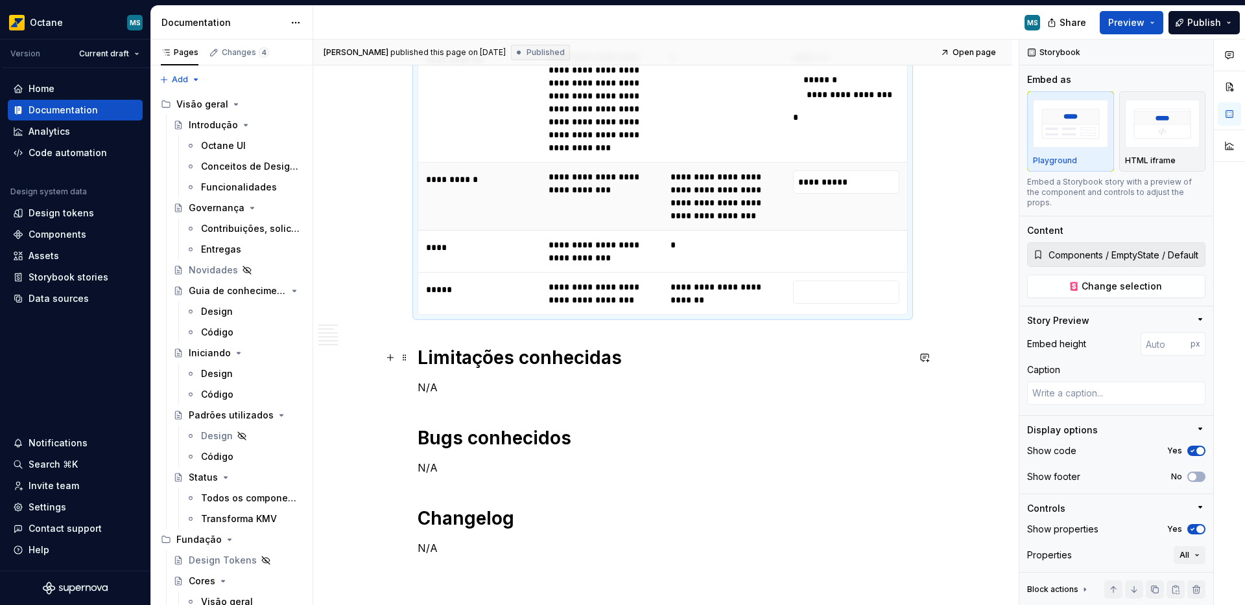
scroll to position [528, 0]
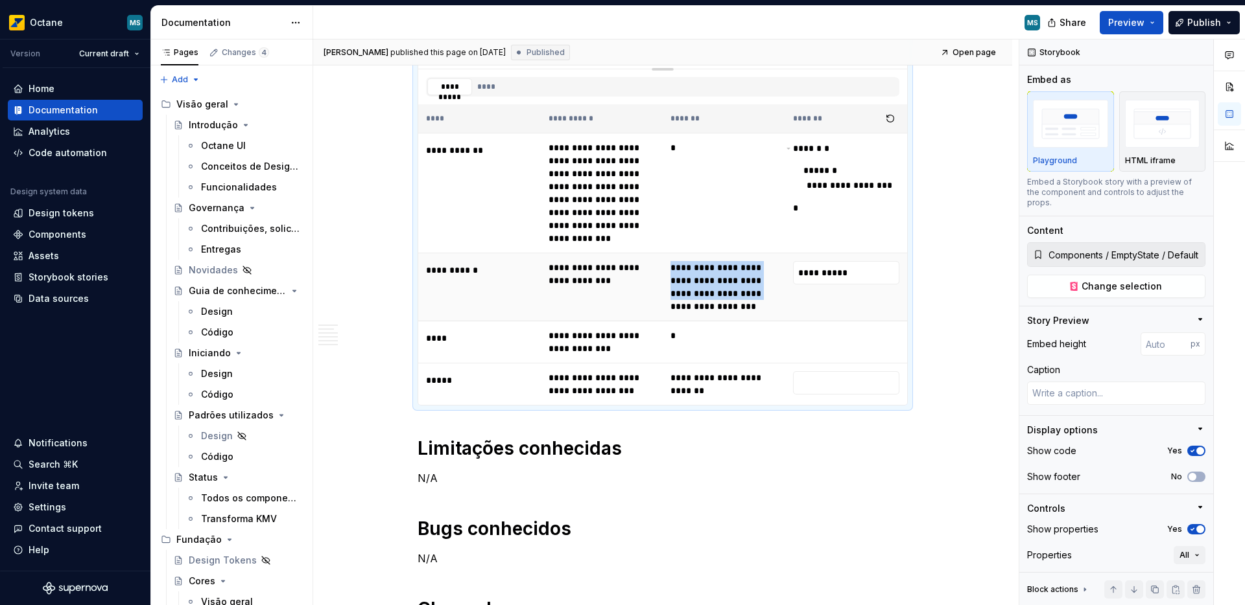
drag, startPoint x: 671, startPoint y: 265, endPoint x: 747, endPoint y: 305, distance: 86.4
click at [749, 303] on td "**********" at bounding box center [723, 287] width 123 height 68
drag, startPoint x: 737, startPoint y: 305, endPoint x: 671, endPoint y: 279, distance: 71.0
click at [674, 281] on td "**********" at bounding box center [723, 287] width 123 height 68
click at [672, 261] on td "**********" at bounding box center [723, 287] width 123 height 68
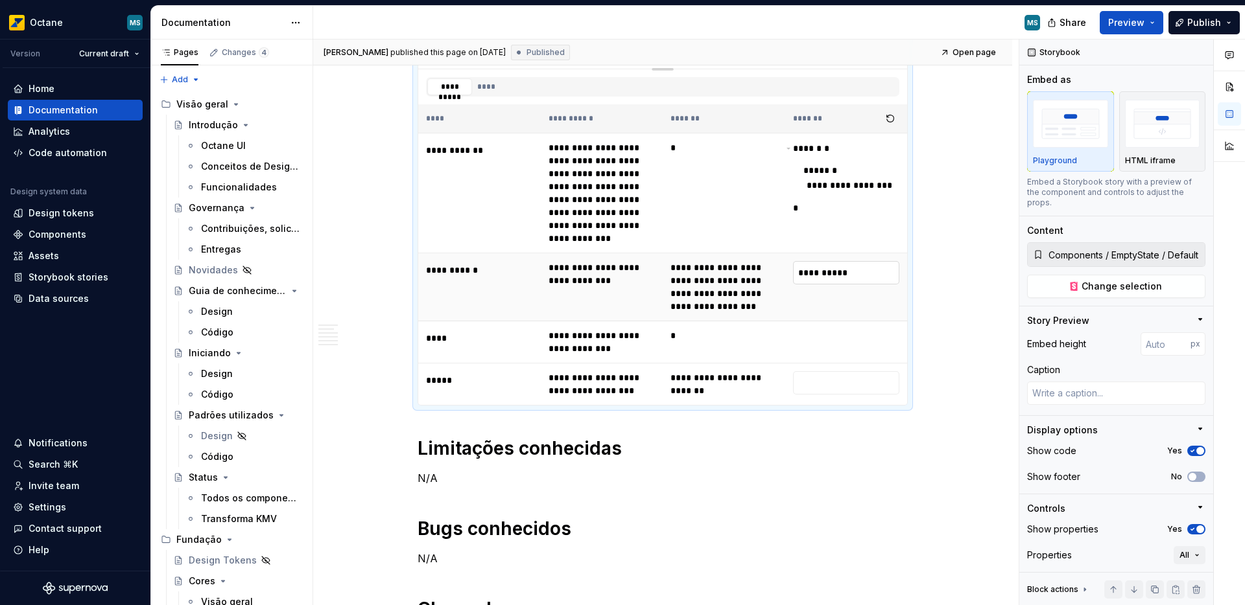
click at [806, 279] on input "**********" at bounding box center [846, 272] width 107 height 23
click at [675, 267] on td "**********" at bounding box center [723, 287] width 123 height 68
click at [675, 268] on td "**********" at bounding box center [723, 287] width 123 height 68
click at [701, 296] on td "**********" at bounding box center [723, 287] width 123 height 68
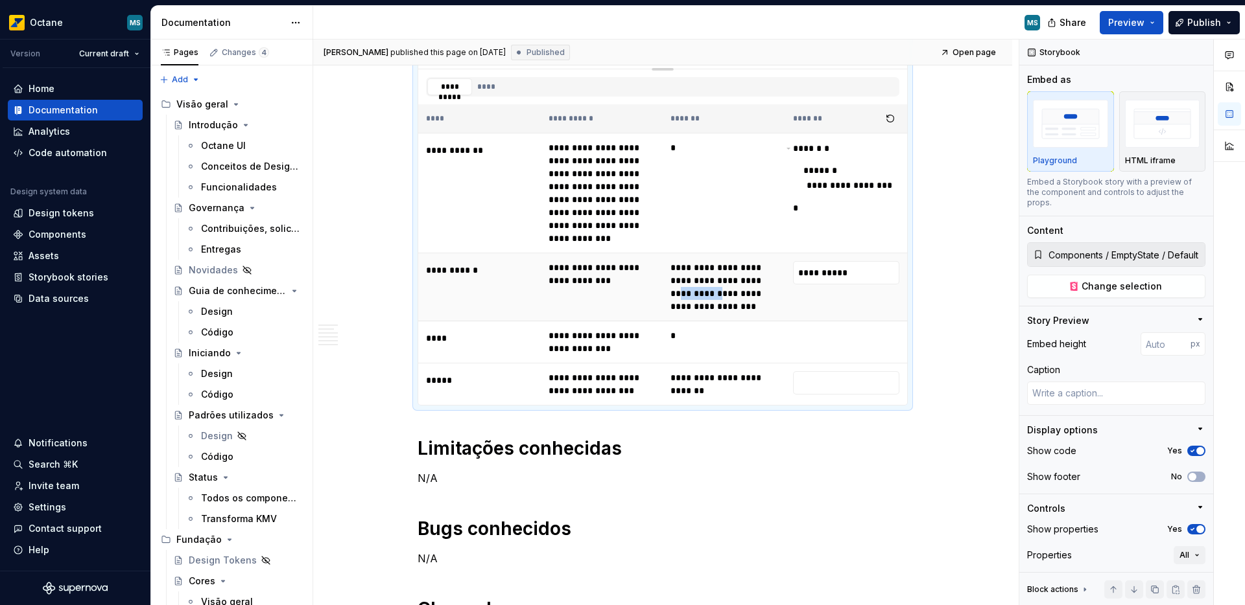
click at [701, 296] on td "**********" at bounding box center [723, 287] width 123 height 68
type textarea "*"
click at [818, 275] on input "**********" at bounding box center [846, 272] width 107 height 23
paste input "**********"
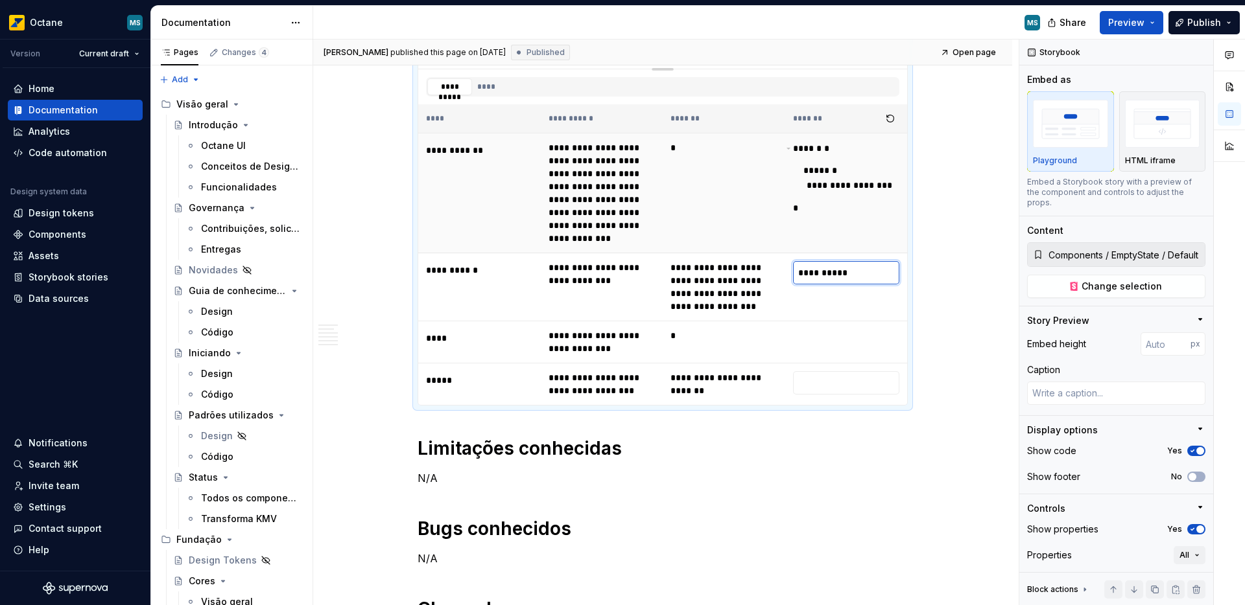
type input "**********"
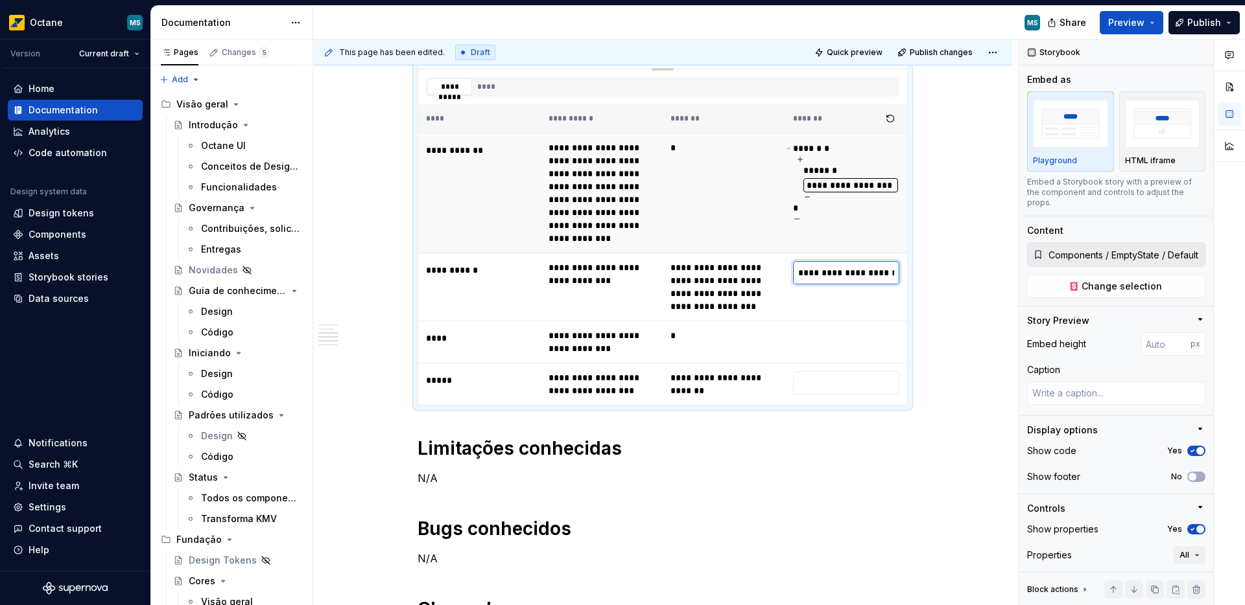
scroll to position [0, 251]
type textarea "*"
type input "**********"
click at [812, 384] on input "text" at bounding box center [846, 382] width 107 height 23
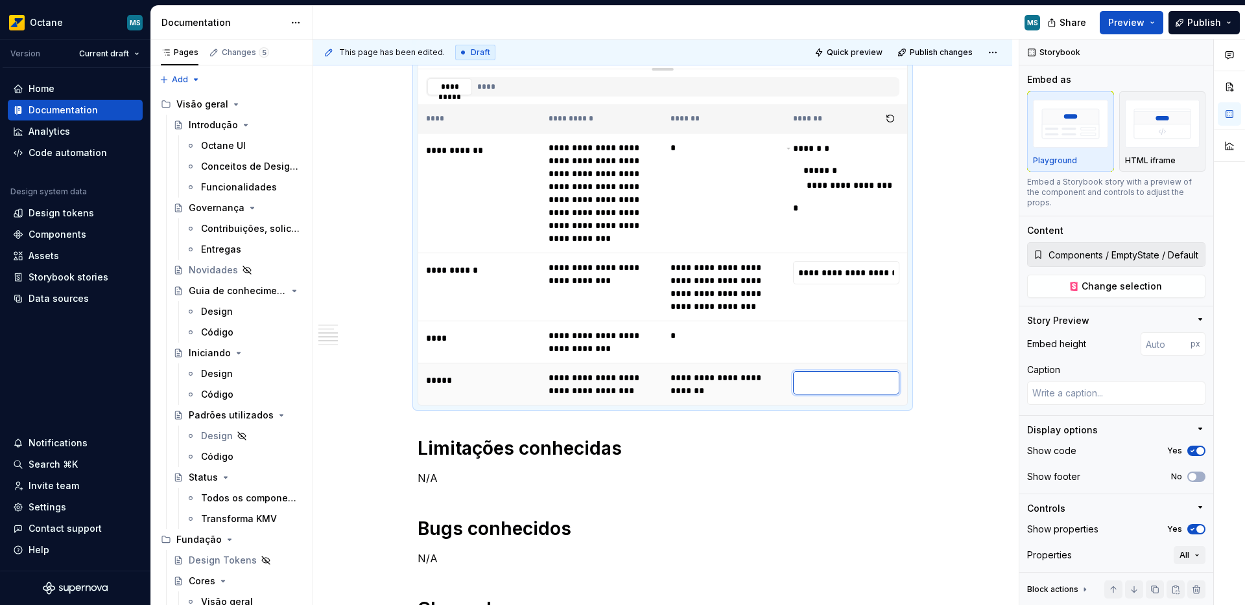
paste input "**********"
type textarea "*"
type input "**********"
click at [933, 345] on div "**********" at bounding box center [662, 330] width 699 height 1235
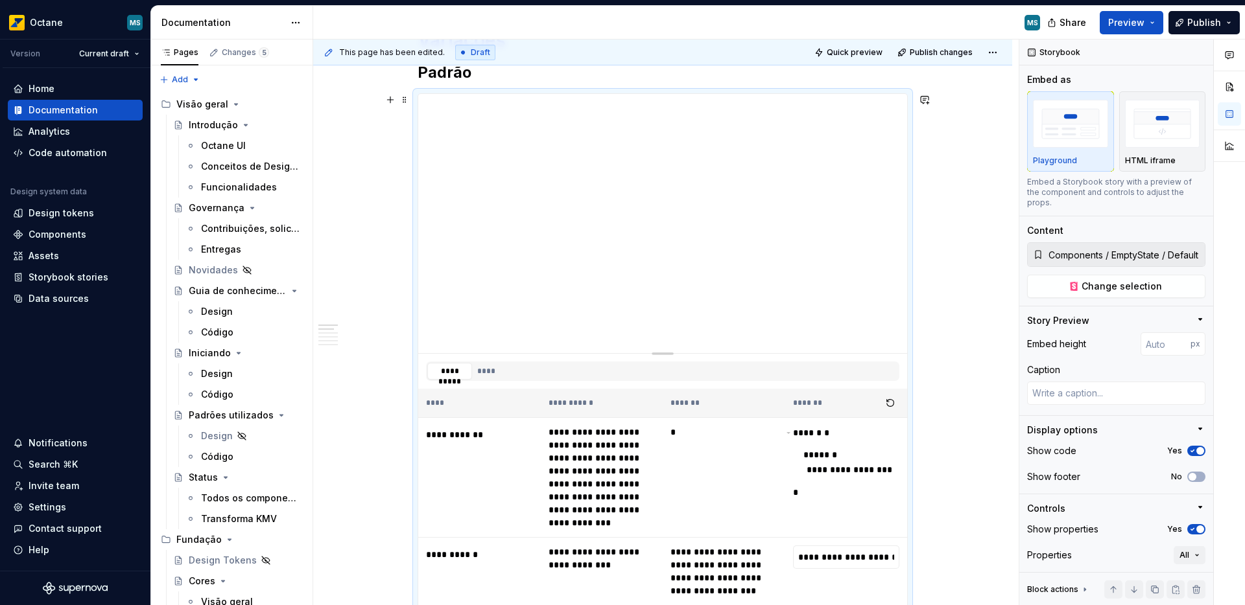
scroll to position [0, 0]
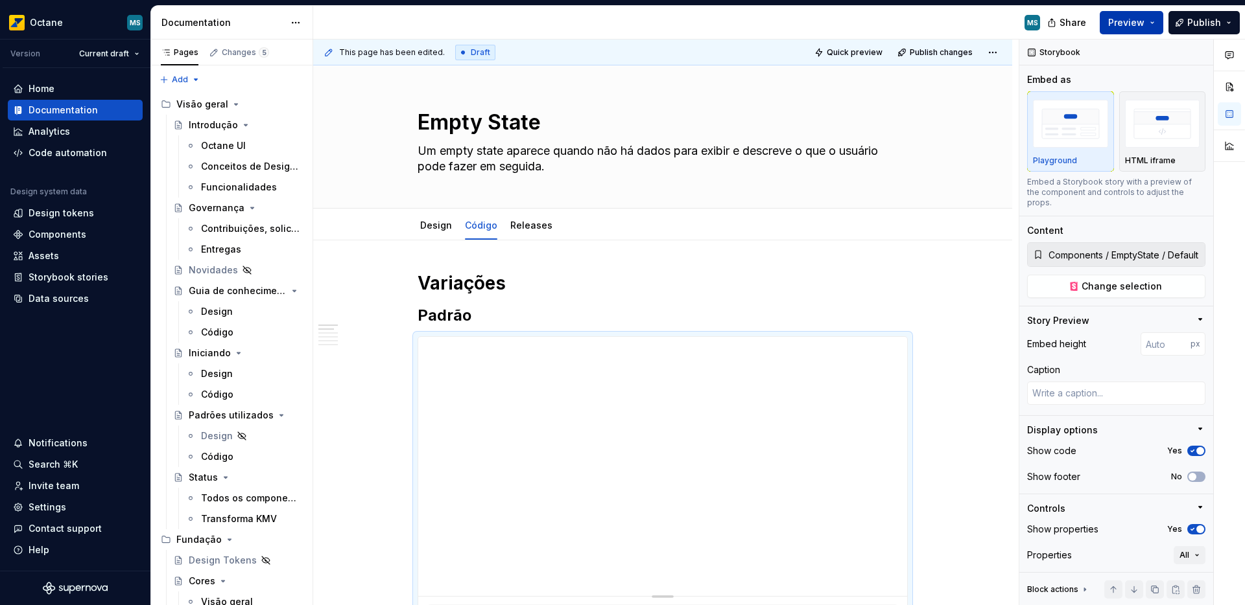
click at [1138, 25] on span "Preview" at bounding box center [1126, 22] width 36 height 13
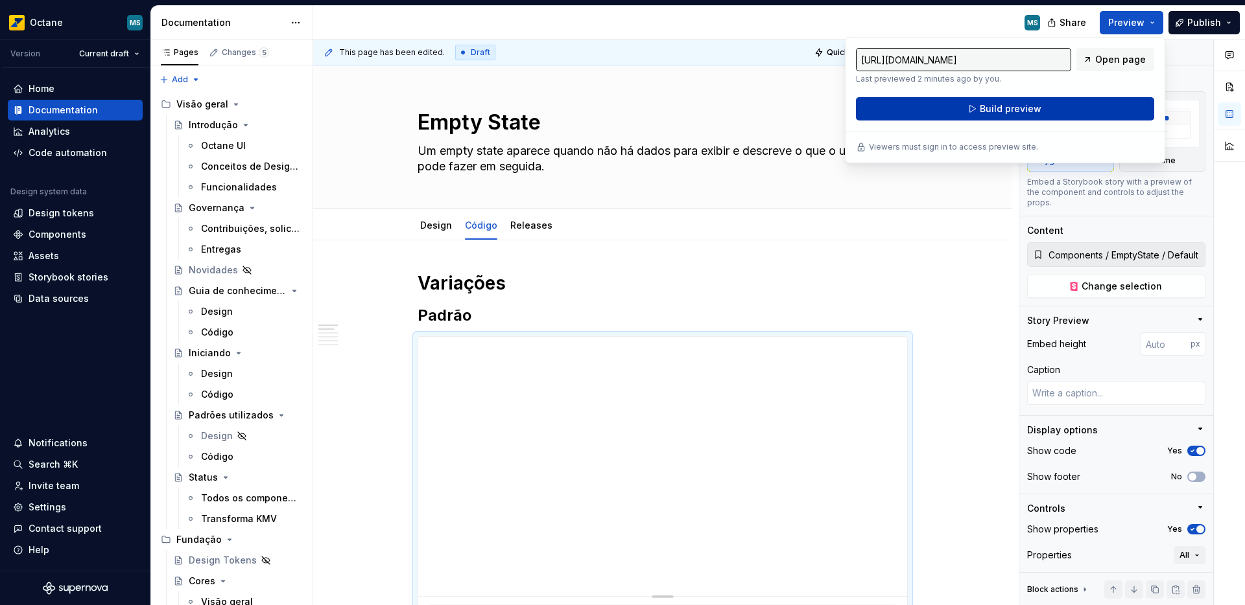
click at [985, 113] on span "Build preview" at bounding box center [1010, 108] width 62 height 13
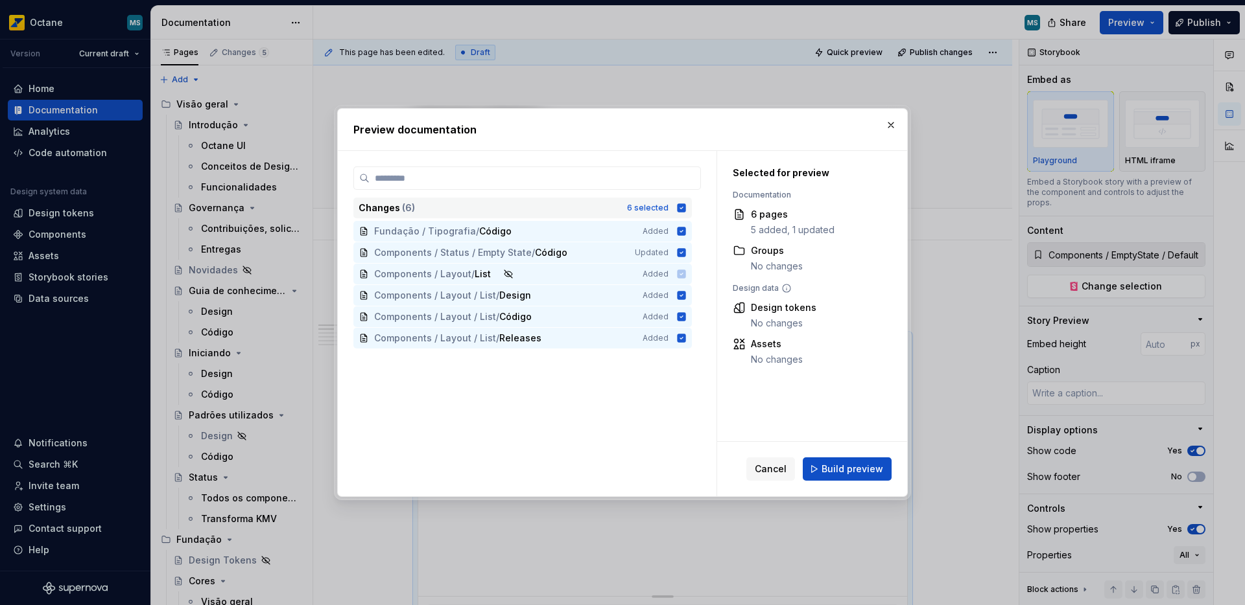
click at [679, 212] on icon at bounding box center [681, 208] width 10 height 10
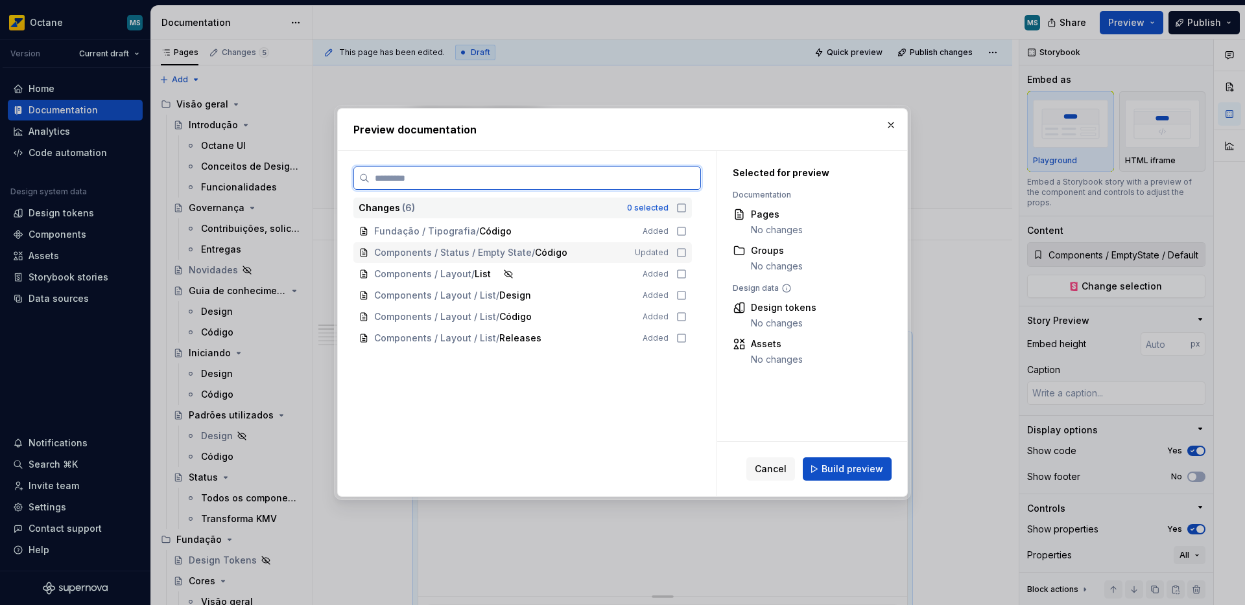
click at [678, 253] on icon at bounding box center [681, 253] width 10 height 10
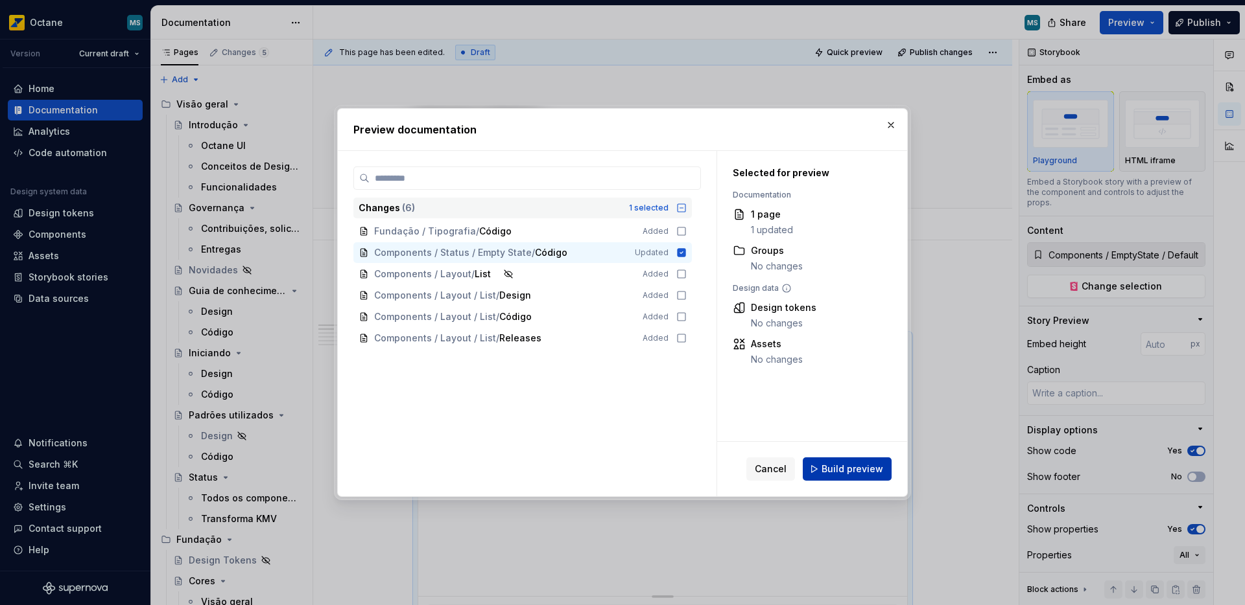
click at [848, 468] on span "Build preview" at bounding box center [852, 469] width 62 height 13
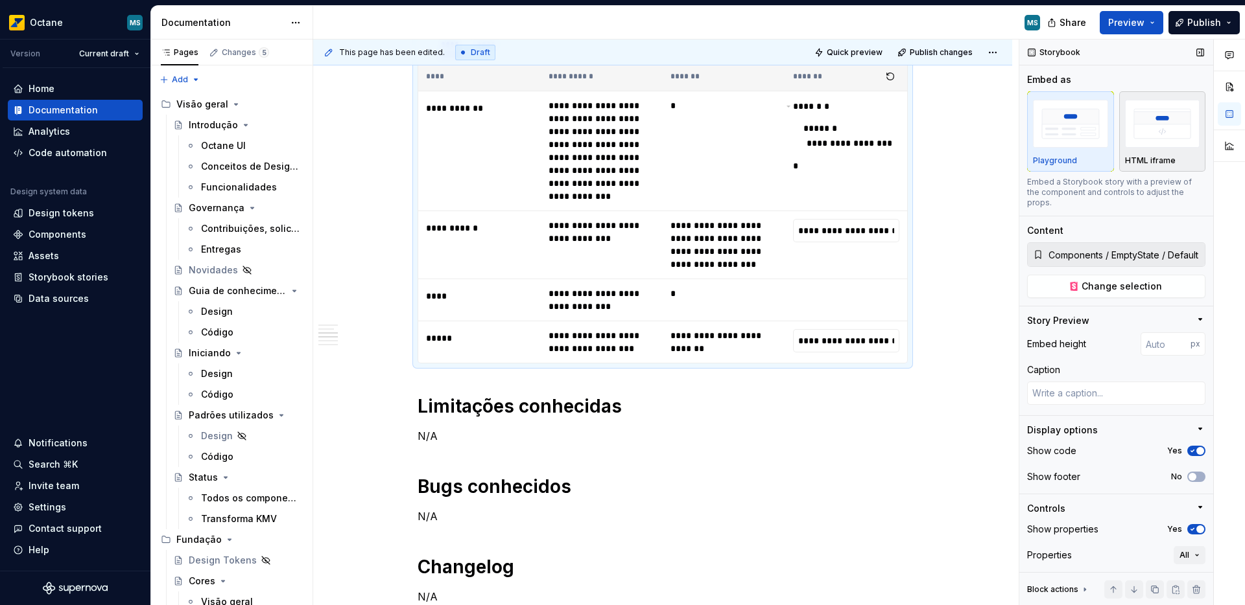
scroll to position [611, 0]
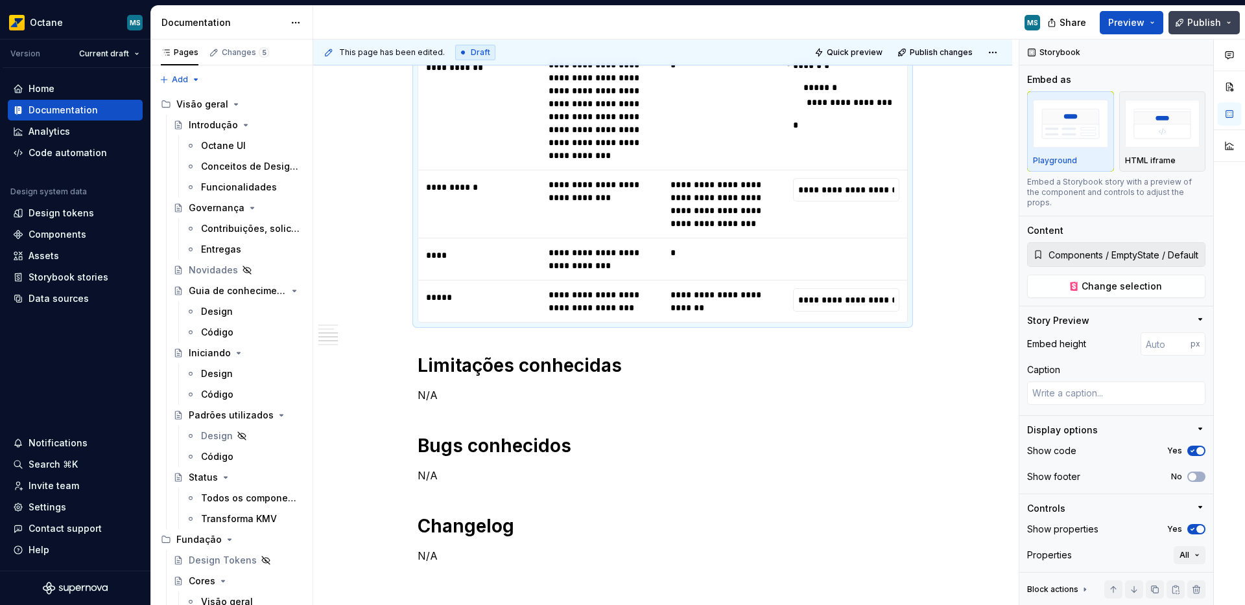
click at [1196, 24] on span "Publish" at bounding box center [1204, 22] width 34 height 13
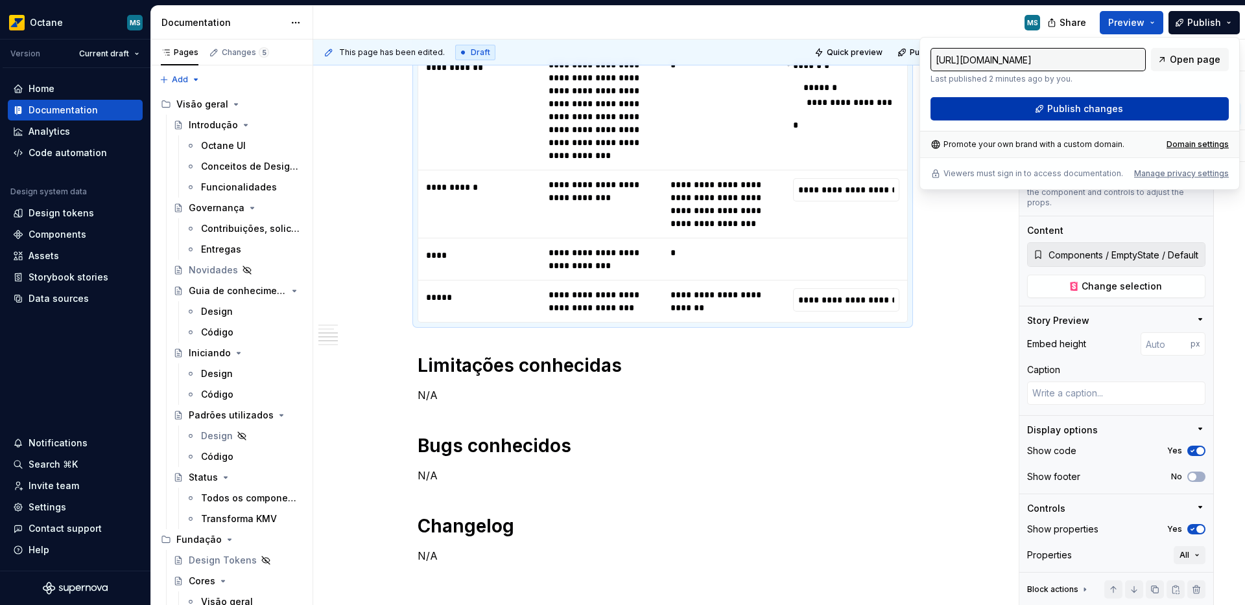
click at [1090, 116] on button "Publish changes" at bounding box center [1079, 108] width 298 height 23
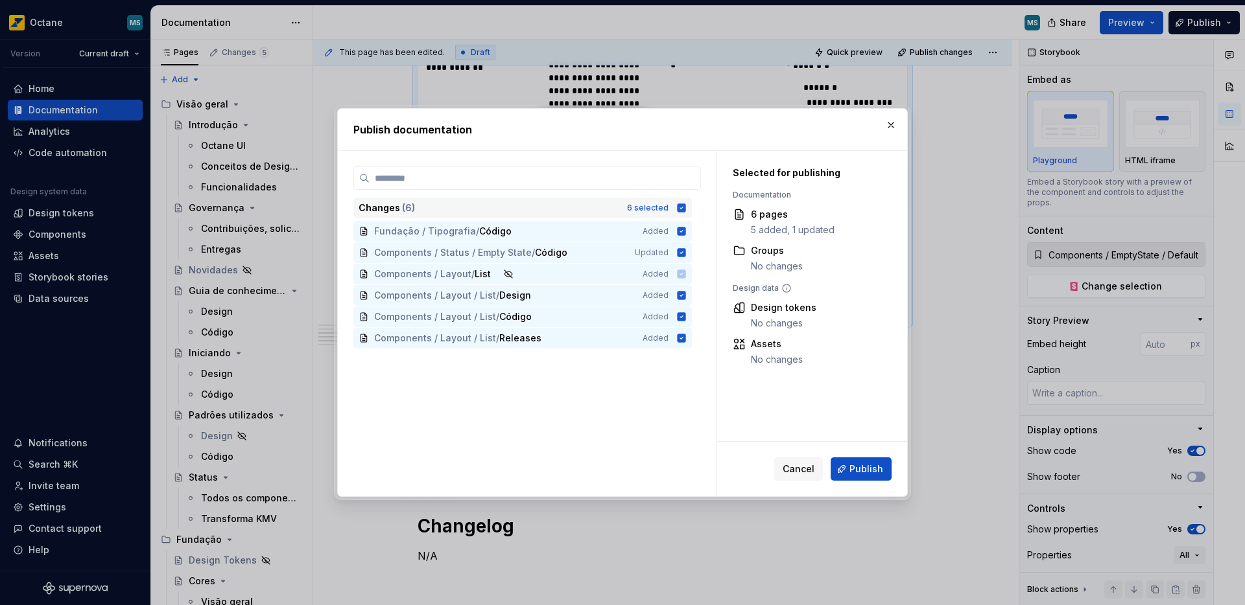
click at [678, 210] on icon at bounding box center [681, 208] width 8 height 8
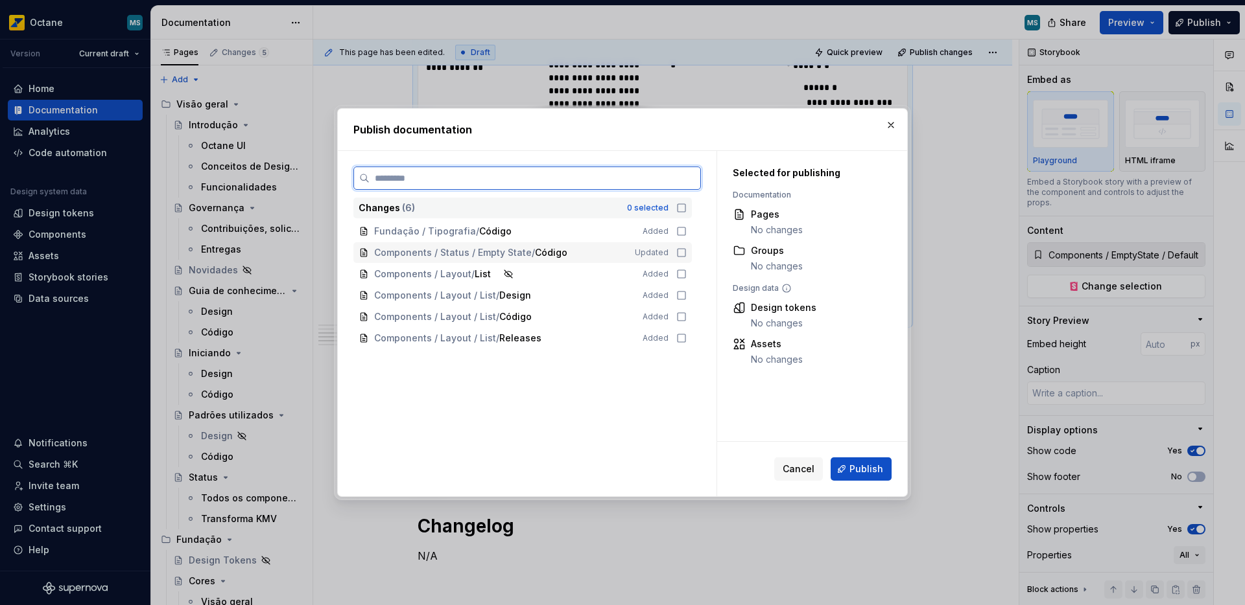
click at [683, 255] on icon at bounding box center [681, 253] width 10 height 10
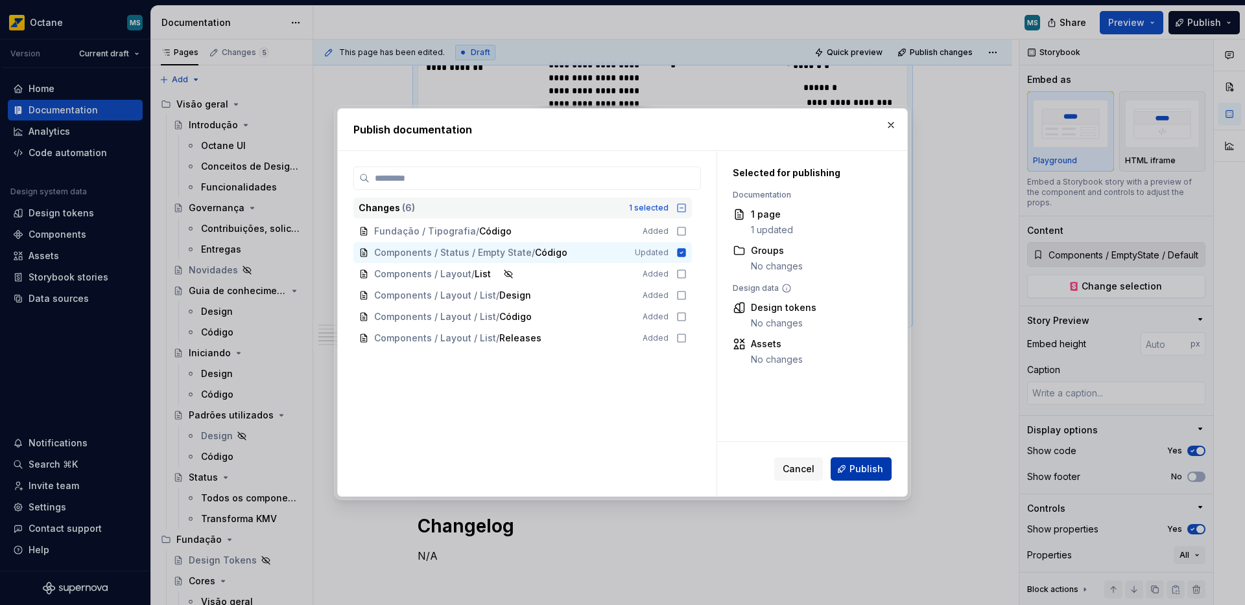
click at [858, 467] on span "Publish" at bounding box center [866, 469] width 34 height 13
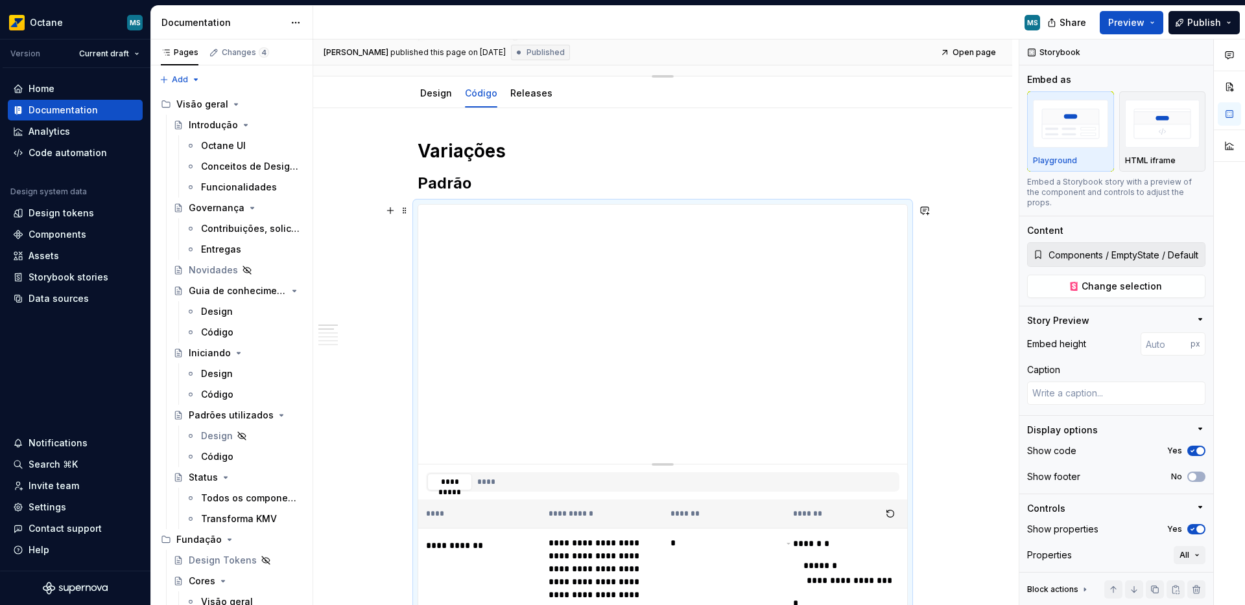
scroll to position [0, 0]
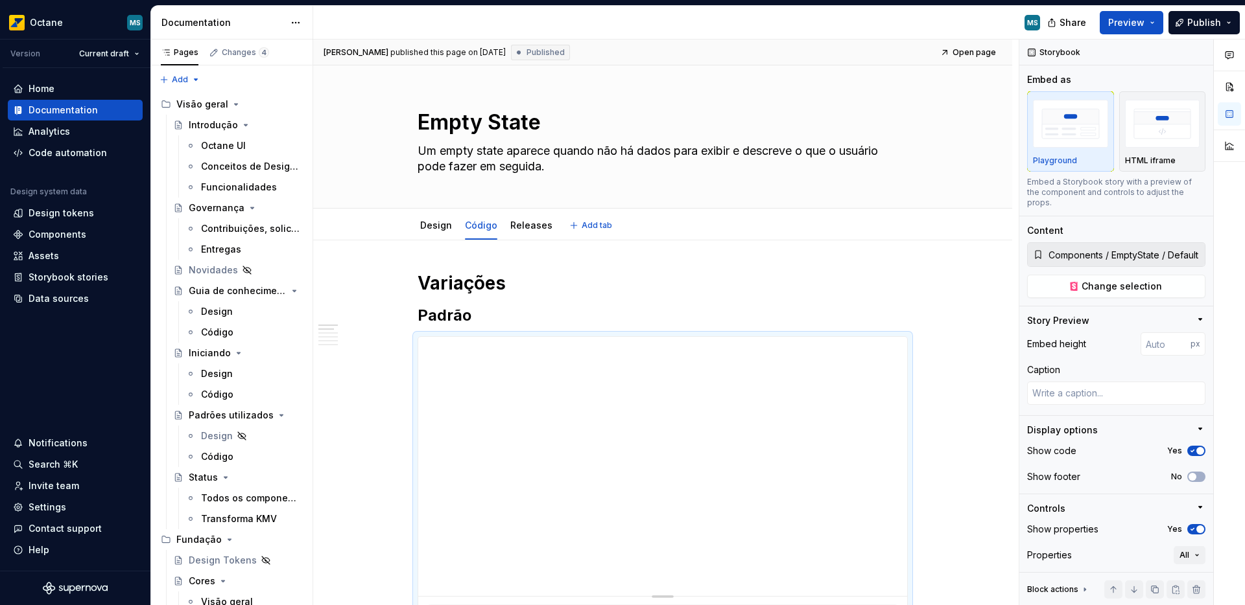
type textarea "*"
